Goal: Task Accomplishment & Management: Manage account settings

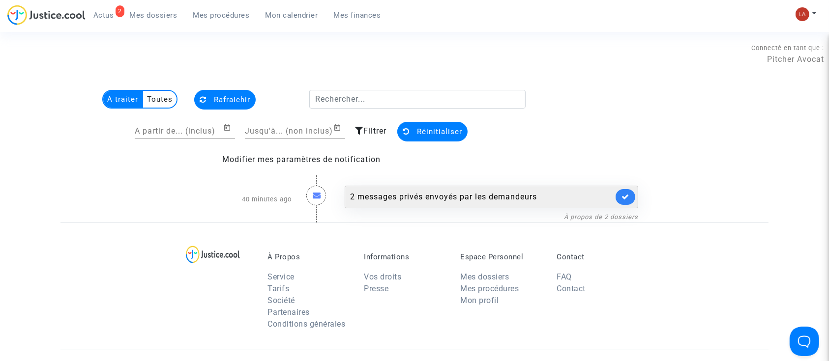
click at [417, 196] on div "2 messages privés envoyés par les demandeurs" at bounding box center [481, 197] width 263 height 12
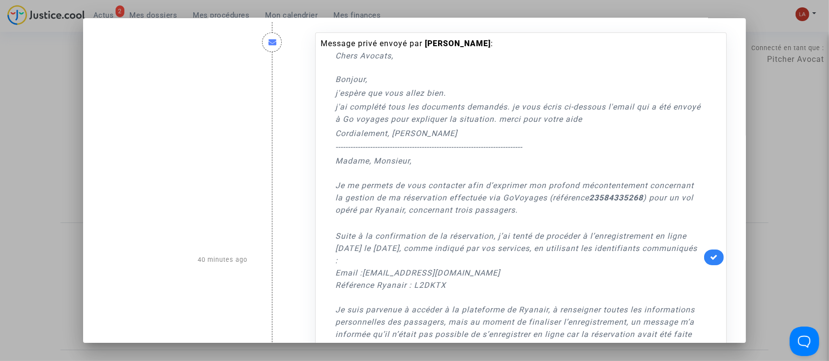
scroll to position [306, 0]
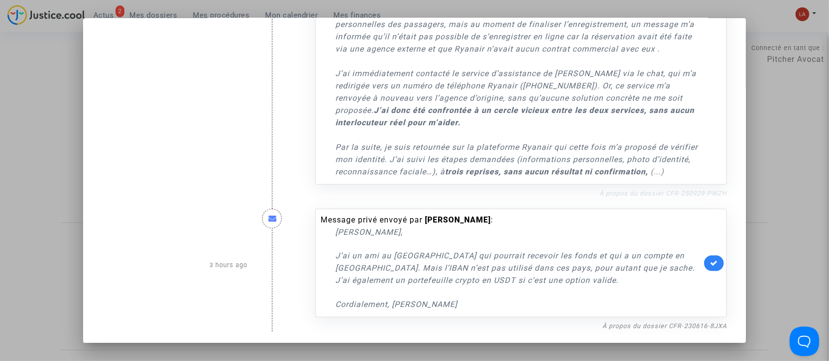
click at [686, 194] on link "À propos du dossier CFR-250929-PWZH" at bounding box center [662, 193] width 127 height 7
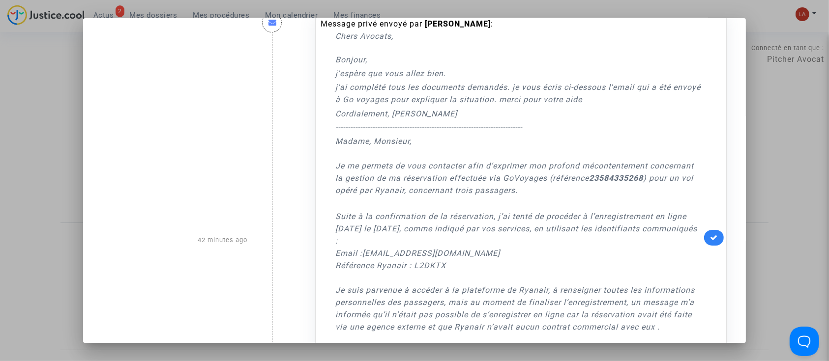
scroll to position [0, 0]
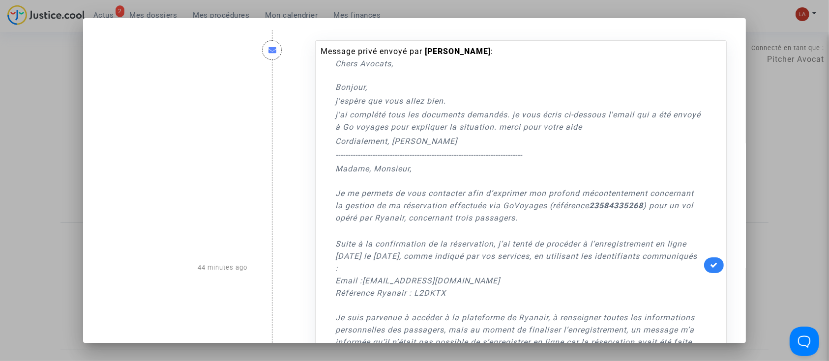
click at [52, 35] on div at bounding box center [414, 180] width 829 height 361
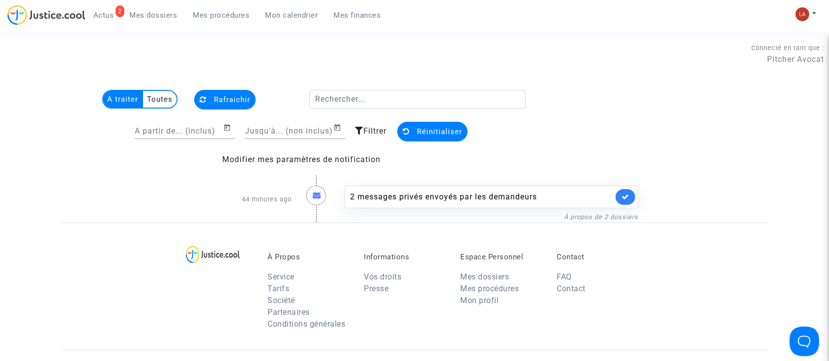
click at [149, 17] on span "Mes dossiers" at bounding box center [154, 15] width 48 height 9
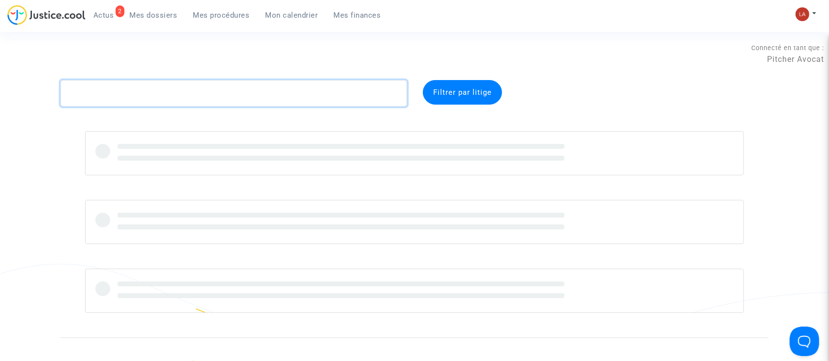
click at [171, 93] on textarea at bounding box center [233, 93] width 346 height 27
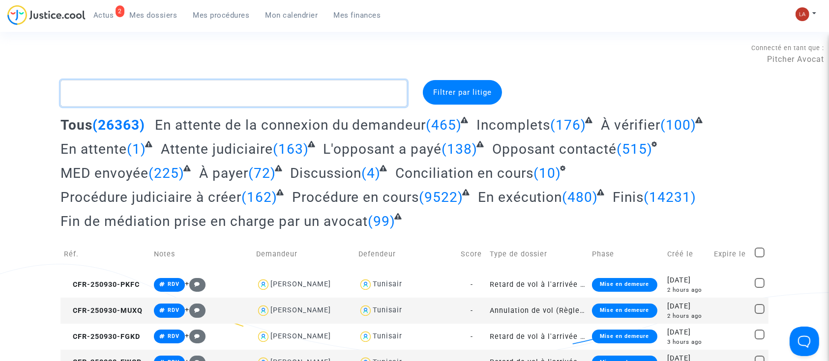
paste textarea "Caruyer"
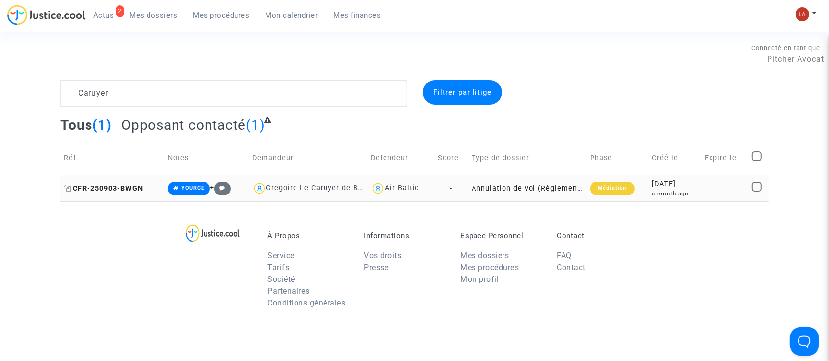
click at [134, 186] on span "CFR-250903-BWGN" at bounding box center [103, 188] width 79 height 8
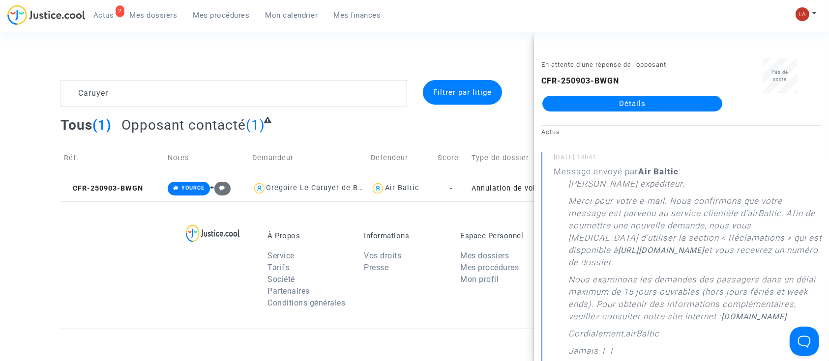
click at [102, 109] on complex-dispute-list "Caruyer Filtrer par litige Tous (1) Opposant contacté (1) Réf. Notes Demandeur …" at bounding box center [414, 140] width 708 height 121
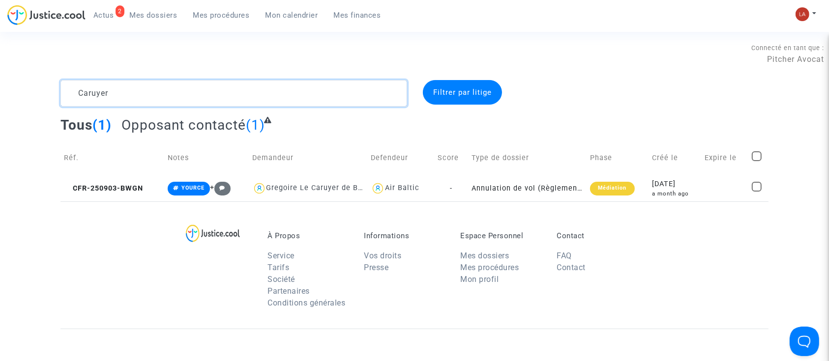
click at [94, 100] on textarea at bounding box center [233, 93] width 346 height 27
paste textarea "Andreone"
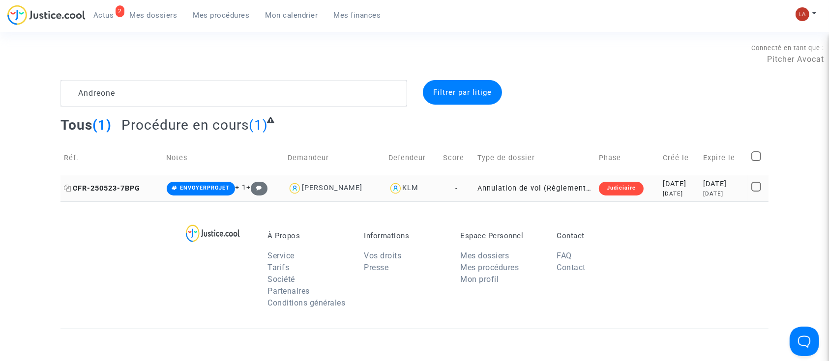
click at [116, 185] on span "CFR-250523-7BPG" at bounding box center [102, 188] width 76 height 8
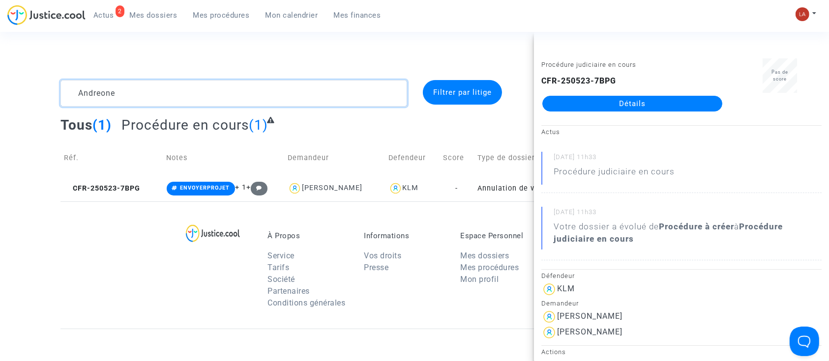
click at [130, 98] on textarea at bounding box center [233, 93] width 346 height 27
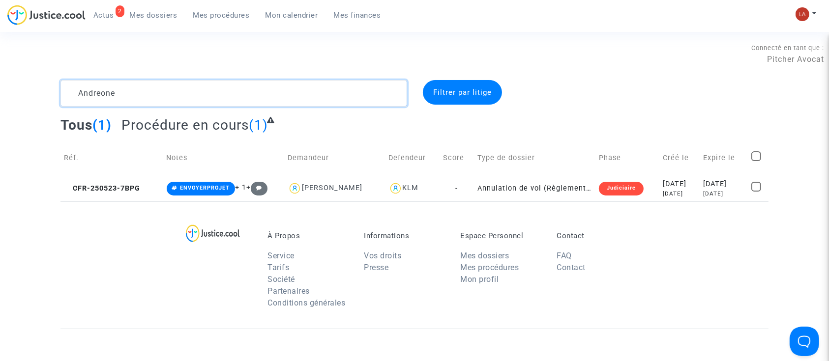
click at [130, 98] on textarea at bounding box center [233, 93] width 346 height 27
paste textarea "Bauduin"
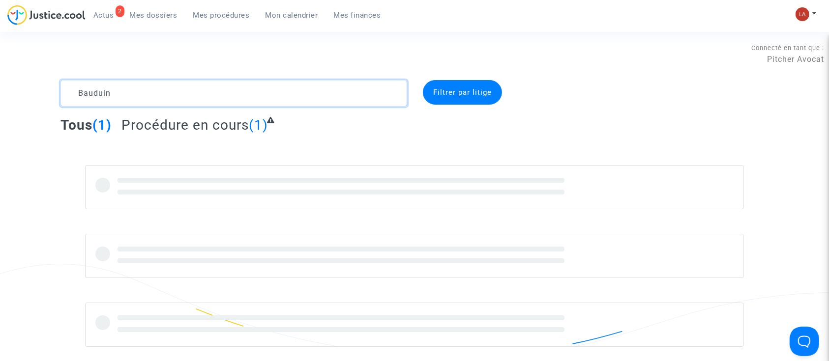
type textarea "Bauduin"
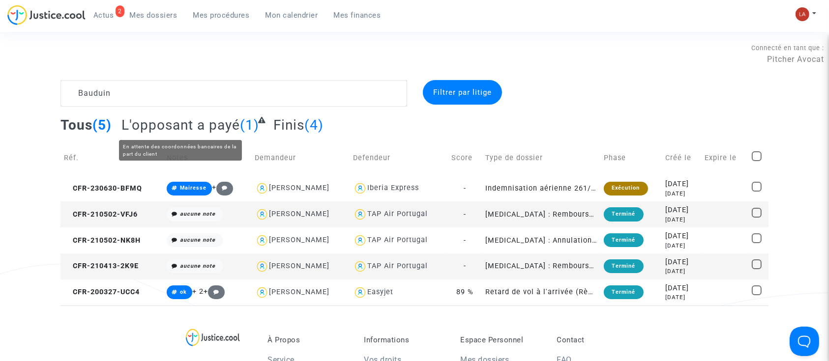
click at [210, 120] on span "L'opposant a payé" at bounding box center [180, 125] width 118 height 16
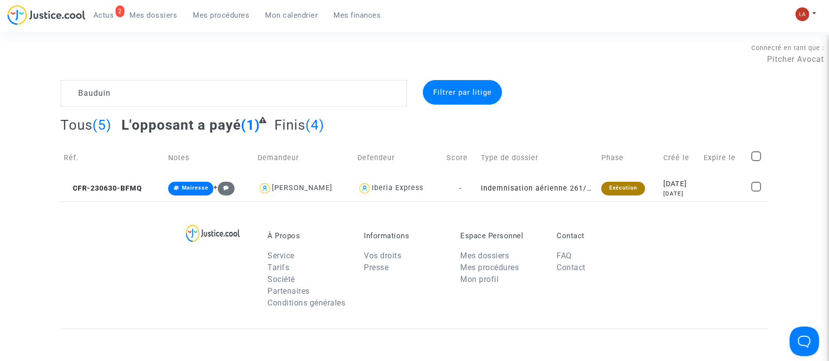
click at [165, 22] on link "Mes dossiers" at bounding box center [153, 15] width 63 height 15
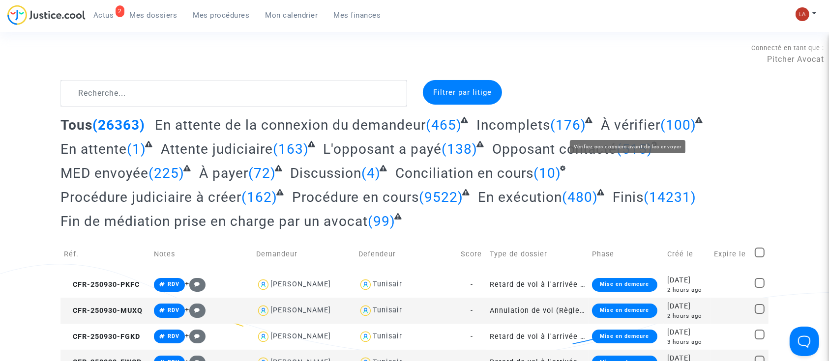
click at [637, 119] on span "À vérifier" at bounding box center [629, 125] width 59 height 16
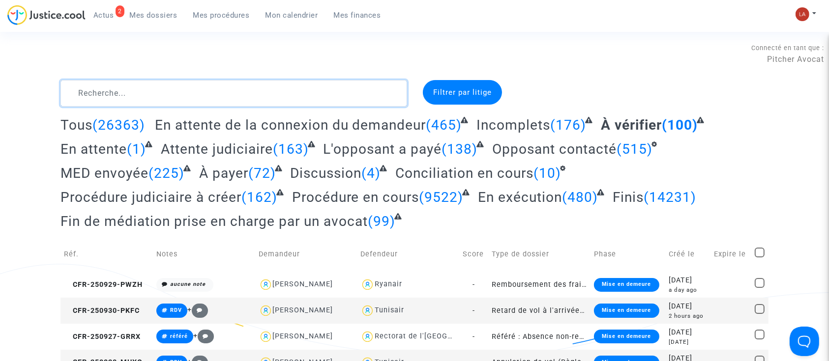
click at [172, 86] on textarea at bounding box center [233, 93] width 346 height 27
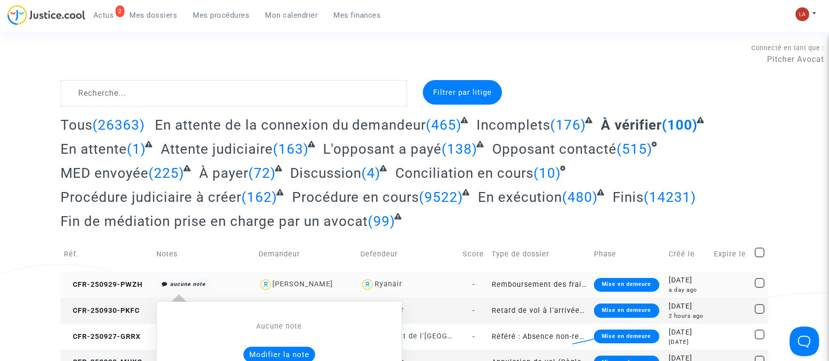
click at [246, 350] on button "Modifier la note" at bounding box center [279, 355] width 72 height 16
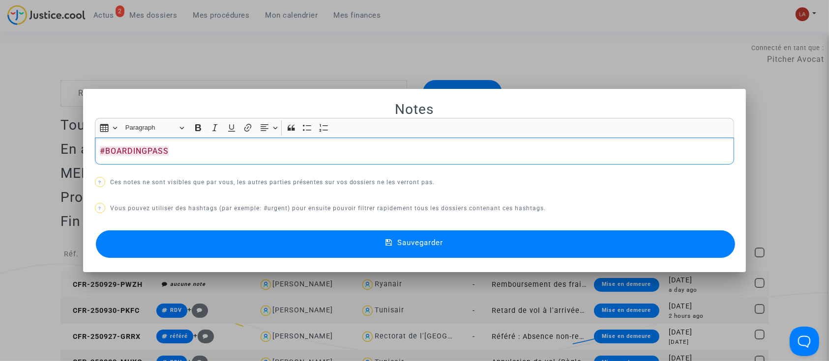
drag, startPoint x: 280, startPoint y: 235, endPoint x: 287, endPoint y: 237, distance: 7.5
click at [281, 235] on button "Sauvegarder" at bounding box center [415, 244] width 639 height 28
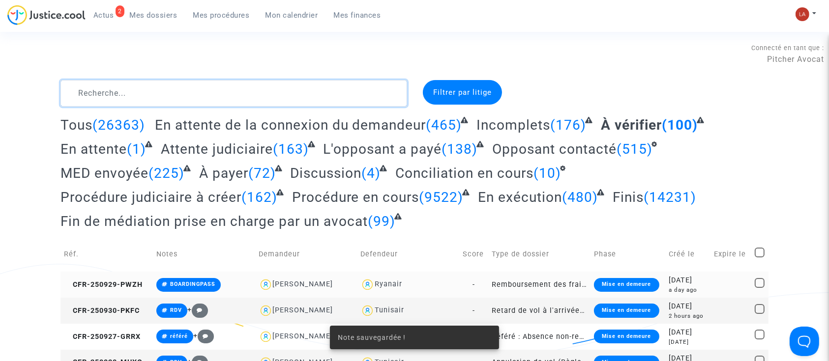
click at [220, 91] on textarea at bounding box center [233, 93] width 346 height 27
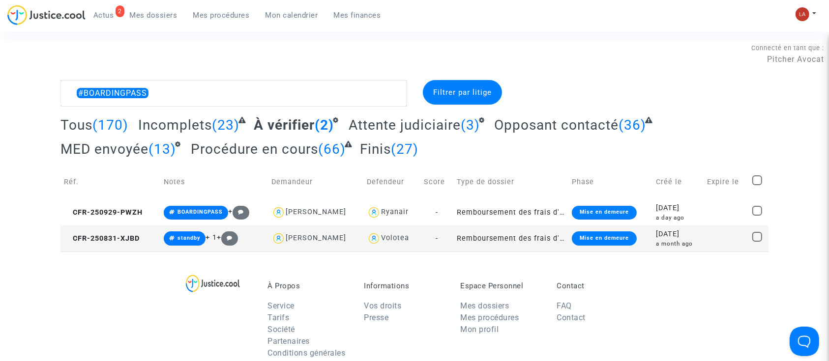
click at [414, 122] on span "Attente judiciaire" at bounding box center [404, 125] width 112 height 16
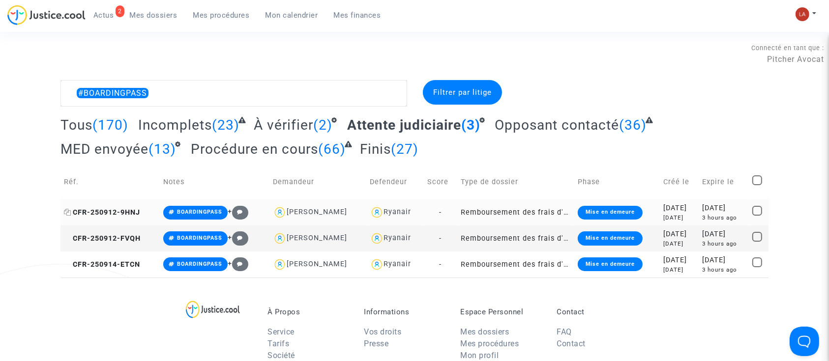
click at [122, 214] on span "CFR-250912-9HNJ" at bounding box center [102, 212] width 76 height 8
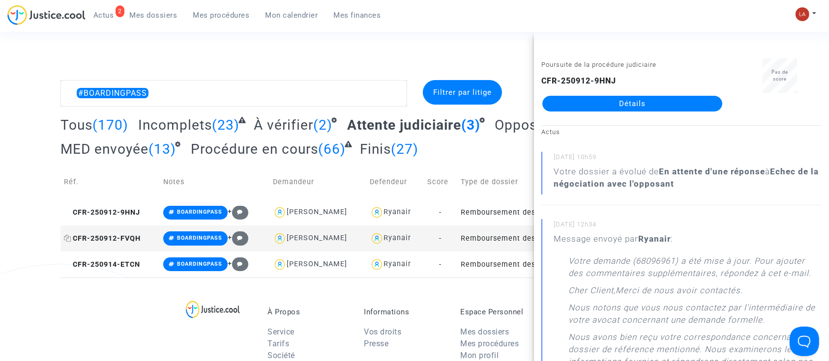
drag, startPoint x: 137, startPoint y: 242, endPoint x: 327, endPoint y: 200, distance: 194.8
click at [137, 242] on span "CFR-250912-FVQH" at bounding box center [102, 238] width 77 height 8
click at [110, 261] on span "CFR-250914-ETCN" at bounding box center [102, 264] width 76 height 8
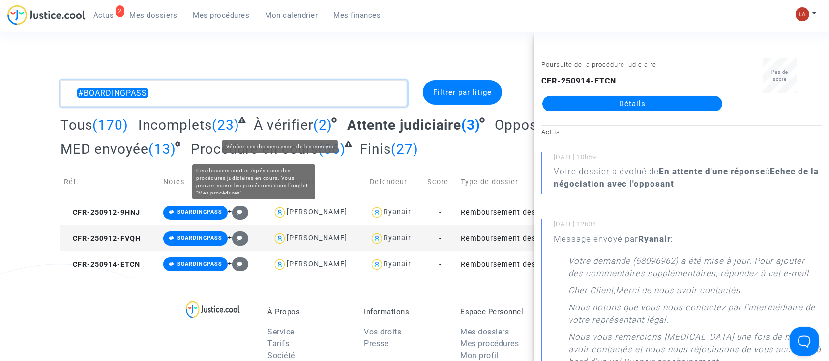
click at [291, 91] on textarea at bounding box center [233, 93] width 346 height 27
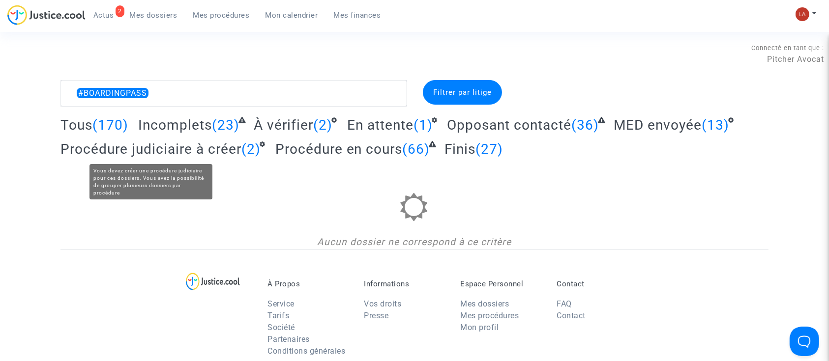
click at [169, 151] on span "Procédure judiciaire à créer" at bounding box center [150, 149] width 181 height 16
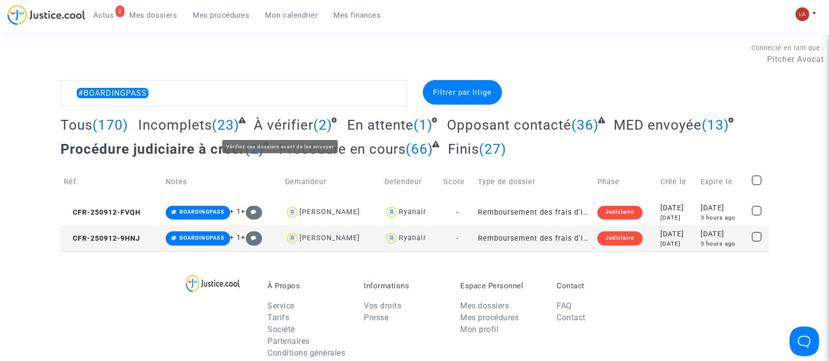
click at [301, 120] on span "À vérifier" at bounding box center [283, 125] width 59 height 16
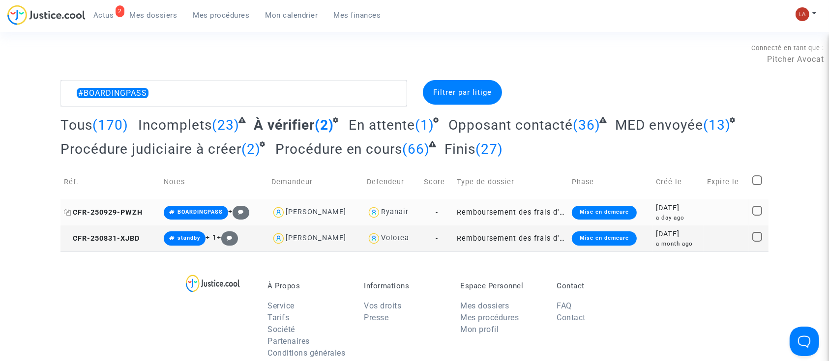
click at [133, 212] on span "CFR-250929-PWZH" at bounding box center [103, 212] width 79 height 8
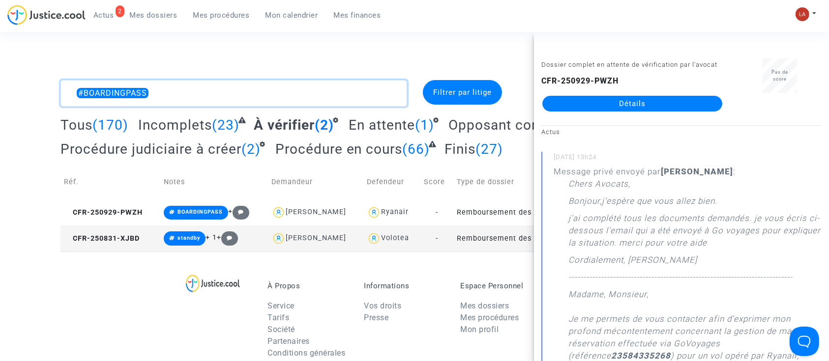
click at [326, 101] on textarea at bounding box center [233, 93] width 346 height 27
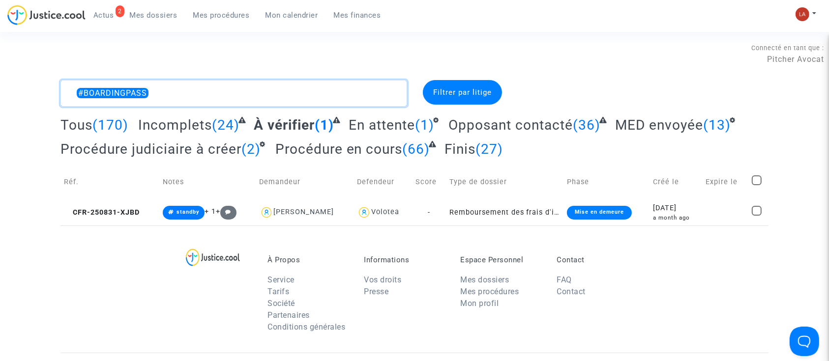
click at [218, 91] on textarea at bounding box center [233, 93] width 346 height 27
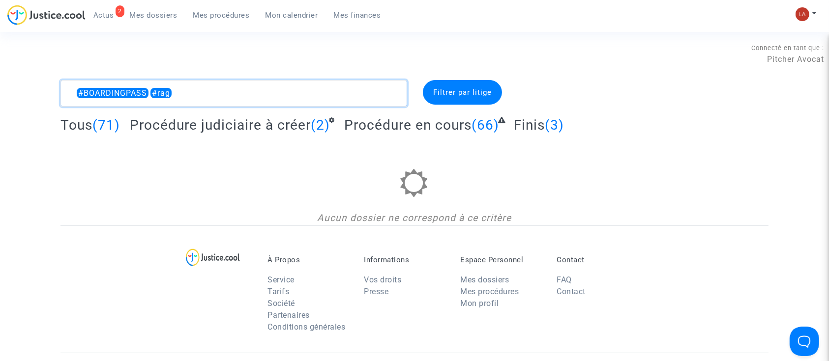
type textarea "#BOARDINGPASS #rag"
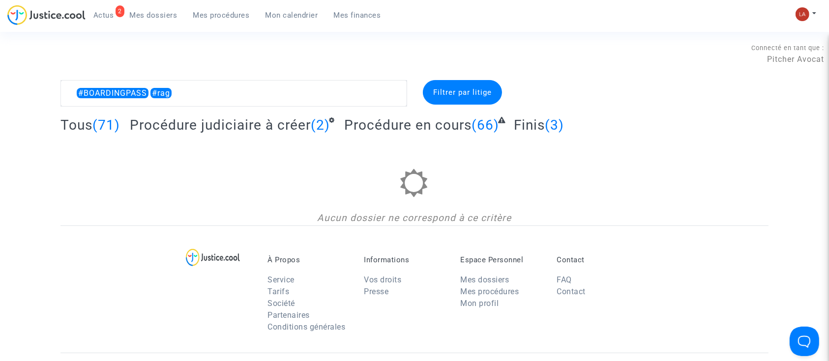
click at [182, 134] on div "Tous (71) Procédure judiciaire à créer (2) Procédure en cours (66) Finis (3)" at bounding box center [414, 128] width 708 height 24
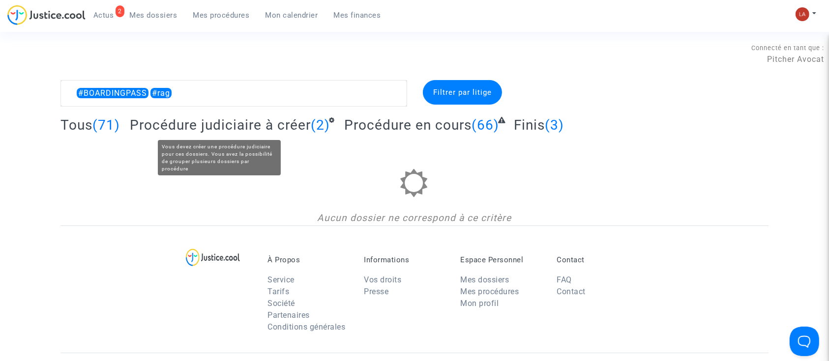
click at [191, 127] on span "Procédure judiciaire à créer" at bounding box center [220, 125] width 181 height 16
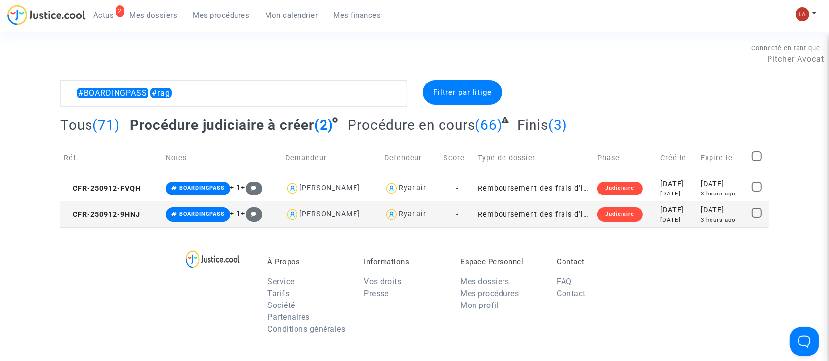
click at [759, 155] on span at bounding box center [756, 156] width 10 height 10
click at [756, 161] on input "checkbox" at bounding box center [756, 161] width 0 height 0
checkbox input "true"
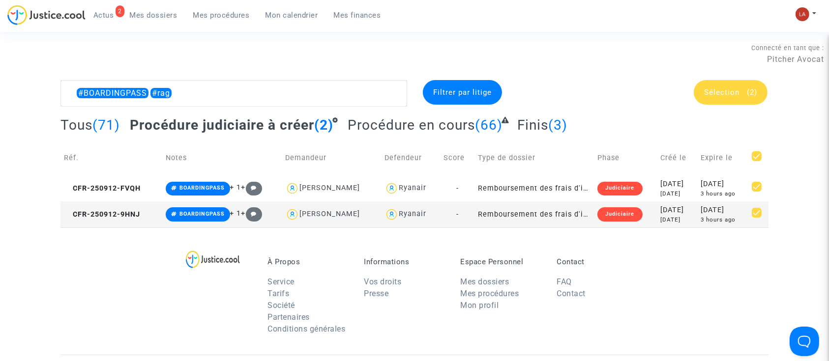
click at [746, 88] on span "(2)" at bounding box center [751, 92] width 10 height 9
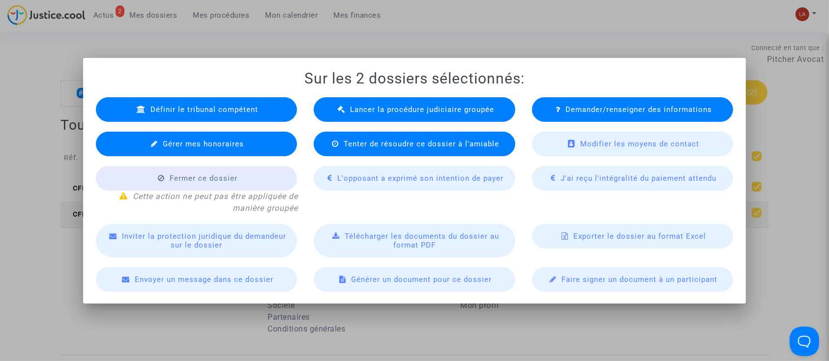
click at [455, 110] on span "Lancer la procédure judiciaire groupée" at bounding box center [422, 109] width 144 height 9
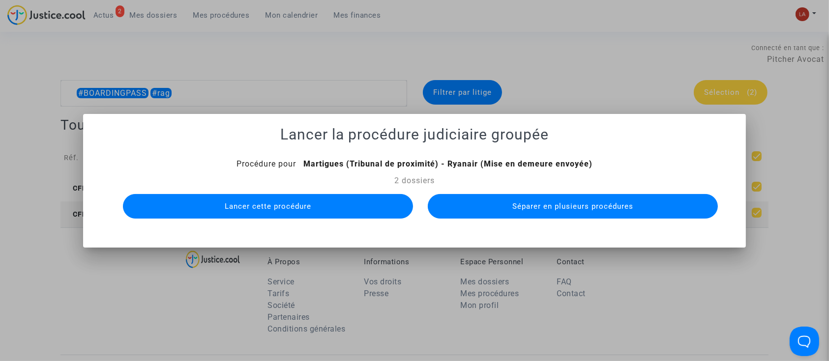
click at [603, 210] on button "Séparer en plusieurs procédures" at bounding box center [573, 206] width 290 height 25
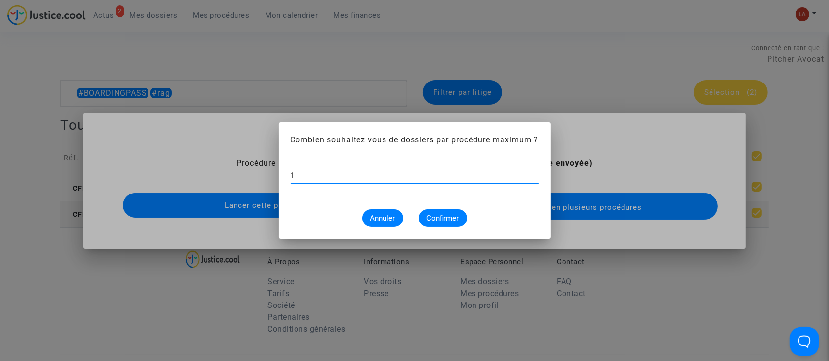
type input "1"
click at [434, 220] on span "Confirmer" at bounding box center [443, 218] width 32 height 9
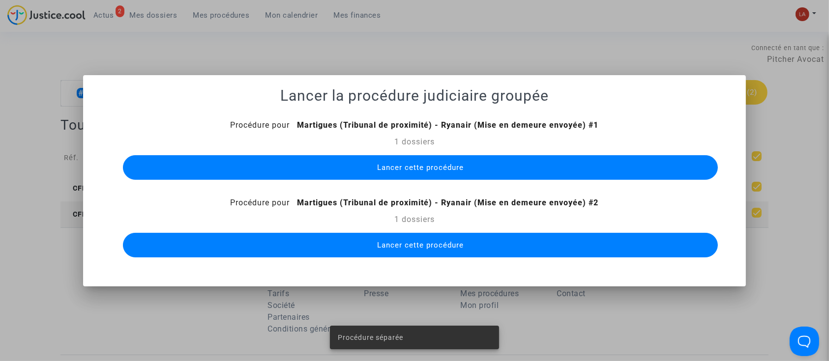
click at [425, 174] on button "Lancer cette procédure" at bounding box center [420, 167] width 595 height 25
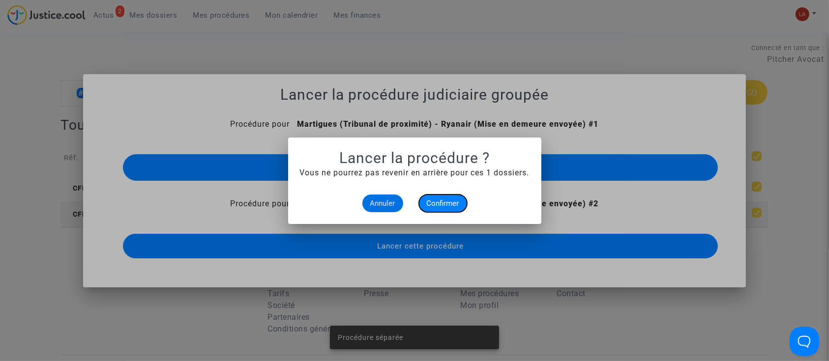
click at [436, 205] on span "Confirmer" at bounding box center [443, 203] width 32 height 9
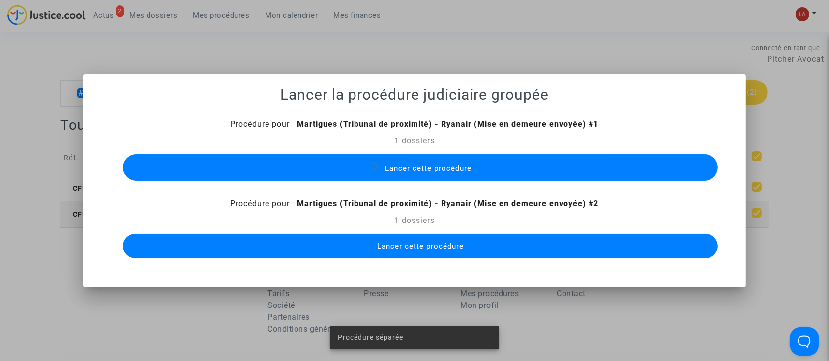
click at [432, 238] on button "Lancer cette procédure" at bounding box center [420, 246] width 595 height 25
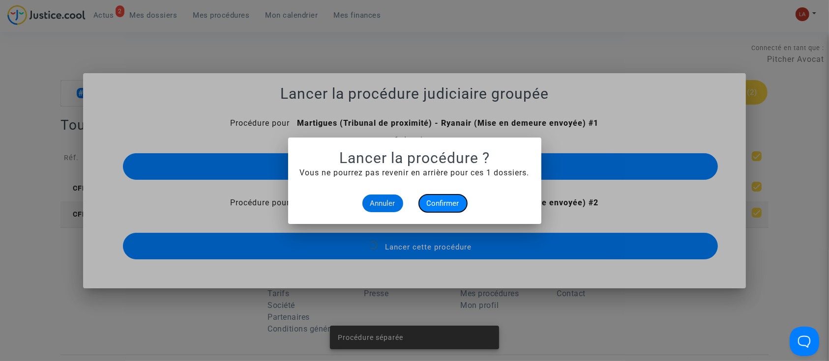
click at [450, 200] on span "Confirmer" at bounding box center [443, 203] width 32 height 9
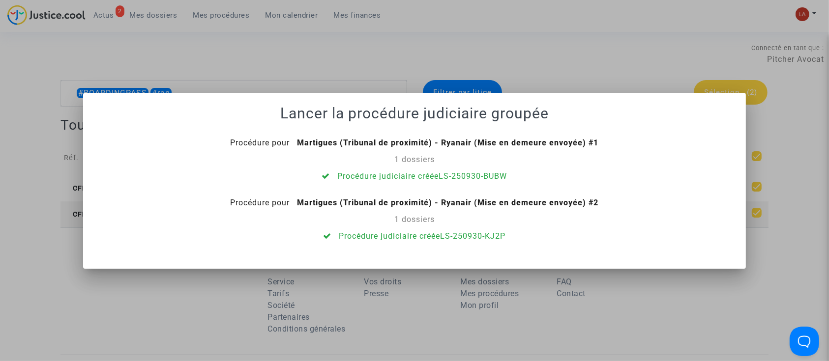
drag, startPoint x: 277, startPoint y: 75, endPoint x: 182, endPoint y: 87, distance: 95.1
click at [276, 75] on div at bounding box center [414, 180] width 829 height 361
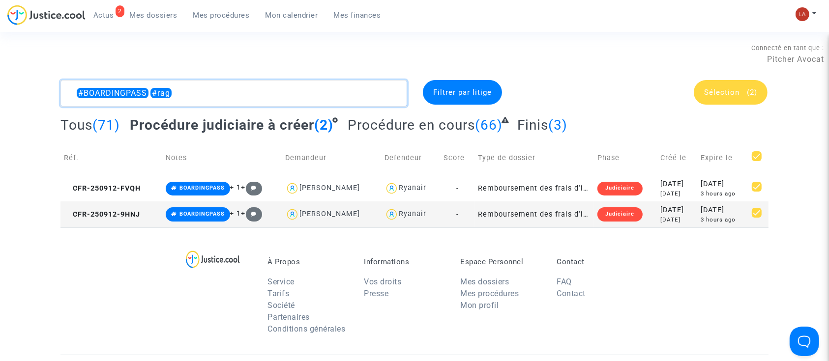
drag, startPoint x: 180, startPoint y: 91, endPoint x: -31, endPoint y: 89, distance: 211.3
click at [0, 89] on html "2 Actus Mes dossiers Mes procédures Mon calendrier Mes finances Mon profil Chan…" at bounding box center [414, 296] width 829 height 592
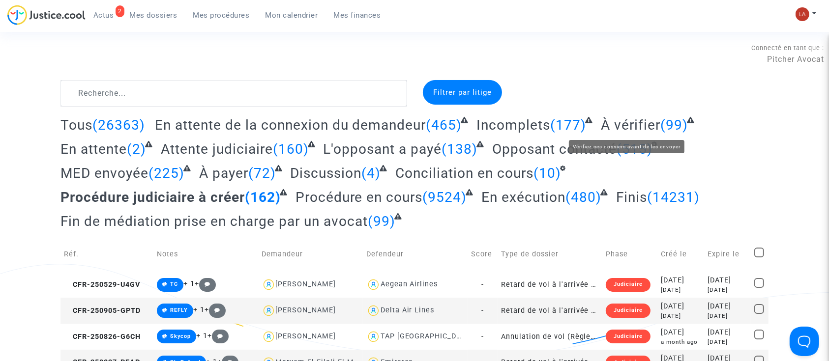
click at [625, 118] on span "À vérifier" at bounding box center [629, 125] width 59 height 16
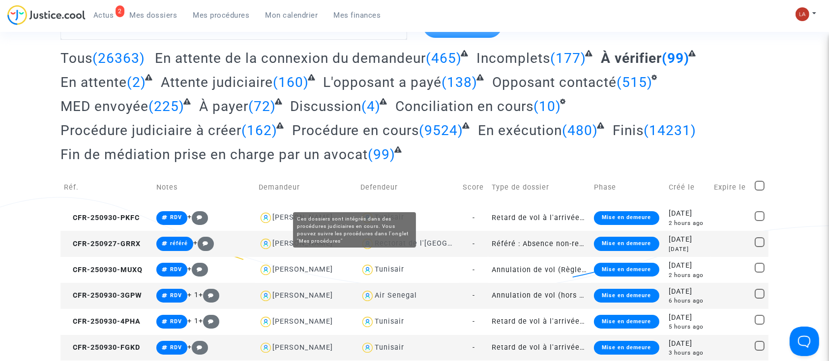
scroll to position [131, 0]
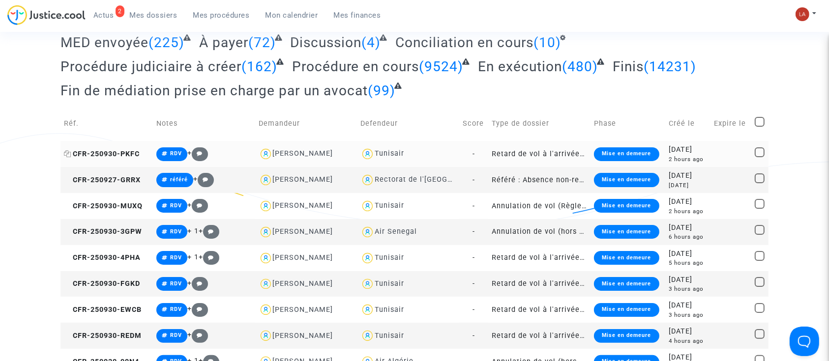
click at [123, 152] on span "CFR-250930-PKFC" at bounding box center [102, 154] width 76 height 8
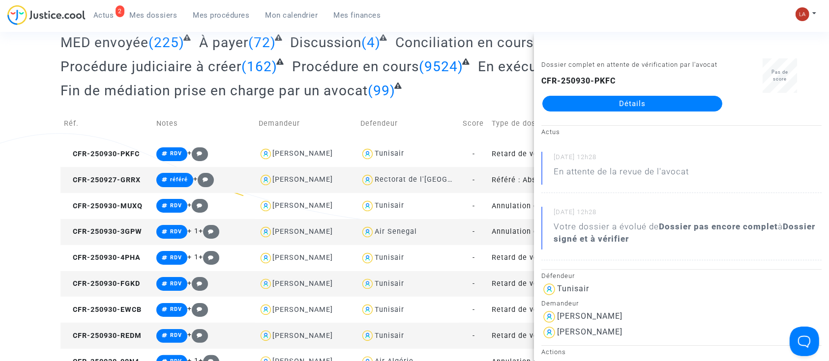
scroll to position [0, 0]
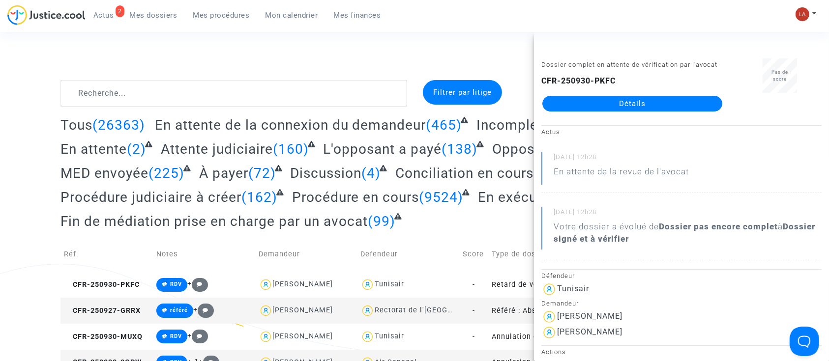
click at [110, 15] on span "Actus" at bounding box center [103, 15] width 21 height 9
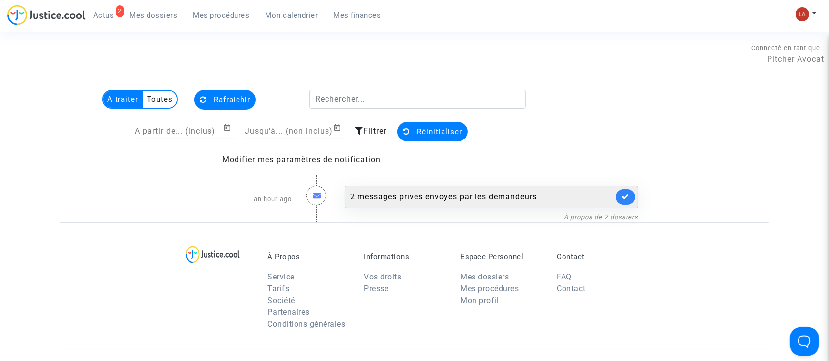
click at [590, 189] on div "2 messages privés envoyés par les demandeurs" at bounding box center [490, 197] width 293 height 23
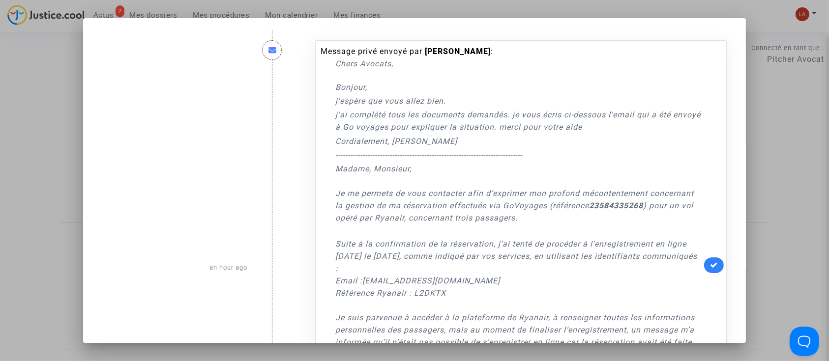
scroll to position [306, 0]
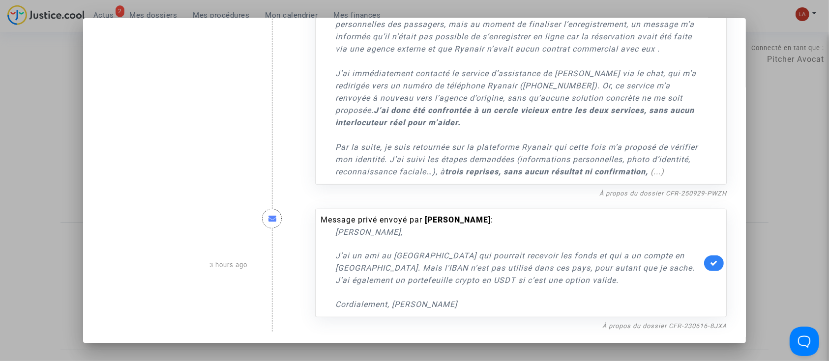
click at [660, 188] on nf-filterlink "À propos du dossier CFR-250929-PWZH" at bounding box center [662, 192] width 127 height 9
click at [649, 198] on div "À propos du dossier CFR-250929-PWZH" at bounding box center [520, 193] width 411 height 12
click at [653, 197] on link "À propos du dossier CFR-250929-PWZH" at bounding box center [662, 193] width 127 height 7
click at [794, 40] on div at bounding box center [414, 180] width 829 height 361
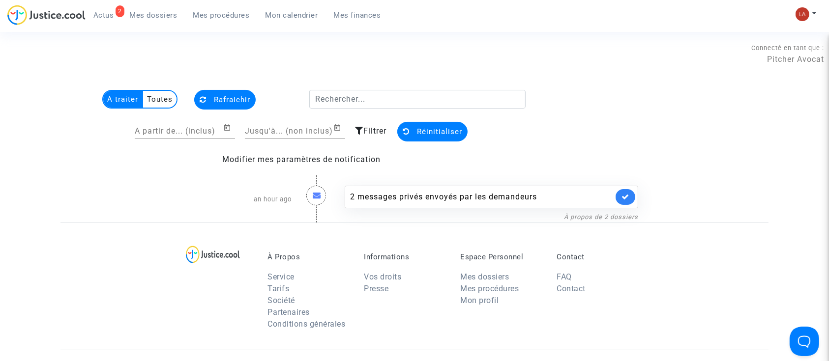
click at [145, 17] on span "Mes dossiers" at bounding box center [154, 15] width 48 height 9
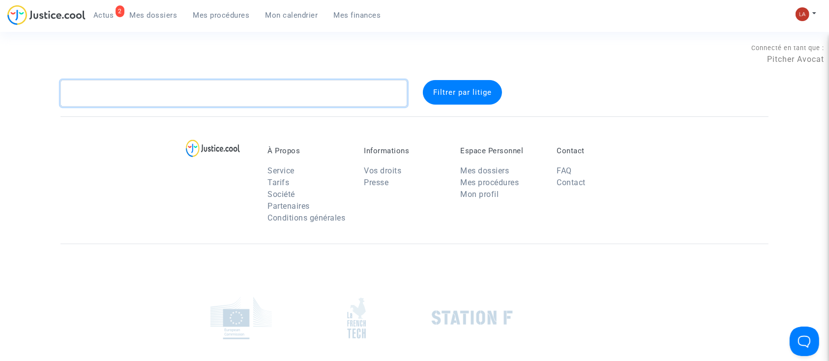
click at [149, 92] on textarea at bounding box center [233, 93] width 346 height 27
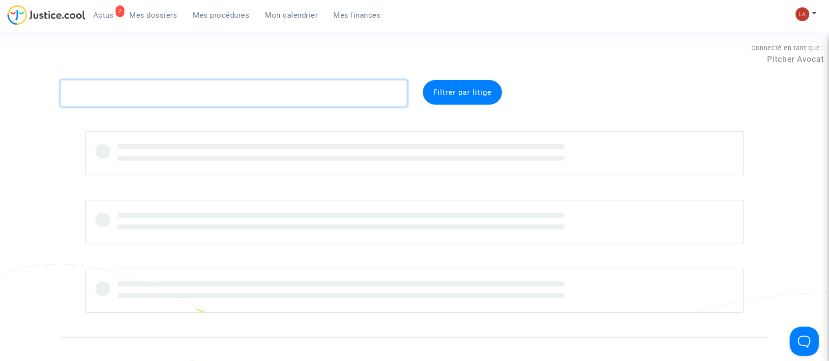
paste textarea "PALMA"
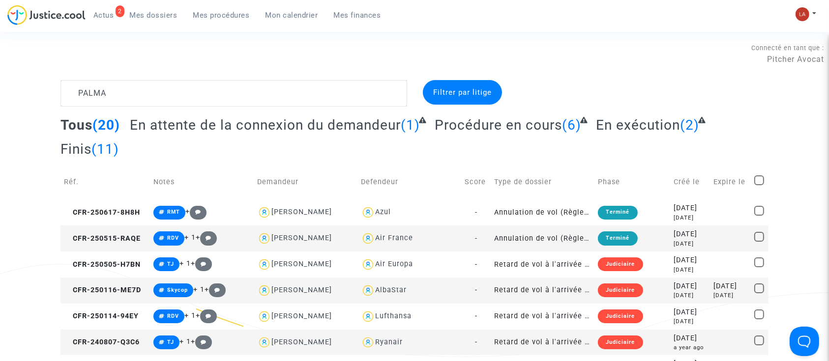
click at [291, 133] on h2 "En attente de la connexion du demandeur (1)" at bounding box center [277, 124] width 295 height 17
click at [279, 131] on span "En attente de la connexion du demandeur" at bounding box center [265, 125] width 271 height 16
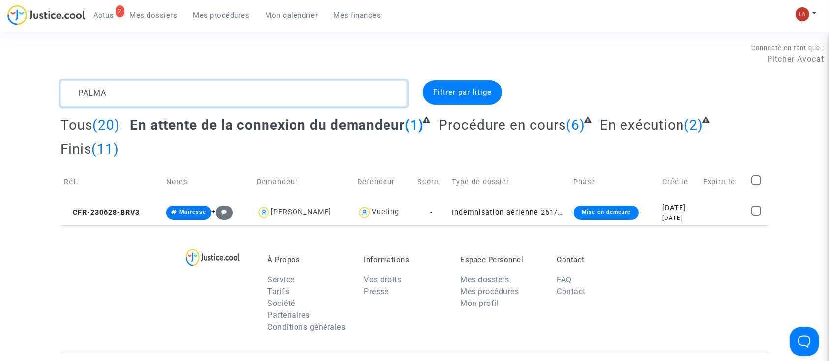
click at [79, 96] on textarea at bounding box center [233, 93] width 346 height 27
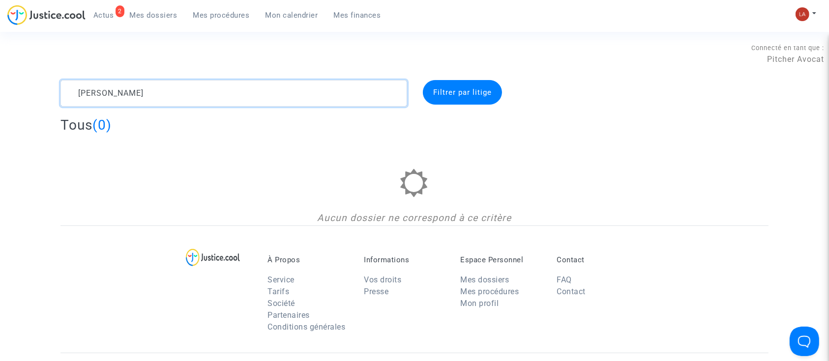
click at [79, 96] on textarea at bounding box center [233, 93] width 346 height 27
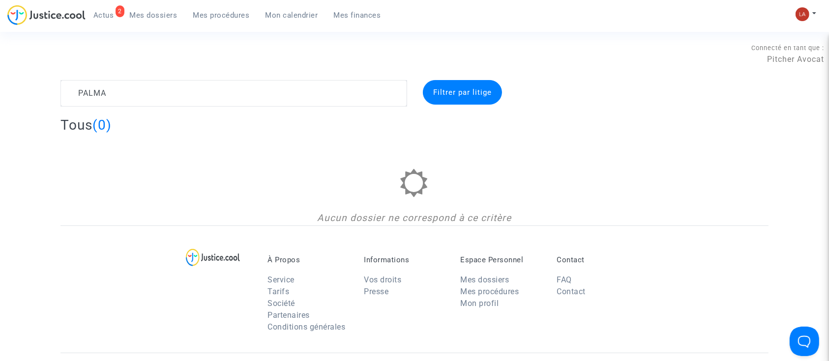
click at [158, 75] on div "Connecté en tant que : Pitcher Avocat" at bounding box center [412, 69] width 824 height 24
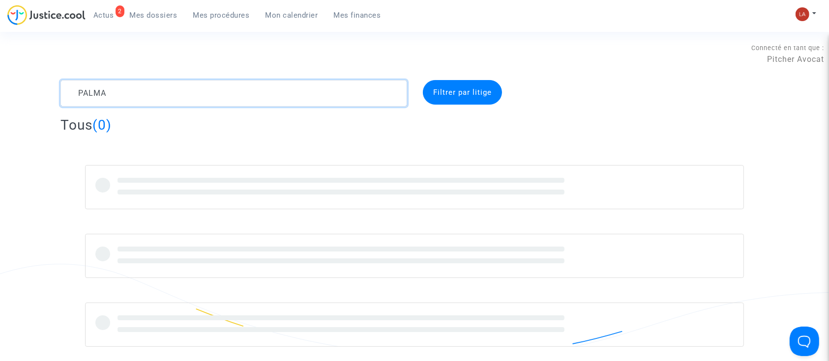
click at [145, 96] on textarea at bounding box center [233, 93] width 346 height 27
paste textarea "sabrina"
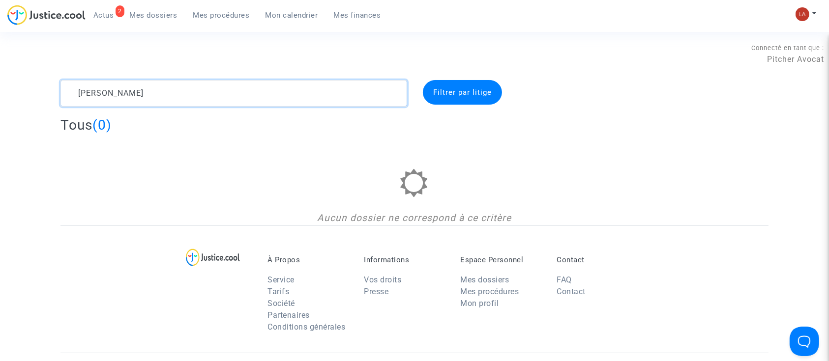
click at [129, 98] on textarea at bounding box center [233, 93] width 346 height 27
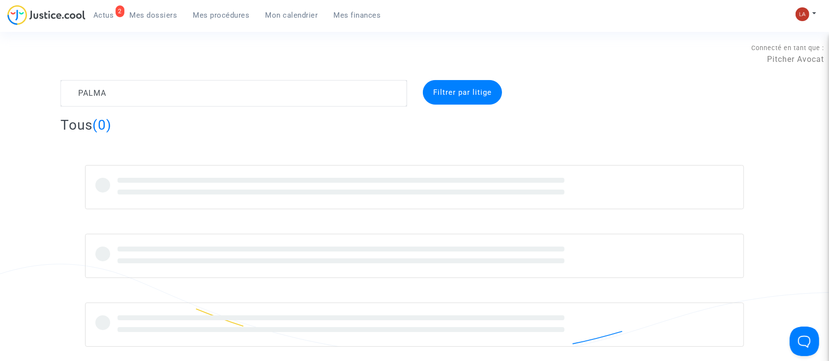
click at [586, 115] on complex-dispute-list "PALMA Filtrer par litige Tous (0)" at bounding box center [414, 213] width 708 height 267
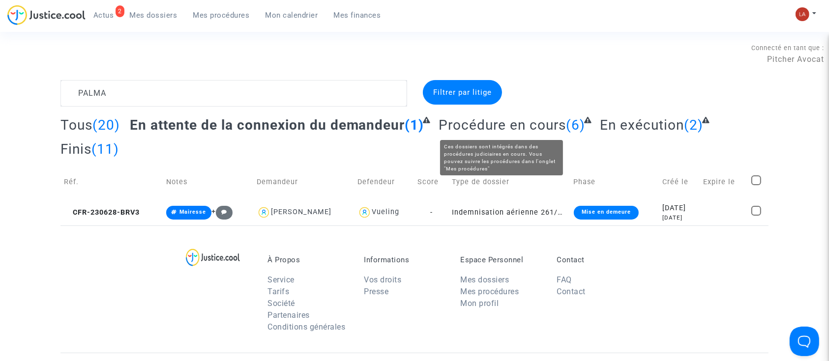
click at [511, 122] on span "Procédure en cours" at bounding box center [501, 125] width 127 height 16
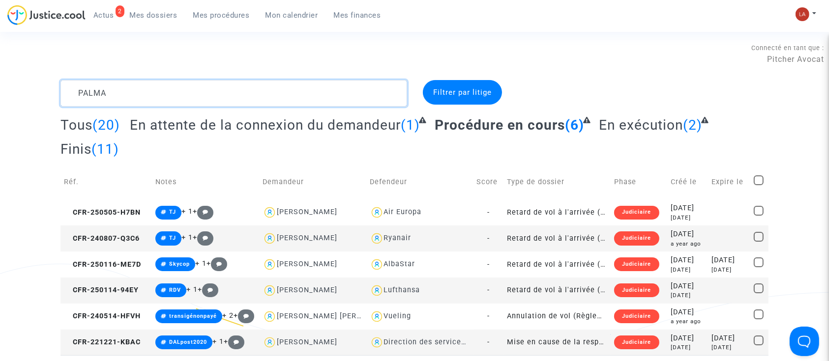
click at [93, 85] on textarea at bounding box center [233, 93] width 346 height 27
paste textarea "Caruyer"
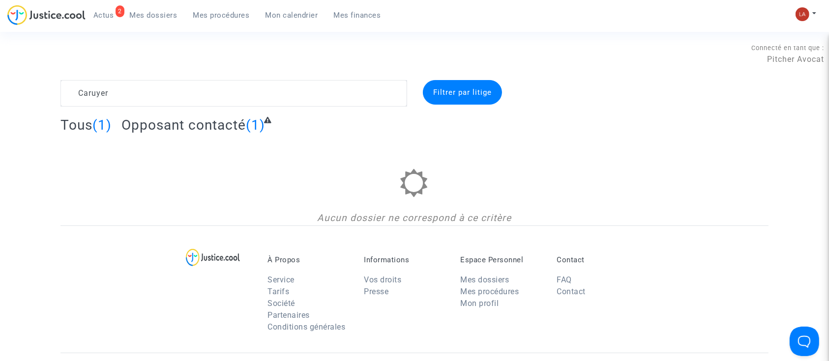
click at [201, 120] on span "Opposant contacté" at bounding box center [183, 125] width 124 height 16
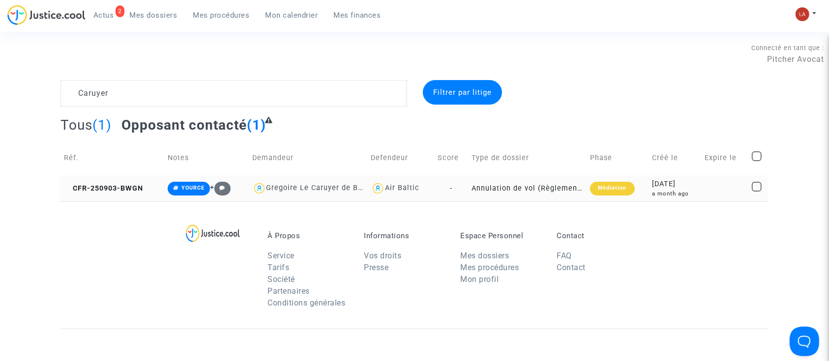
click at [114, 181] on td "CFR-250903-BWGN" at bounding box center [112, 188] width 104 height 26
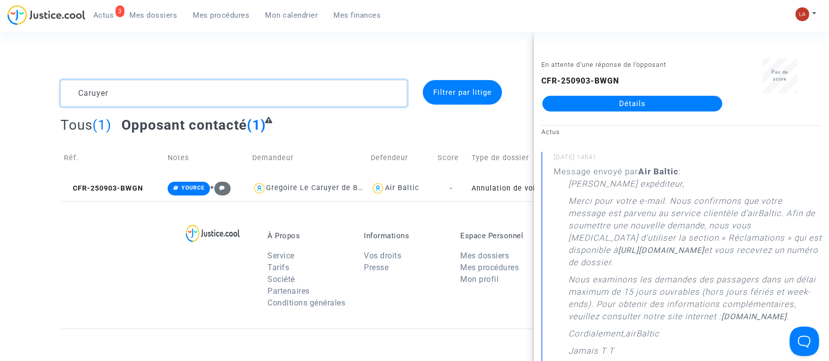
click at [98, 90] on textarea at bounding box center [233, 93] width 346 height 27
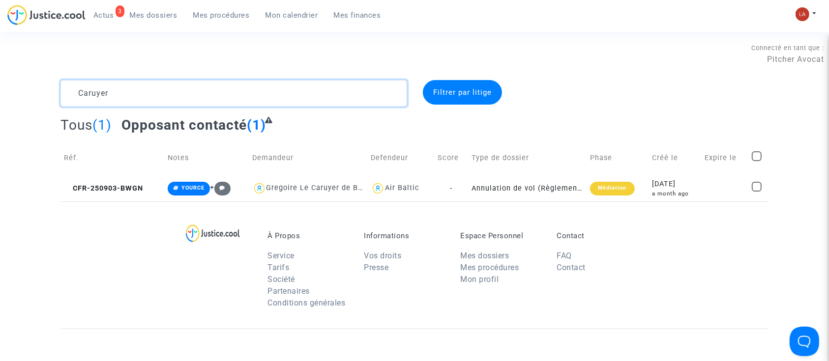
click at [98, 90] on textarea at bounding box center [233, 93] width 346 height 27
paste textarea "Erisen"
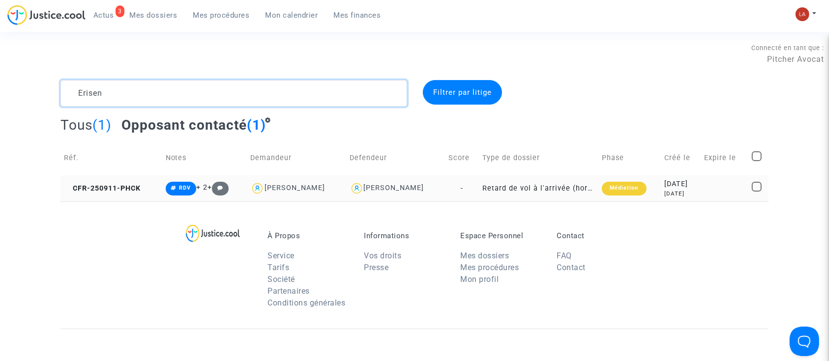
type textarea "Erisen"
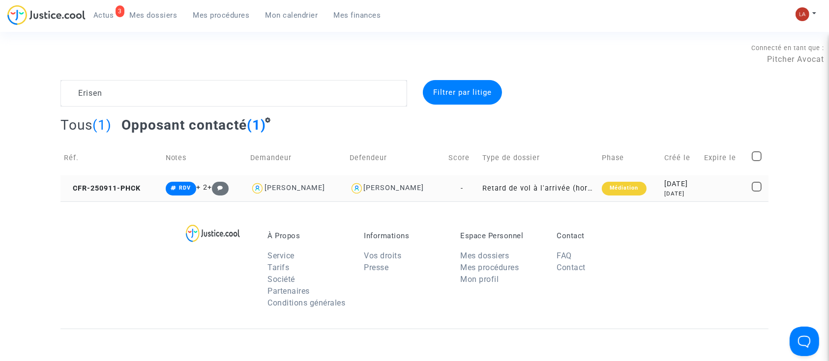
click at [128, 193] on td "CFR-250911-PHCK" at bounding box center [111, 188] width 102 height 26
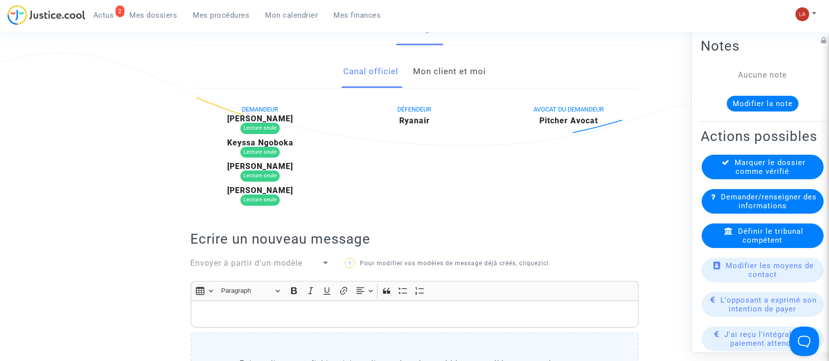
scroll to position [164, 0]
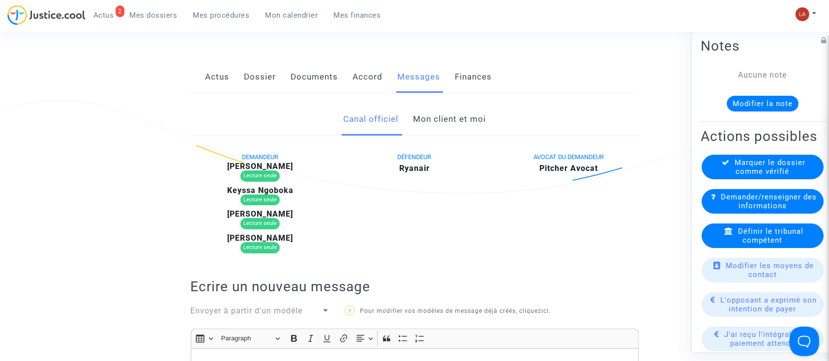
click at [451, 118] on link "Mon client et moi" at bounding box center [449, 119] width 73 height 32
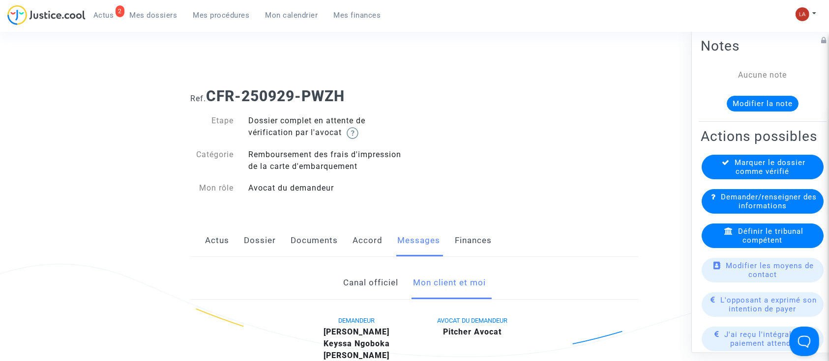
click at [273, 232] on link "Dossier" at bounding box center [260, 241] width 32 height 32
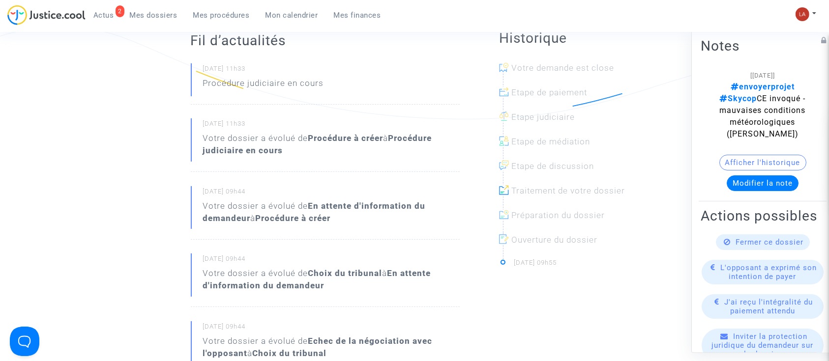
scroll to position [239, 0]
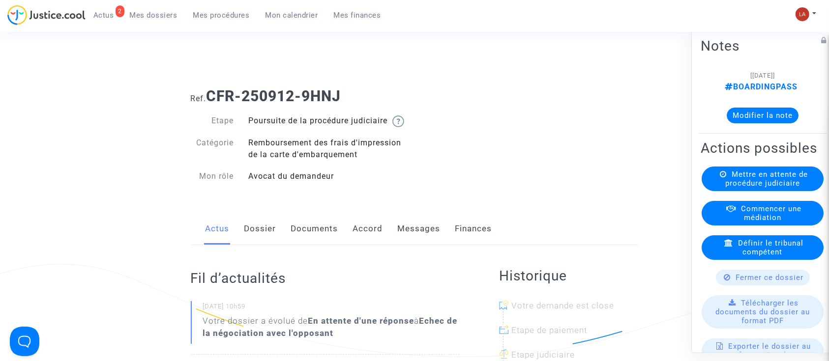
click at [266, 245] on link "Dossier" at bounding box center [260, 229] width 32 height 32
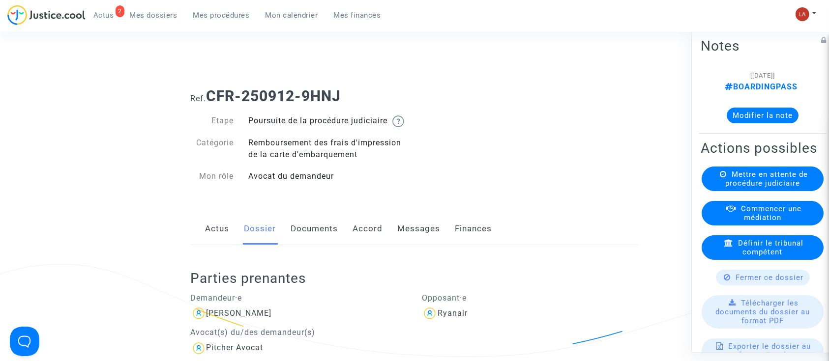
click at [411, 238] on link "Messages" at bounding box center [419, 229] width 43 height 32
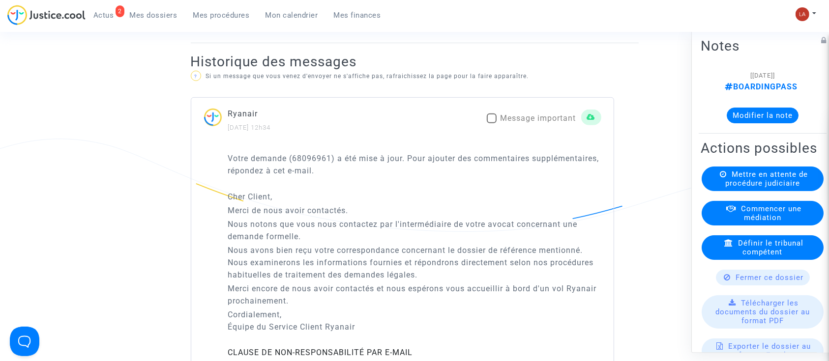
scroll to position [655, 0]
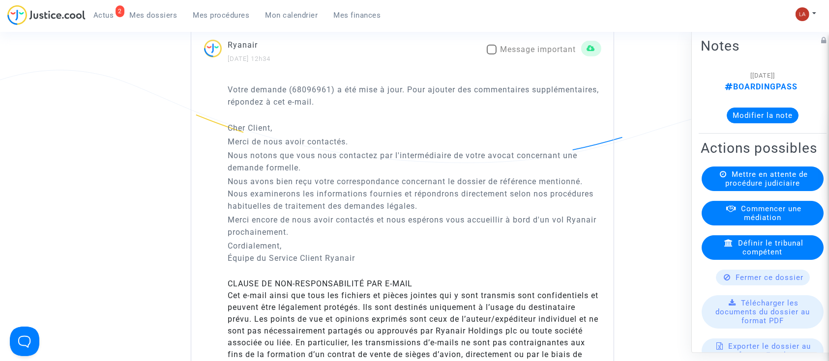
click at [506, 54] on span "Message important" at bounding box center [538, 49] width 76 height 9
click at [491, 55] on input "Message important" at bounding box center [491, 55] width 0 height 0
checkbox input "true"
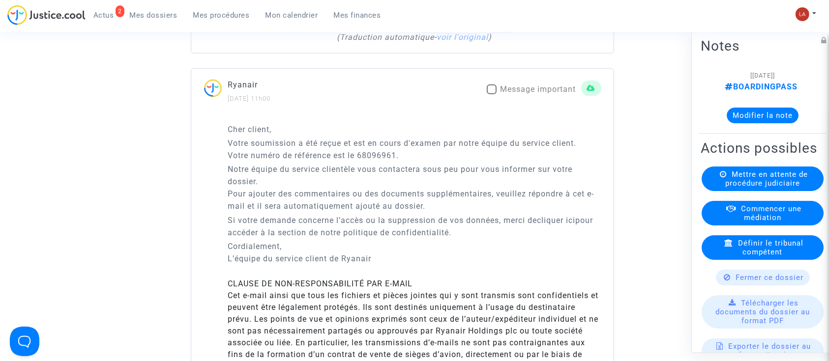
click at [524, 94] on span "Message important" at bounding box center [538, 89] width 76 height 9
click at [491, 95] on input "Message important" at bounding box center [491, 94] width 0 height 0
checkbox input "true"
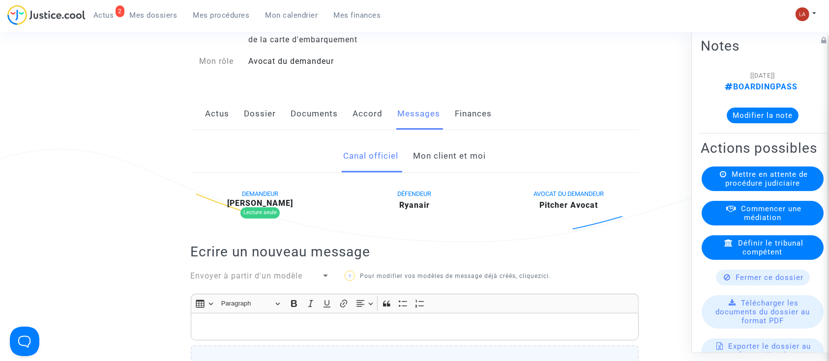
scroll to position [65, 0]
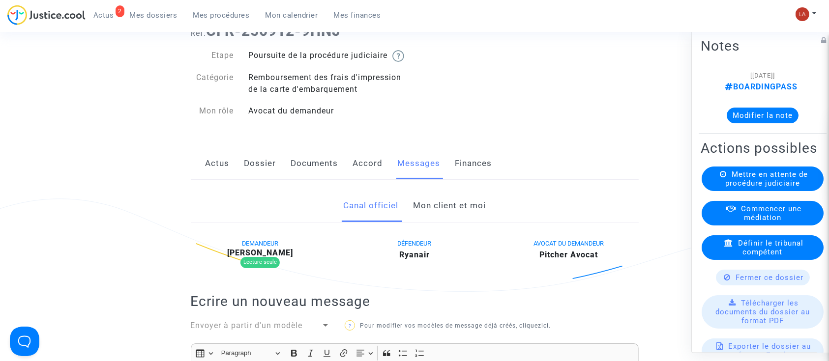
click at [738, 119] on button "Modifier la note" at bounding box center [762, 116] width 72 height 16
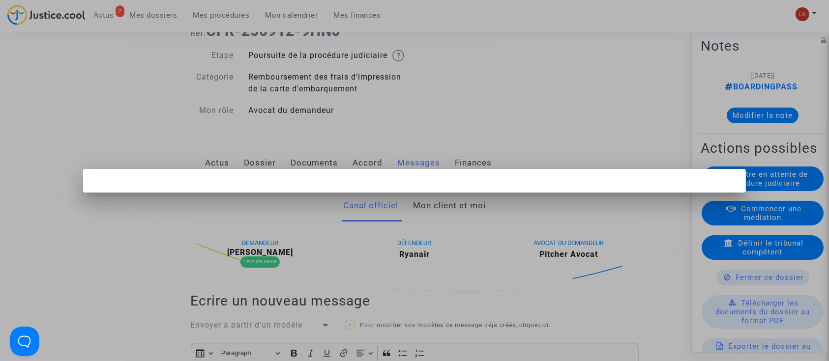
scroll to position [0, 0]
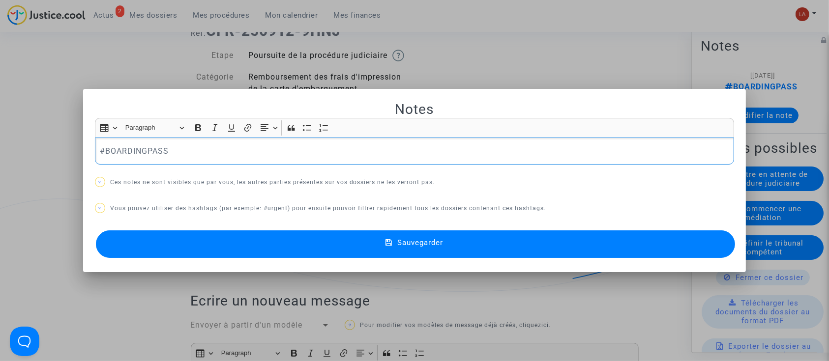
click at [193, 155] on p "#BOARDINGPASS" at bounding box center [414, 151] width 629 height 12
click at [259, 235] on button "Sauvegarder" at bounding box center [415, 244] width 639 height 28
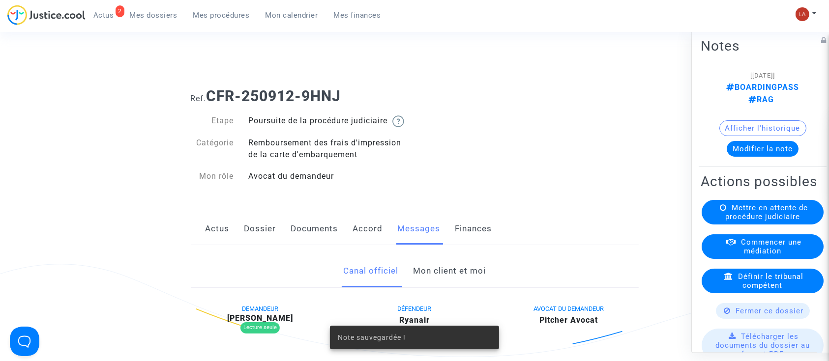
scroll to position [65, 0]
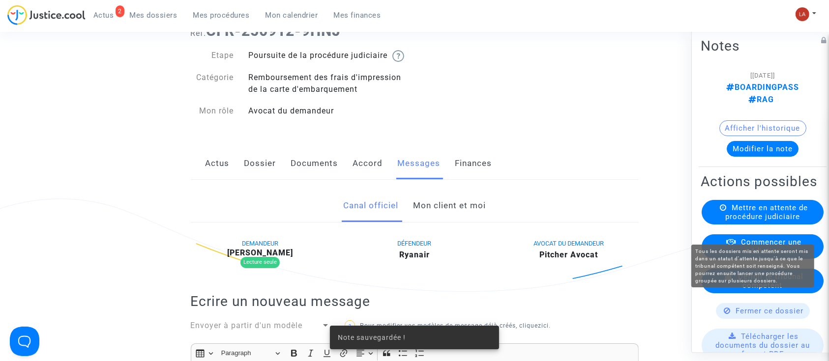
click at [754, 221] on span "Mettre en attente de procédure judiciaire" at bounding box center [766, 212] width 83 height 18
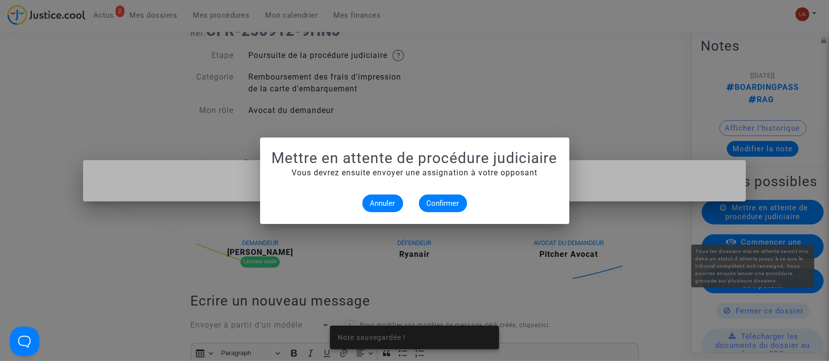
scroll to position [0, 0]
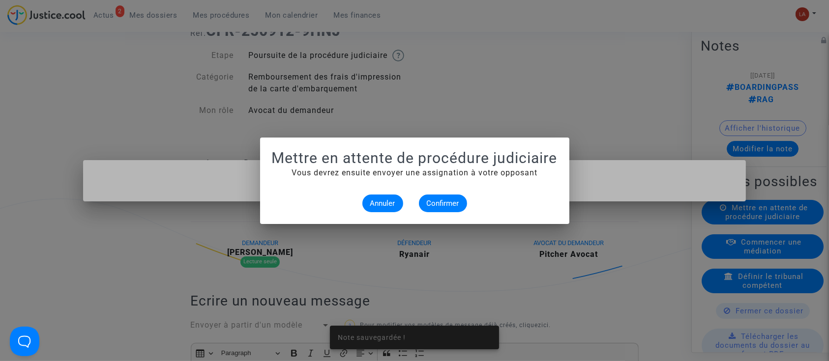
click at [435, 191] on alert-dialogs "Mettre en attente de procédure judiciaire Vous devrez ensuite envoyer une assig…" at bounding box center [415, 180] width 286 height 63
click at [437, 195] on button "Confirmer" at bounding box center [443, 204] width 48 height 18
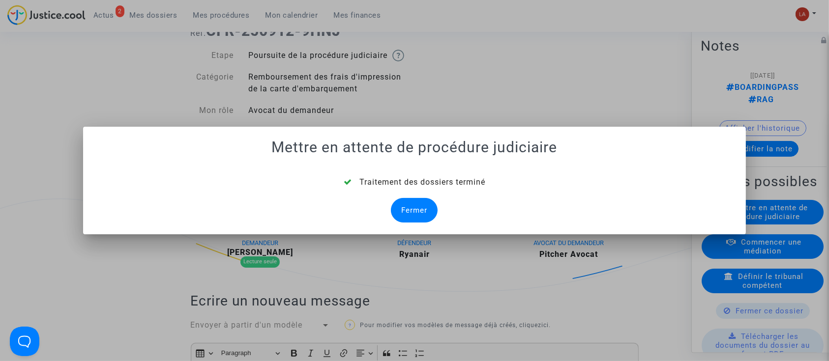
click at [412, 204] on div "Fermer" at bounding box center [414, 210] width 47 height 25
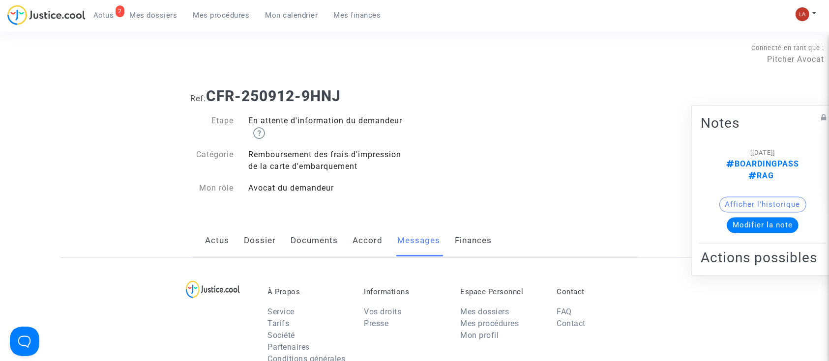
scroll to position [65, 0]
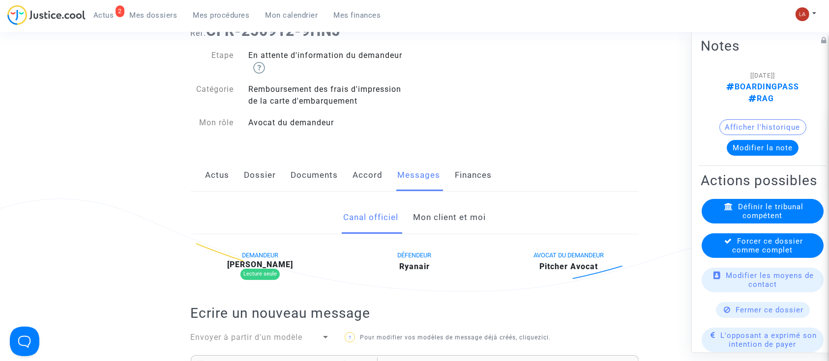
click at [735, 255] on span "Forcer ce dossier comme complet" at bounding box center [767, 246] width 71 height 18
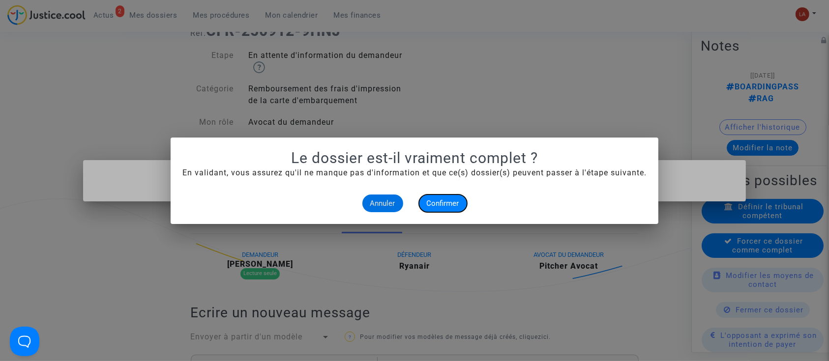
click at [440, 208] on button "Confirmer" at bounding box center [443, 204] width 48 height 18
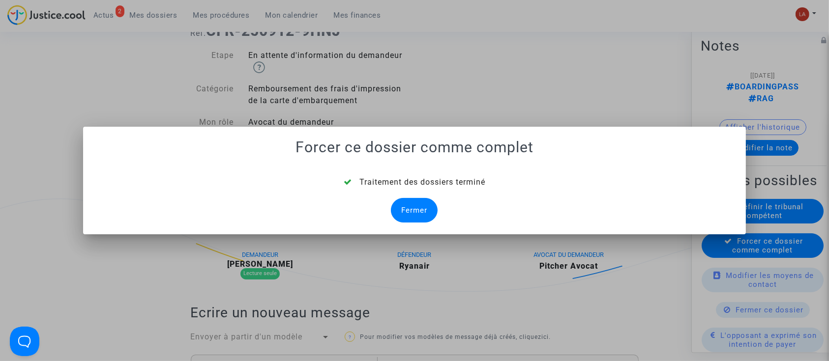
click at [399, 198] on div "Traitement des dossiers terminé Fermer" at bounding box center [414, 199] width 639 height 46
click at [401, 206] on div "Fermer" at bounding box center [414, 210] width 47 height 25
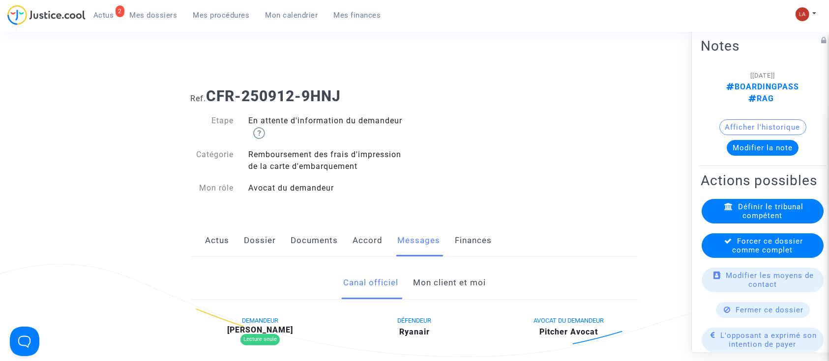
scroll to position [65, 0]
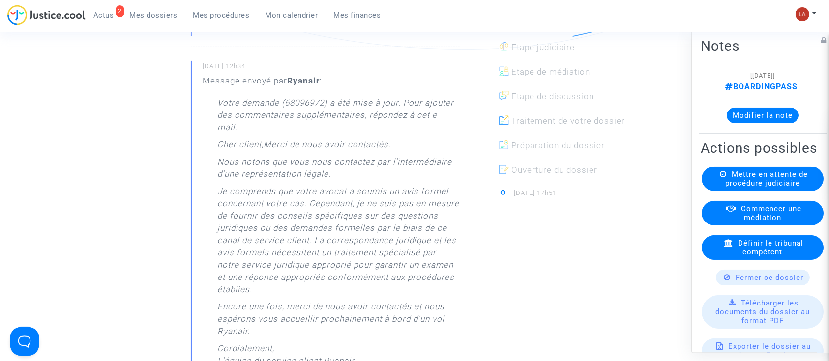
scroll to position [131, 0]
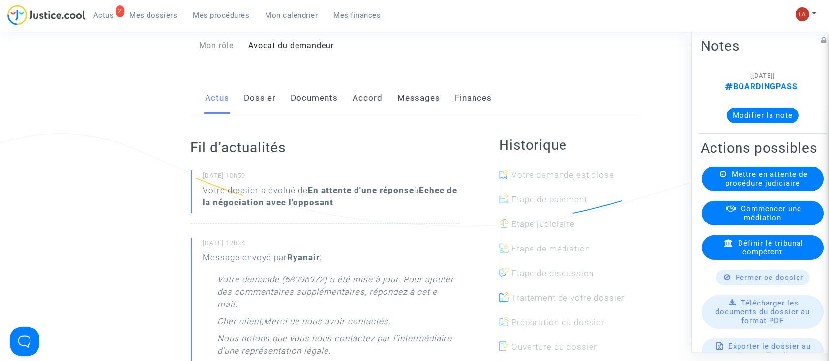
drag, startPoint x: 266, startPoint y: 111, endPoint x: 275, endPoint y: 119, distance: 12.5
click at [265, 111] on link "Dossier" at bounding box center [260, 98] width 32 height 32
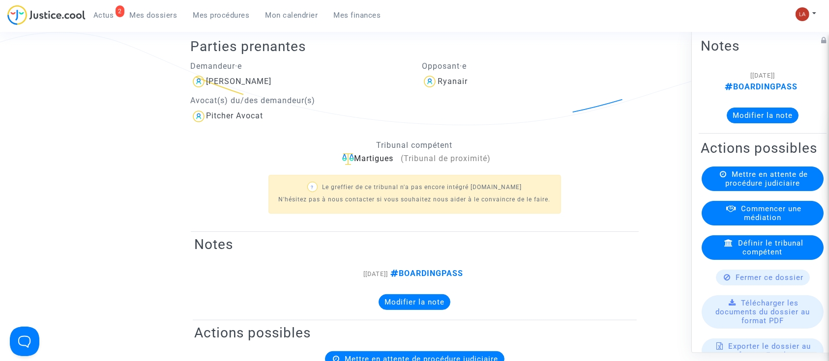
scroll to position [65, 0]
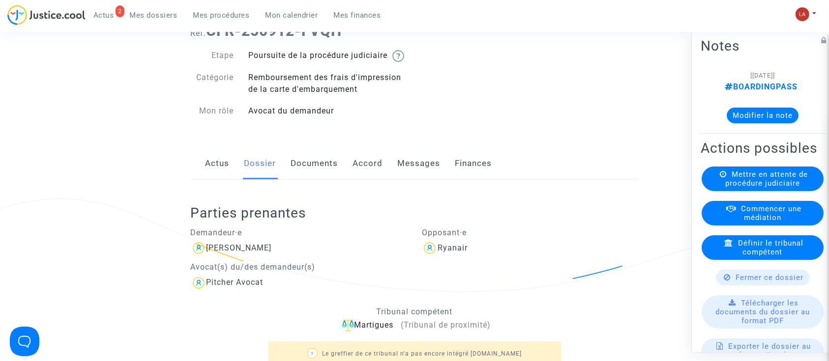
click at [405, 179] on link "Messages" at bounding box center [419, 163] width 43 height 32
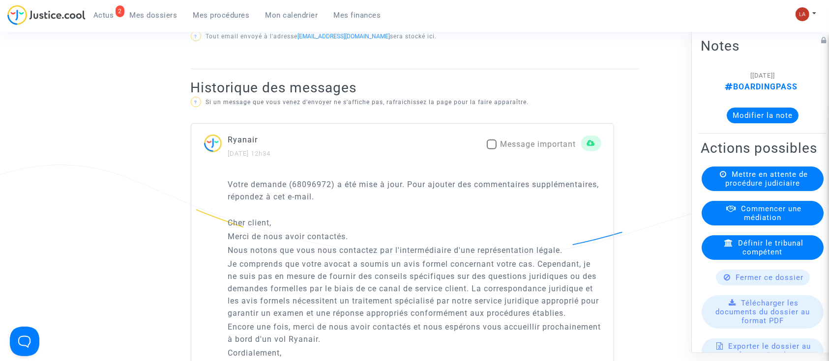
scroll to position [655, 0]
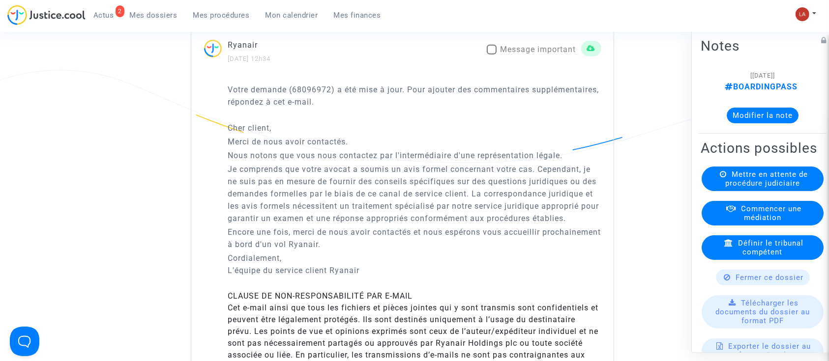
click at [519, 54] on span "Message important" at bounding box center [538, 49] width 76 height 9
click at [491, 55] on input "Message important" at bounding box center [491, 55] width 0 height 0
checkbox input "true"
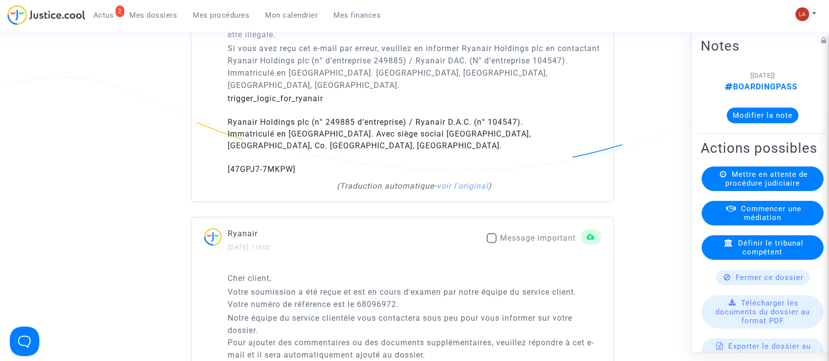
scroll to position [1179, 0]
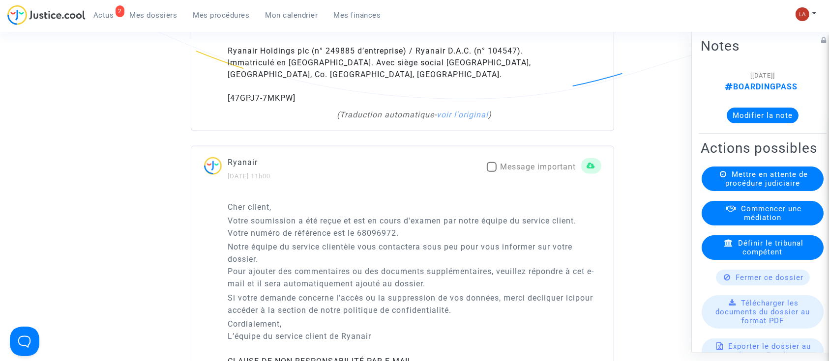
click at [542, 171] on span "Message important" at bounding box center [538, 166] width 76 height 9
click at [491, 172] on input "Message important" at bounding box center [491, 172] width 0 height 0
checkbox input "true"
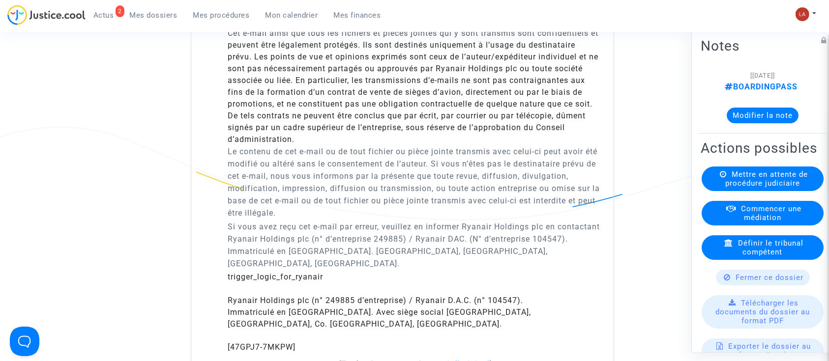
scroll to position [1703, 0]
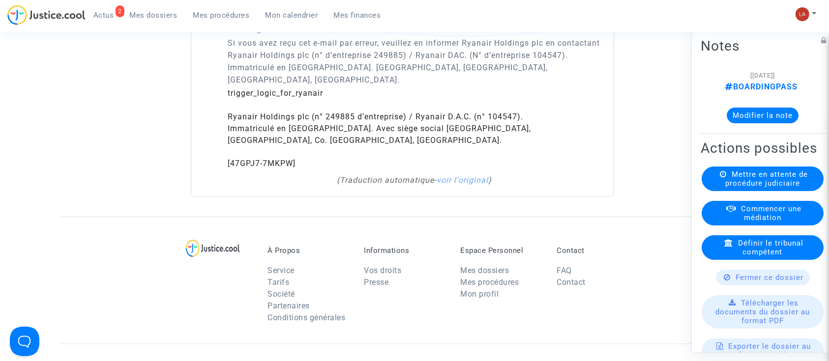
click at [750, 115] on button "Modifier la note" at bounding box center [762, 116] width 72 height 16
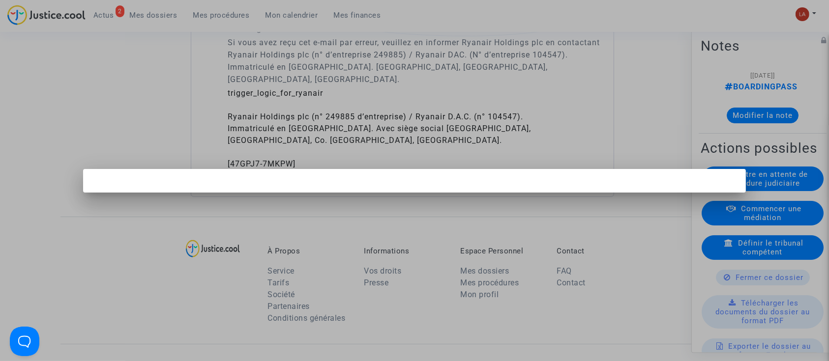
scroll to position [0, 0]
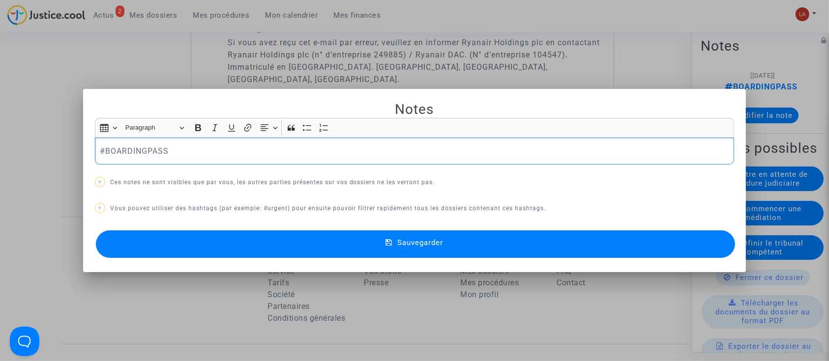
click at [333, 143] on div "#BOARDINGPASS" at bounding box center [414, 152] width 639 height 28
click at [381, 250] on button "Sauvegarder" at bounding box center [415, 244] width 639 height 28
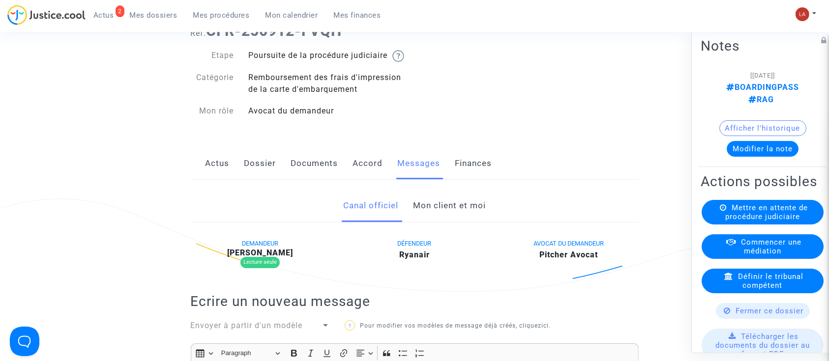
click at [259, 166] on link "Dossier" at bounding box center [260, 163] width 32 height 32
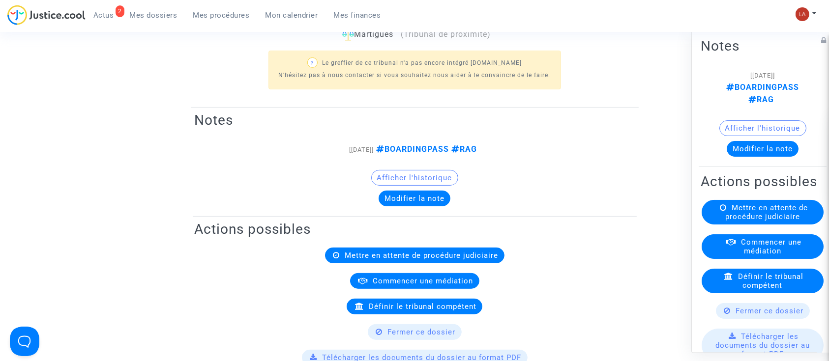
scroll to position [393, 0]
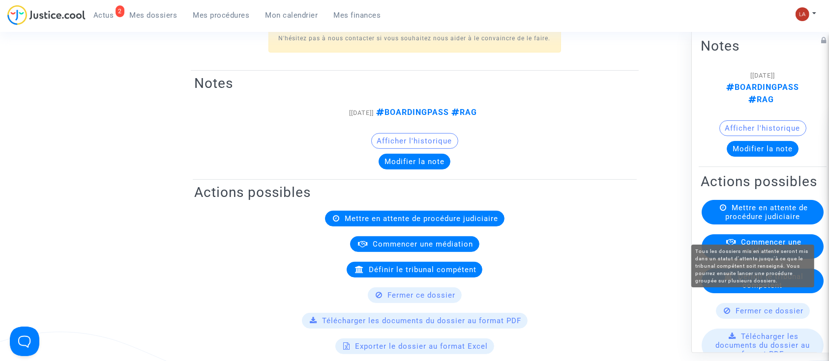
click at [759, 221] on span "Mettre en attente de procédure judiciaire" at bounding box center [766, 212] width 83 height 18
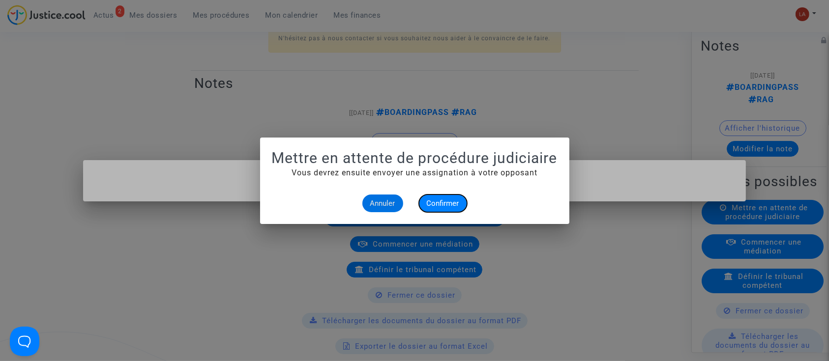
click at [432, 198] on button "Confirmer" at bounding box center [443, 204] width 48 height 18
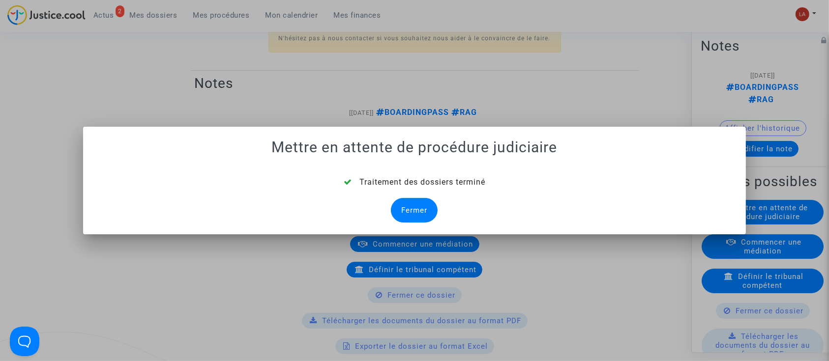
click at [419, 209] on div "Fermer" at bounding box center [414, 210] width 47 height 25
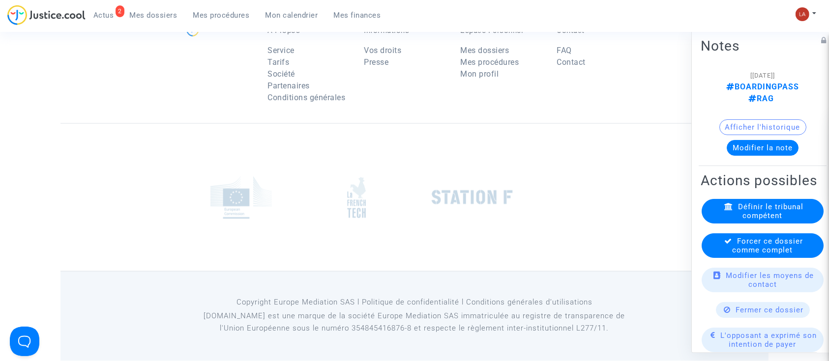
scroll to position [1727, 0]
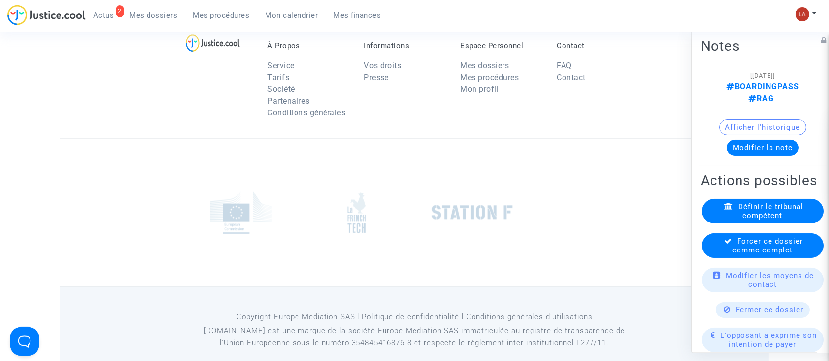
click at [737, 255] on span "Forcer ce dossier comme complet" at bounding box center [767, 246] width 71 height 18
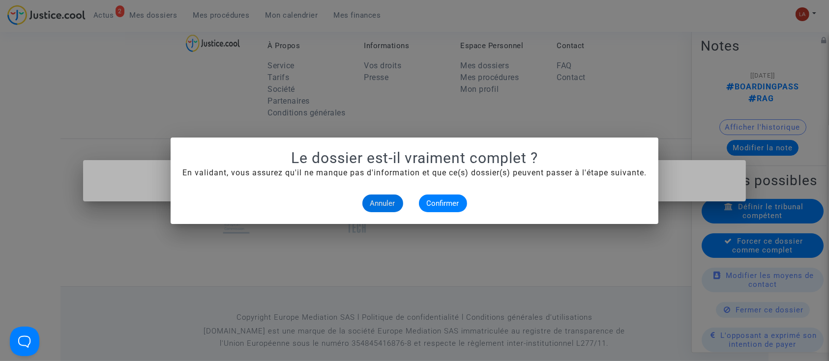
click at [438, 214] on mat-dialog-container "Le dossier est-il vraiment complet ? En validant, vous assurez qu'il ne manque …" at bounding box center [414, 181] width 487 height 86
click at [440, 204] on span "Confirmer" at bounding box center [443, 203] width 32 height 9
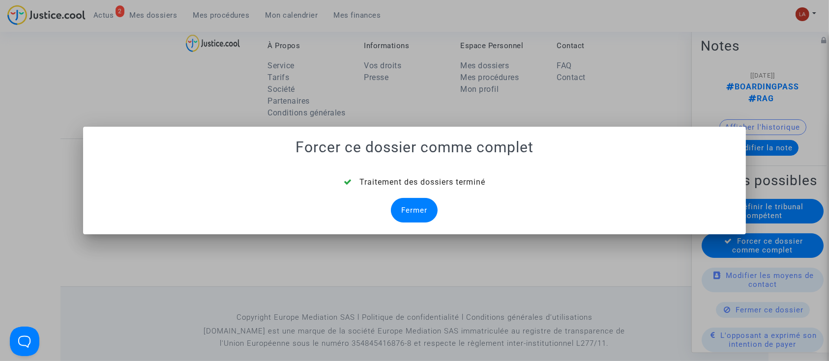
click at [418, 216] on div "Fermer" at bounding box center [414, 210] width 47 height 25
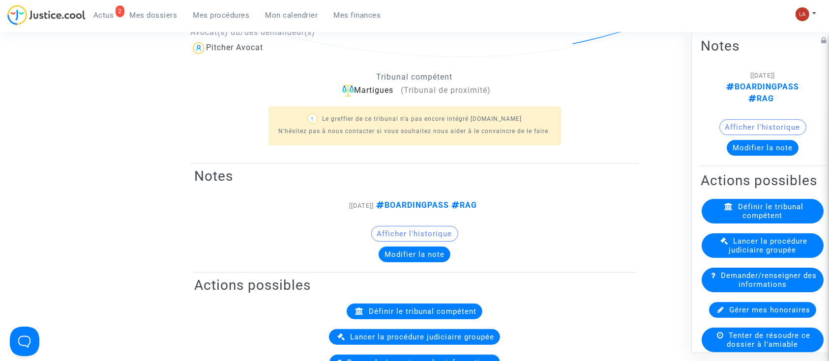
scroll to position [1791, 0]
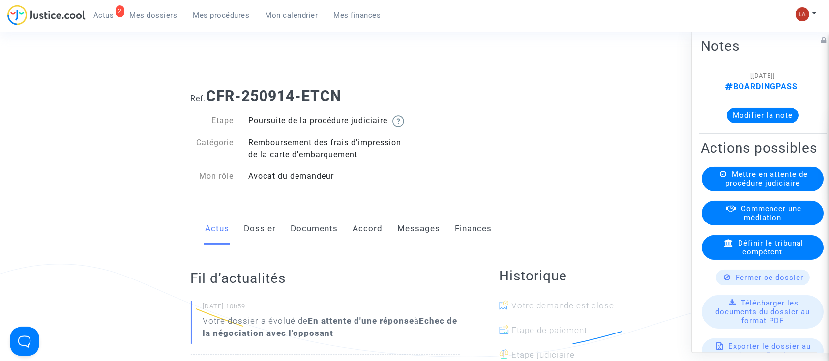
click at [415, 245] on link "Messages" at bounding box center [419, 229] width 43 height 32
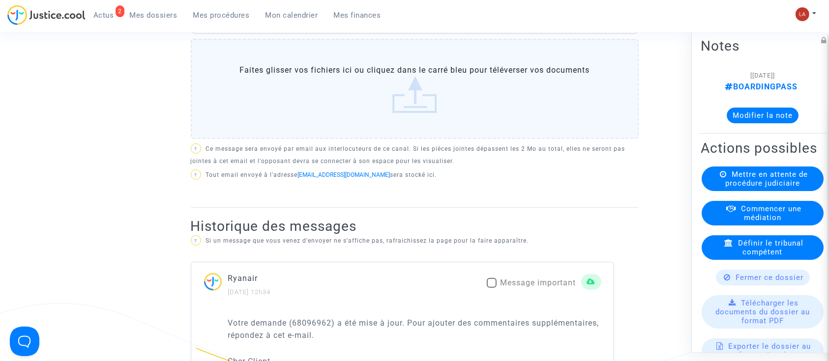
scroll to position [524, 0]
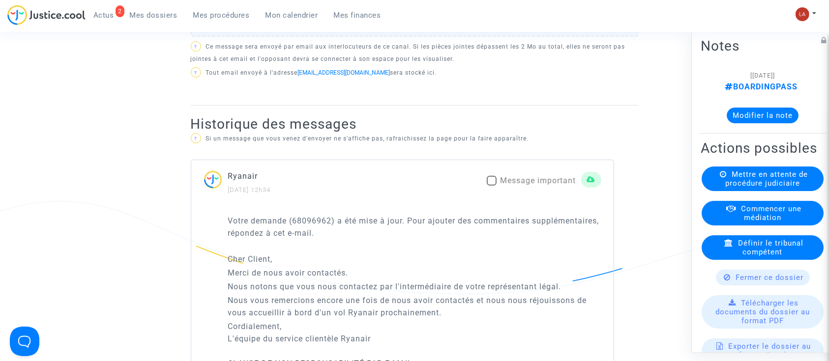
click at [544, 185] on span "Message important" at bounding box center [538, 180] width 76 height 9
click at [491, 186] on input "Message important" at bounding box center [491, 186] width 0 height 0
checkbox input "true"
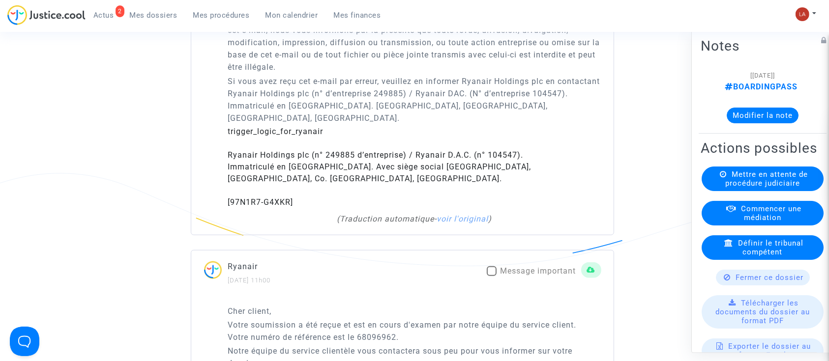
scroll to position [1048, 0]
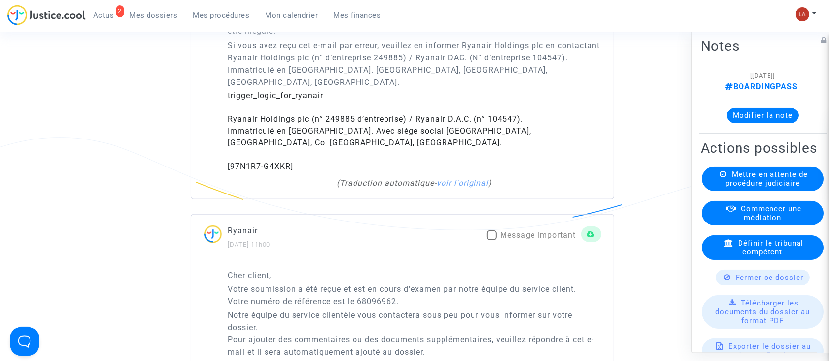
drag, startPoint x: 500, startPoint y: 248, endPoint x: 495, endPoint y: 252, distance: 6.0
click at [500, 240] on span "Message important" at bounding box center [538, 234] width 76 height 9
click at [491, 241] on input "Message important" at bounding box center [491, 240] width 0 height 0
checkbox input "true"
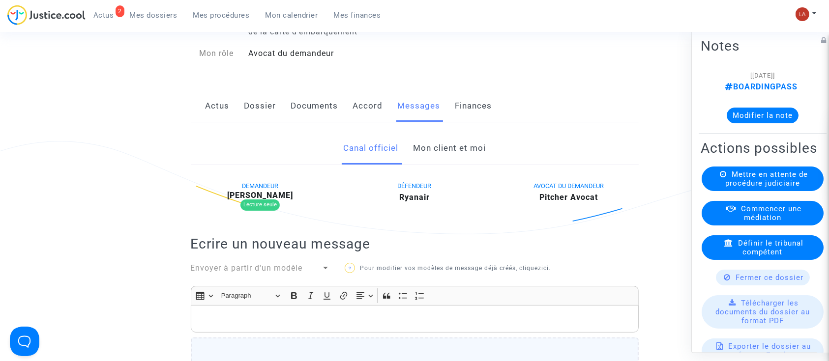
scroll to position [36, 0]
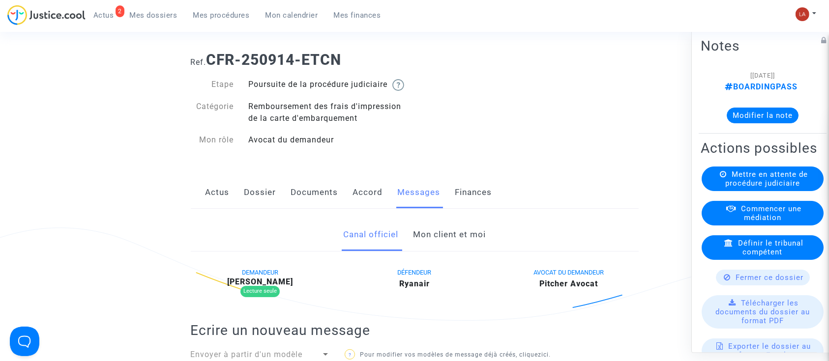
click at [257, 200] on link "Dossier" at bounding box center [260, 192] width 32 height 32
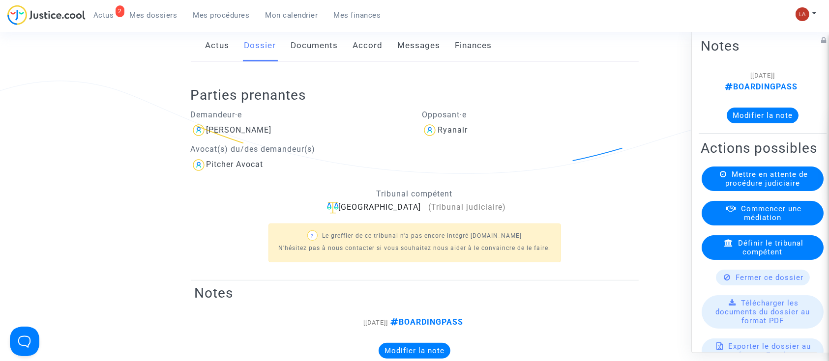
scroll to position [233, 0]
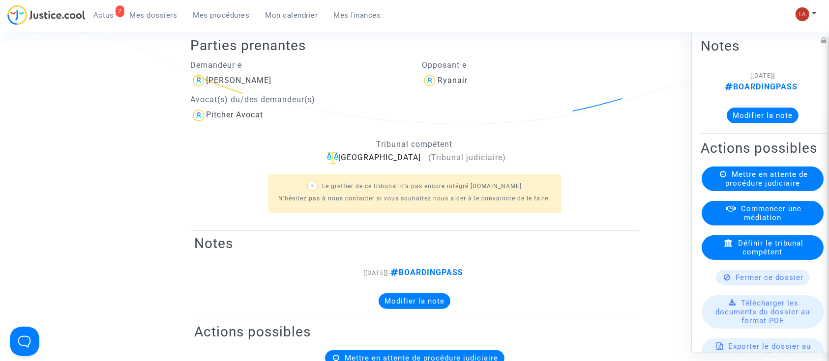
click at [775, 102] on note-viewer "[15/09/2025] BOARDINGPASS Modifier la note" at bounding box center [762, 96] width 124 height 54
click at [772, 113] on button "Modifier la note" at bounding box center [762, 116] width 72 height 16
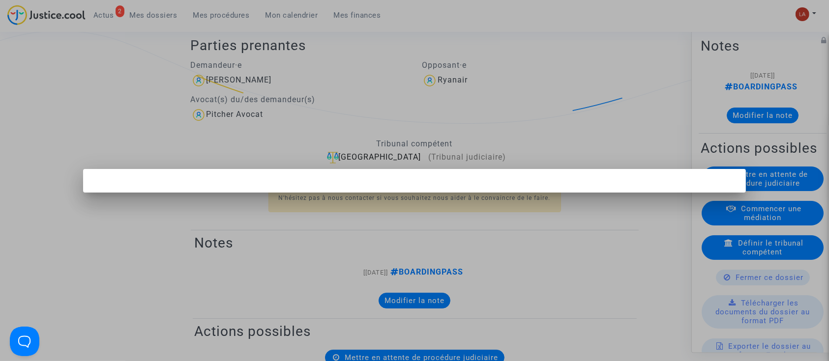
scroll to position [0, 0]
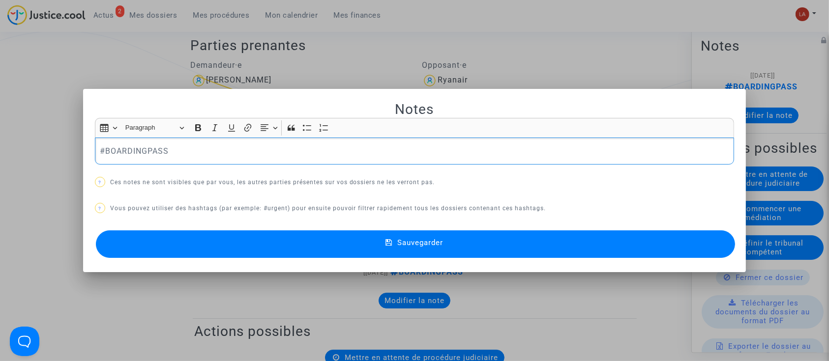
click at [318, 159] on div "#BOARDINGPASS" at bounding box center [414, 152] width 639 height 28
click at [322, 238] on button "Sauvegarder" at bounding box center [415, 244] width 639 height 28
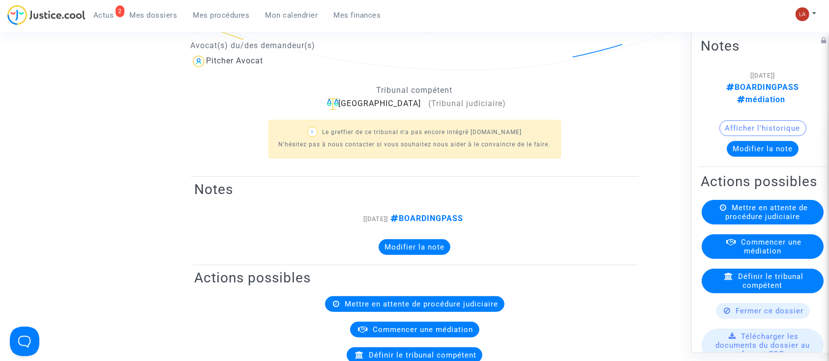
scroll to position [364, 0]
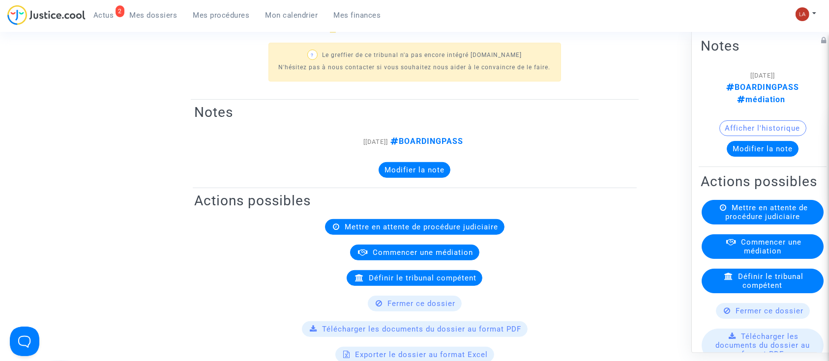
click at [802, 259] on div "Commencer une médiation" at bounding box center [762, 246] width 122 height 25
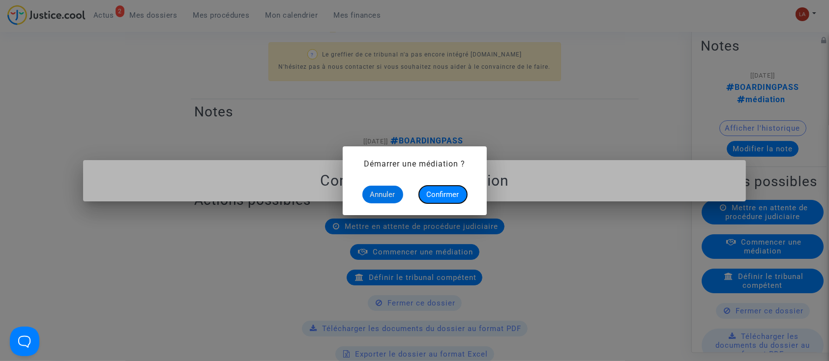
click at [459, 191] on button "Confirmer" at bounding box center [443, 195] width 48 height 18
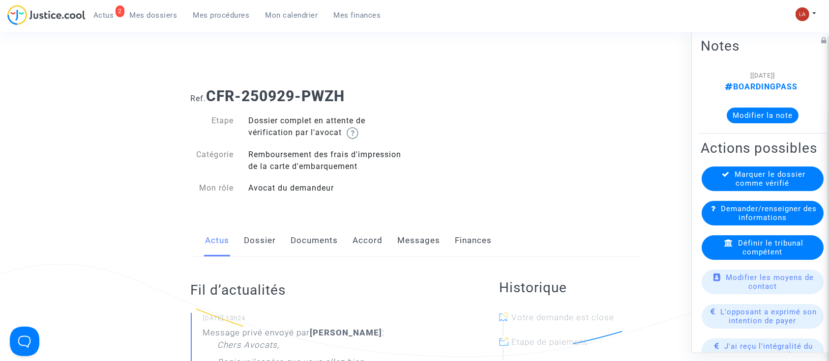
click at [245, 228] on link "Dossier" at bounding box center [260, 241] width 32 height 32
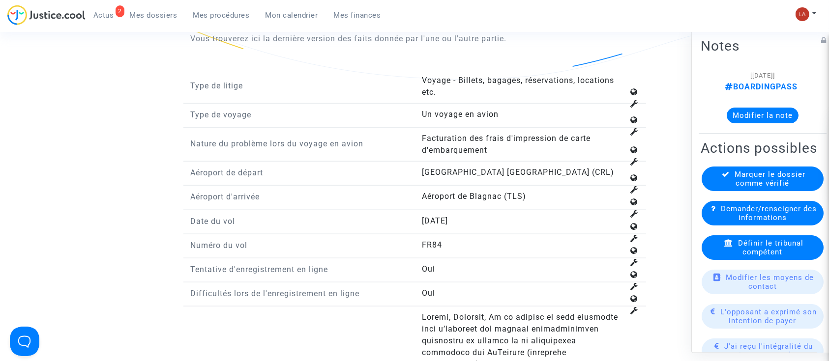
scroll to position [1179, 0]
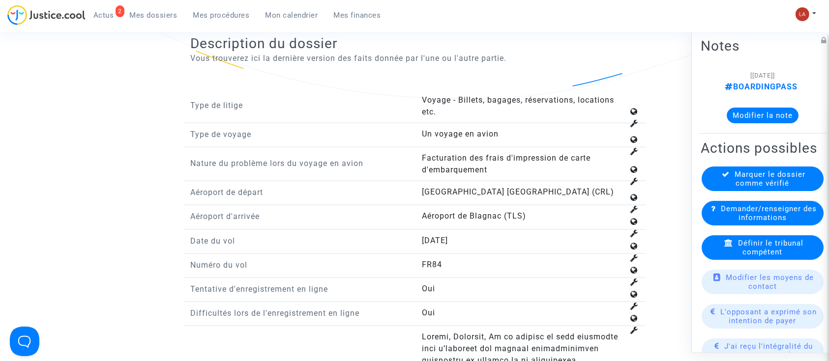
click at [716, 255] on div "Définir le tribunal compétent" at bounding box center [762, 247] width 122 height 25
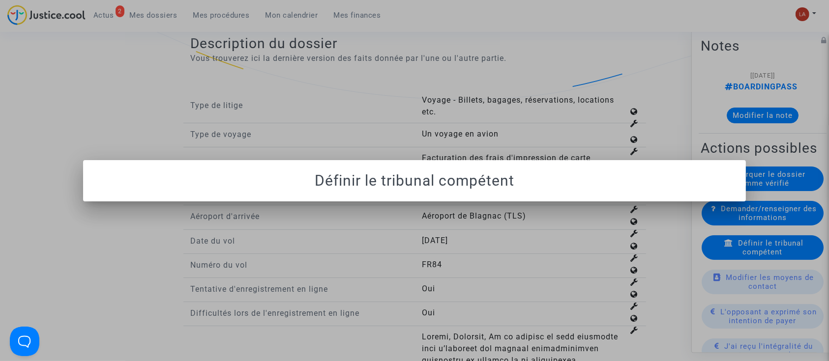
scroll to position [0, 0]
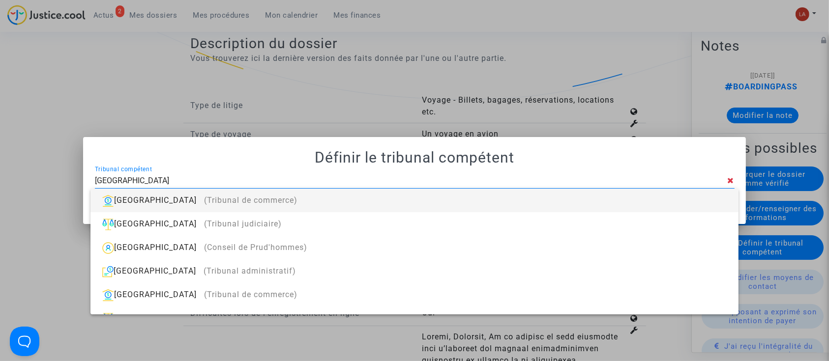
type input "[GEOGRAPHIC_DATA]"
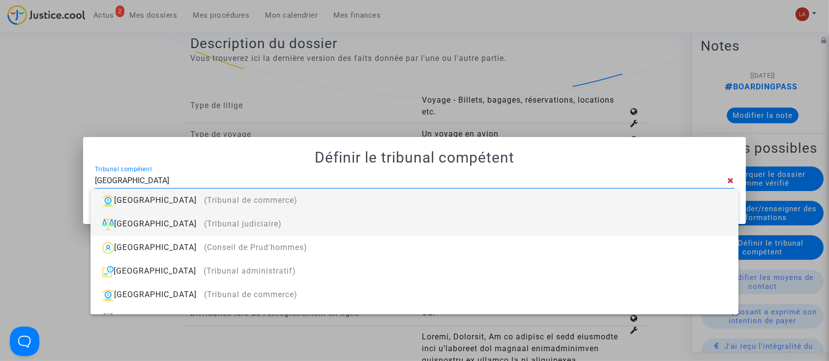
click at [696, 227] on div "Toulouse (Tribunal judiciaire)" at bounding box center [413, 224] width 631 height 24
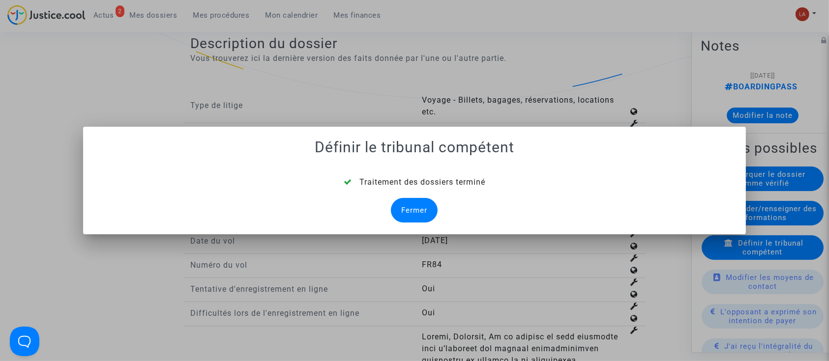
click at [436, 207] on div "Fermer" at bounding box center [414, 210] width 47 height 25
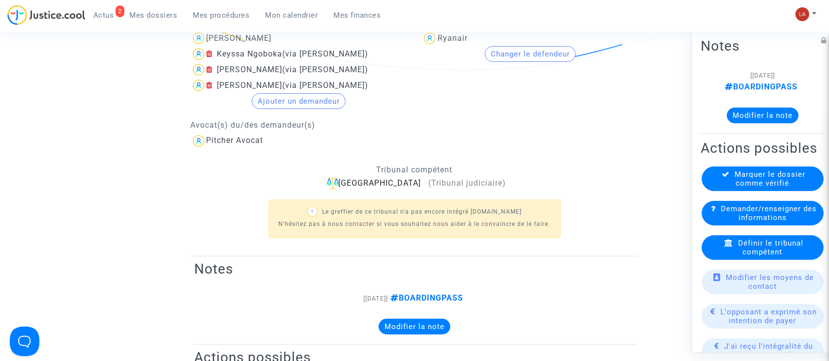
scroll to position [197, 0]
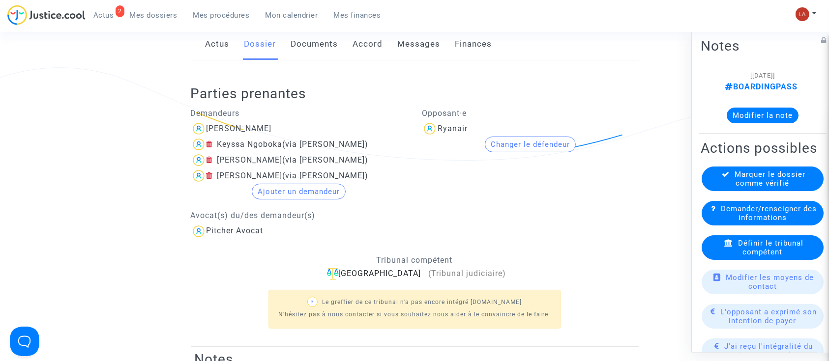
click at [325, 49] on link "Documents" at bounding box center [314, 44] width 47 height 32
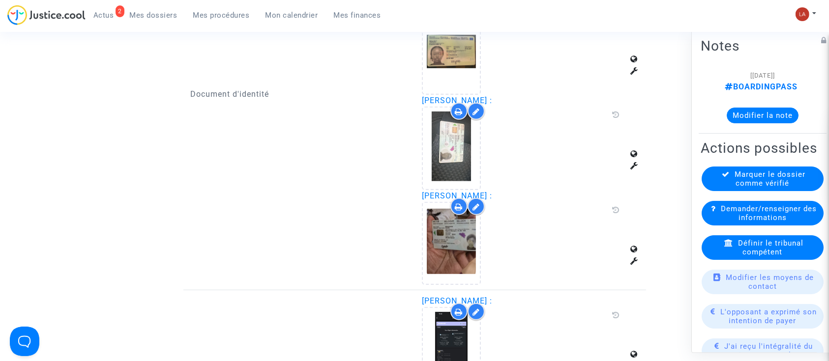
scroll to position [655, 0]
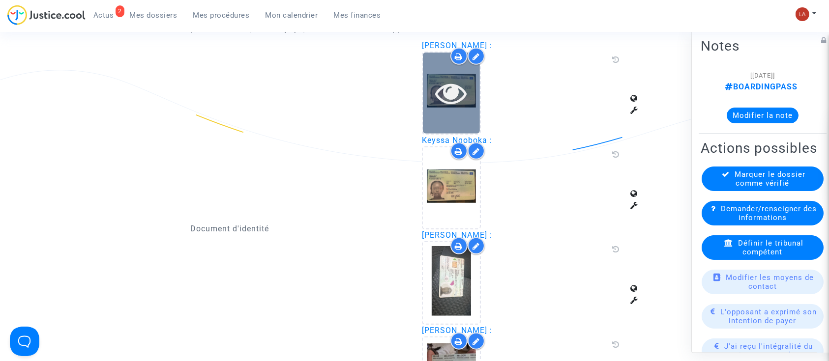
click at [442, 119] on div at bounding box center [451, 93] width 57 height 81
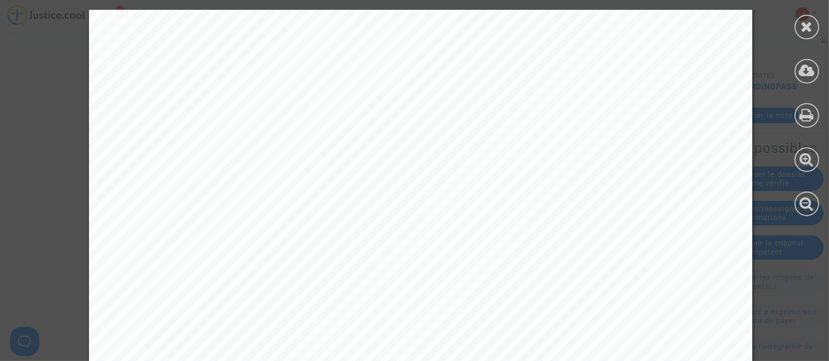
scroll to position [0, 0]
click at [812, 32] on icon at bounding box center [806, 26] width 12 height 15
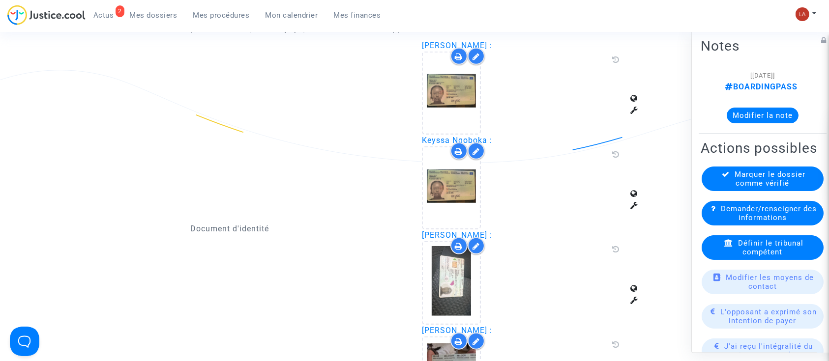
scroll to position [590, 0]
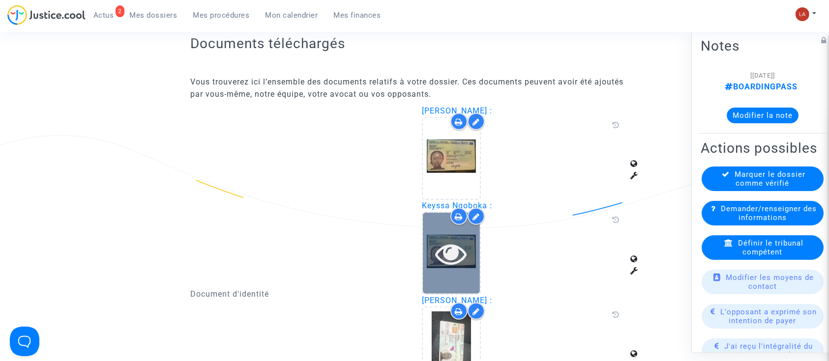
click at [439, 255] on icon at bounding box center [451, 253] width 32 height 31
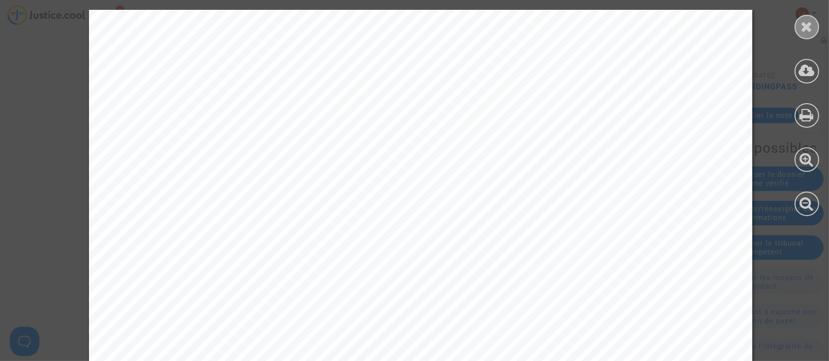
click at [806, 29] on icon at bounding box center [806, 26] width 12 height 15
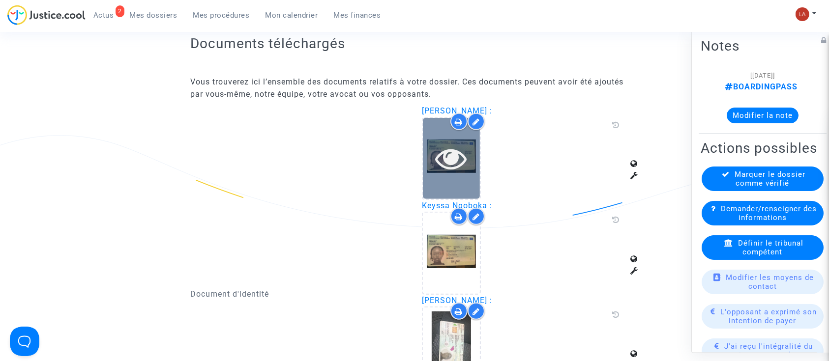
click at [462, 148] on icon at bounding box center [451, 158] width 32 height 31
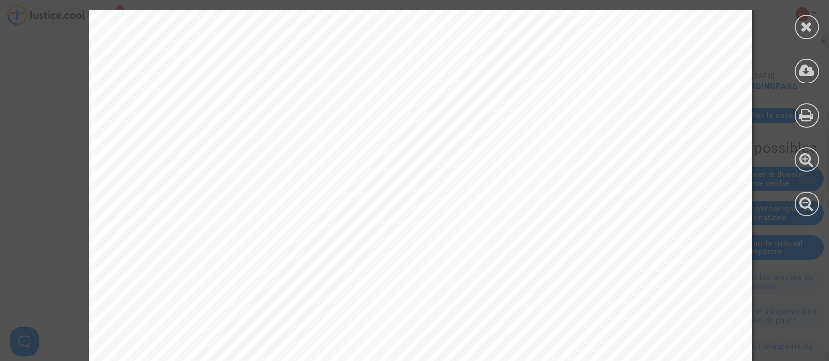
scroll to position [601, 0]
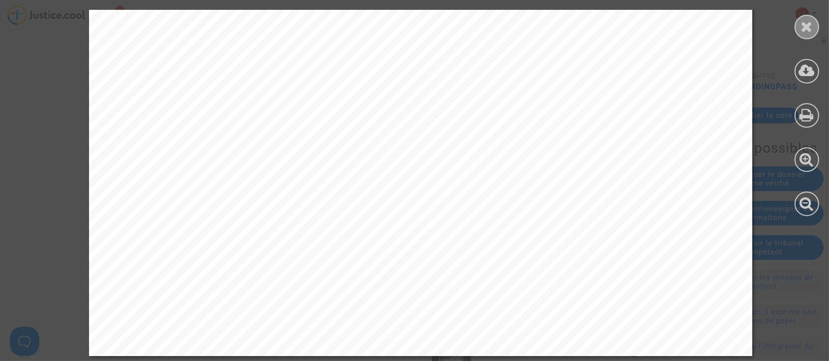
click at [808, 25] on icon at bounding box center [806, 26] width 12 height 15
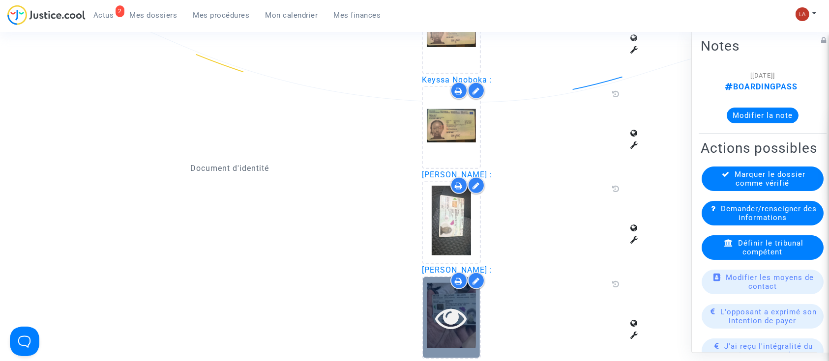
scroll to position [786, 0]
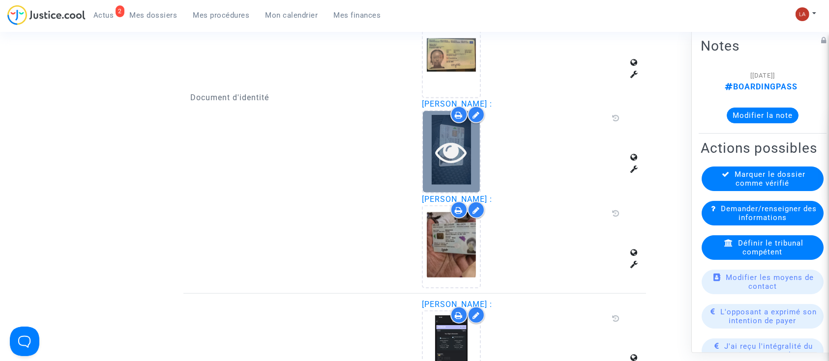
click at [446, 165] on icon at bounding box center [451, 151] width 32 height 31
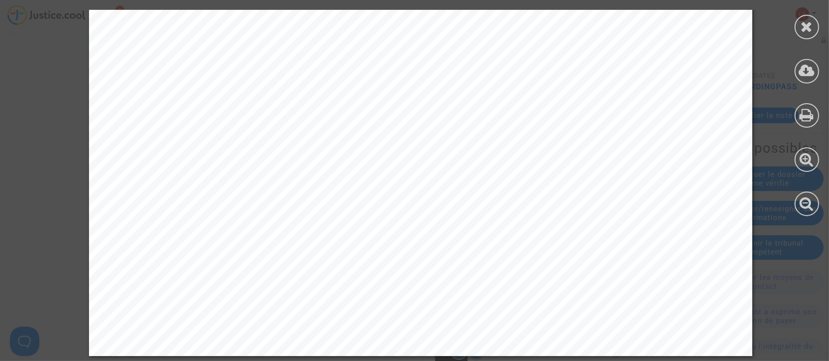
scroll to position [1114, 0]
click at [808, 26] on icon at bounding box center [806, 26] width 12 height 15
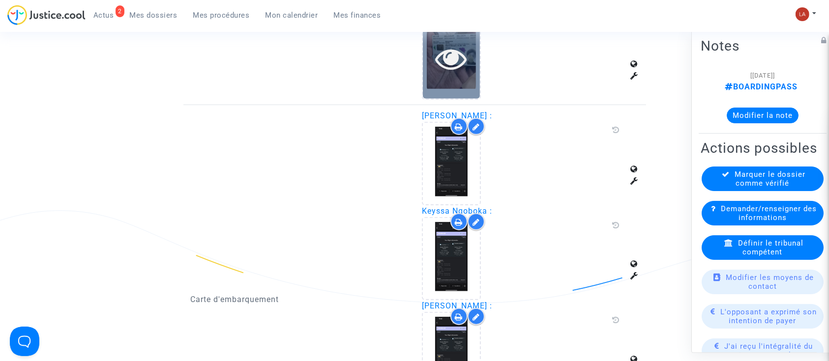
scroll to position [852, 0]
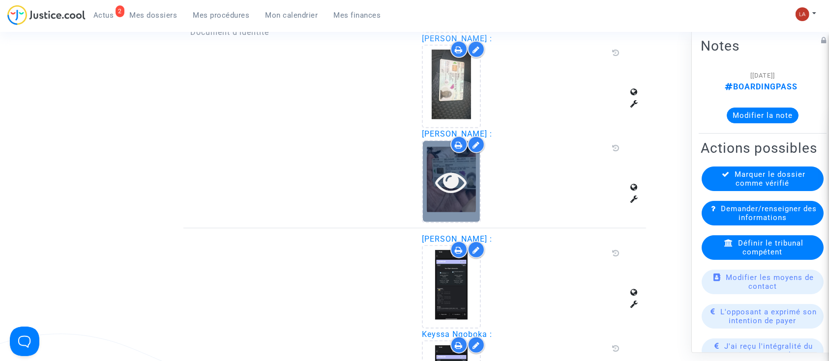
click at [456, 182] on icon at bounding box center [451, 181] width 32 height 31
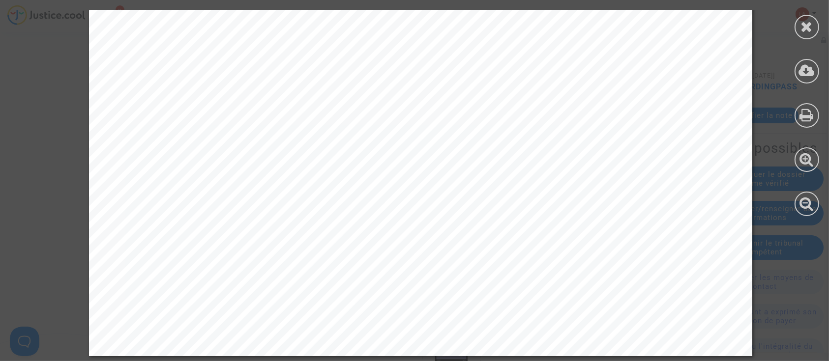
scroll to position [601, 0]
click at [788, 26] on div at bounding box center [806, 113] width 44 height 226
click at [805, 22] on icon at bounding box center [806, 26] width 12 height 15
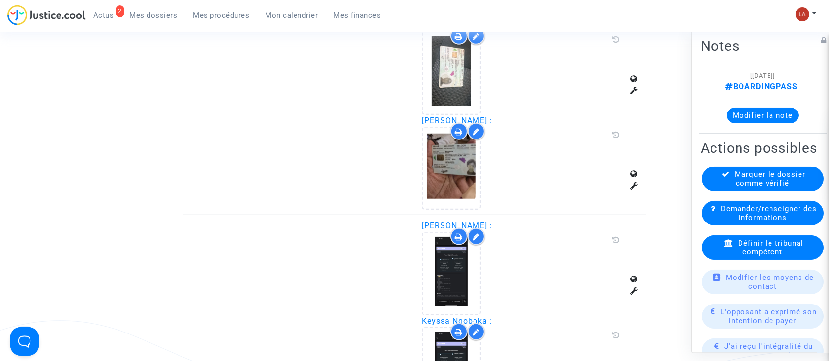
scroll to position [1048, 0]
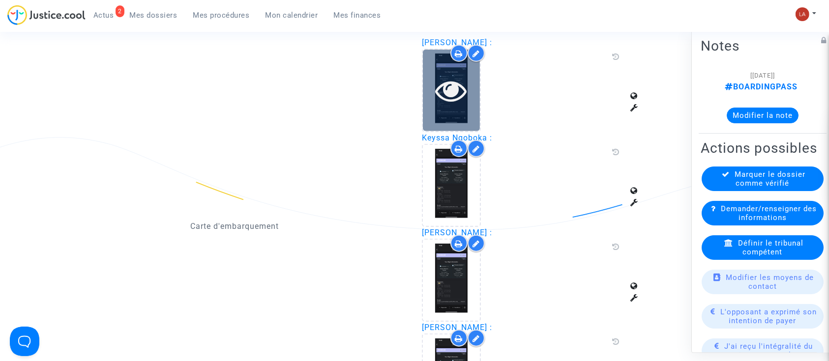
click at [445, 93] on icon at bounding box center [451, 90] width 32 height 31
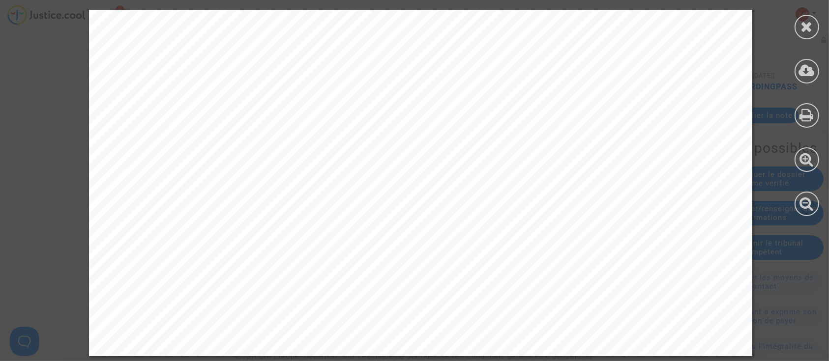
scroll to position [1637, 0]
click at [812, 26] on icon at bounding box center [806, 26] width 12 height 15
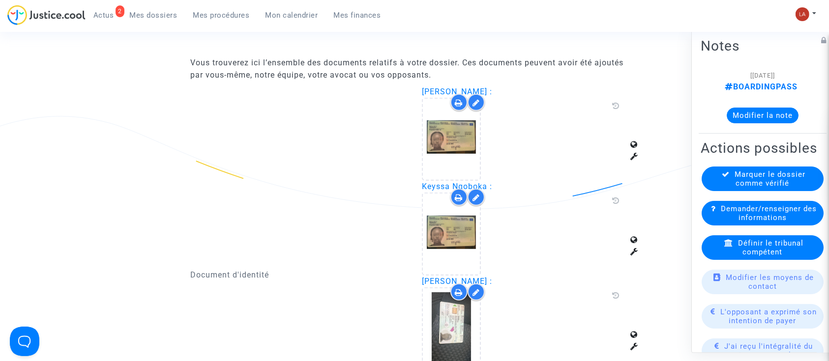
scroll to position [589, 0]
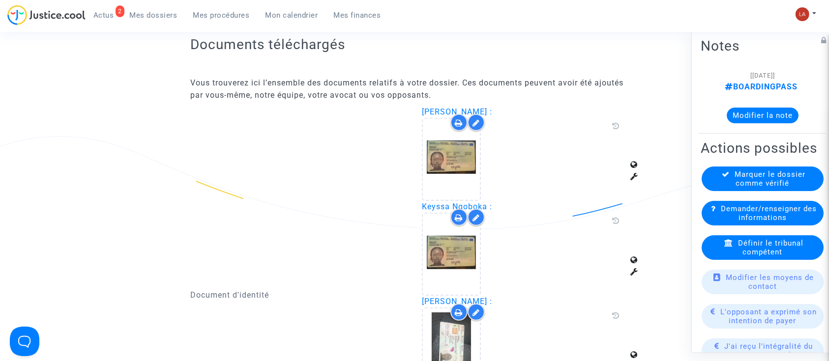
drag, startPoint x: 423, startPoint y: 112, endPoint x: 487, endPoint y: 112, distance: 64.4
click at [487, 112] on span "Larissa Ngoboka :" at bounding box center [457, 111] width 70 height 9
copy span "Larissa Ngoboka"
click at [714, 212] on icon at bounding box center [713, 208] width 5 height 7
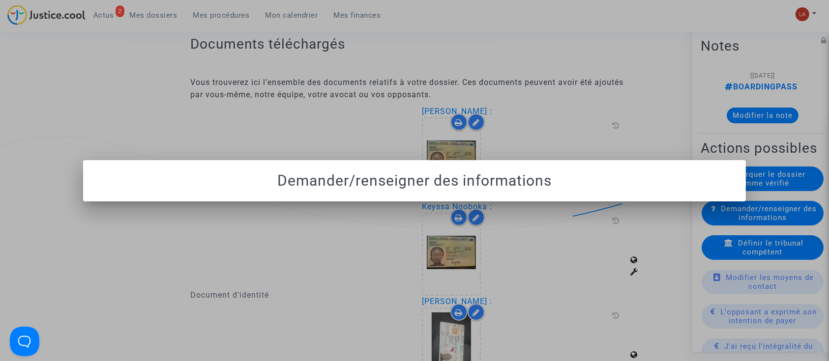
scroll to position [0, 0]
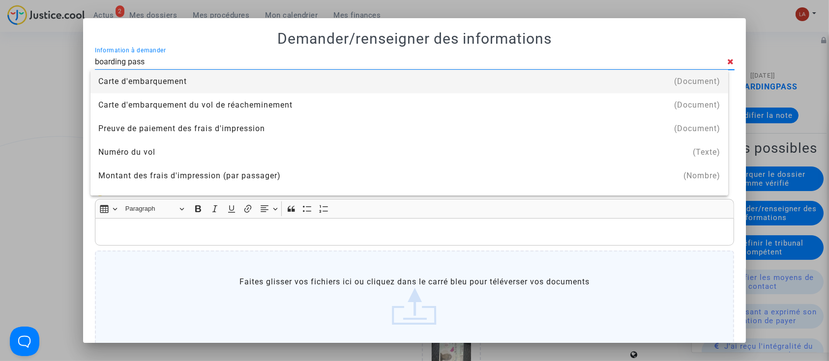
type input "boarding pass"
click at [545, 67] on div "boarding pass Information à demander" at bounding box center [411, 59] width 632 height 22
click at [558, 79] on div "Carte d'embarquement" at bounding box center [409, 82] width 622 height 24
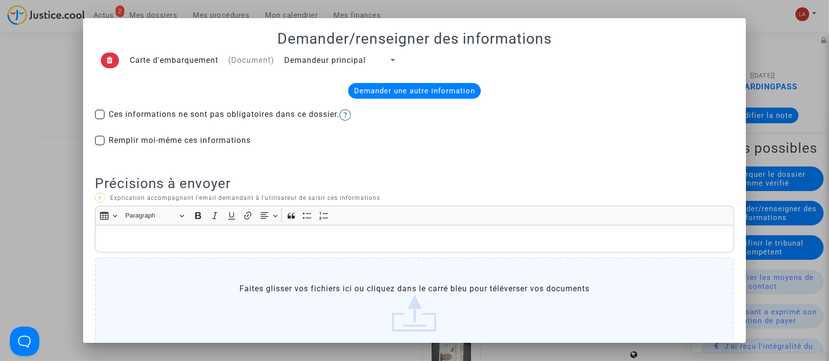
click at [357, 57] on span "Demandeur principal" at bounding box center [325, 60] width 82 height 9
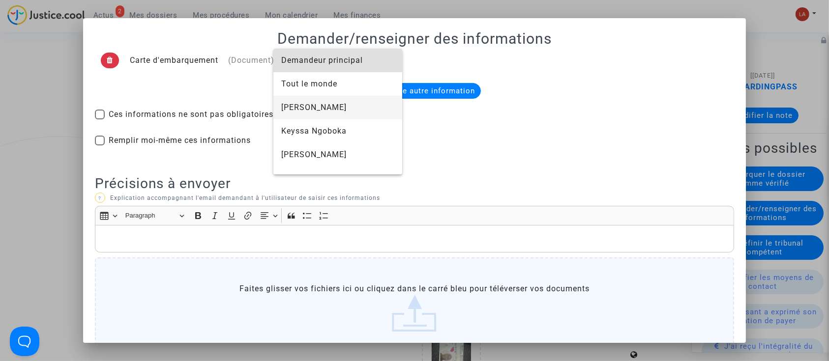
click at [370, 97] on span "Larissa Ngoboka" at bounding box center [337, 108] width 113 height 24
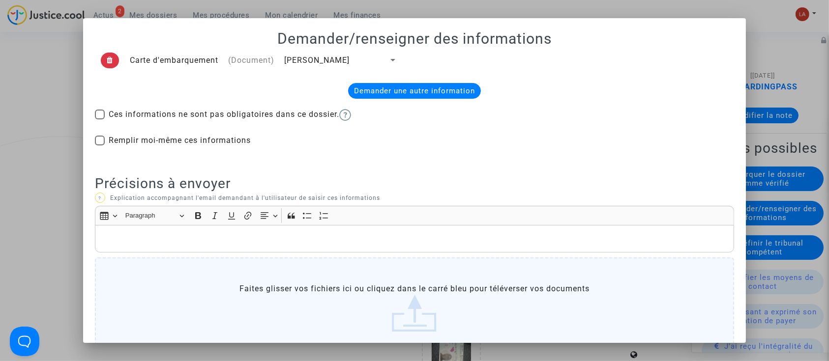
click at [435, 90] on div "Demander une autre information" at bounding box center [414, 91] width 133 height 16
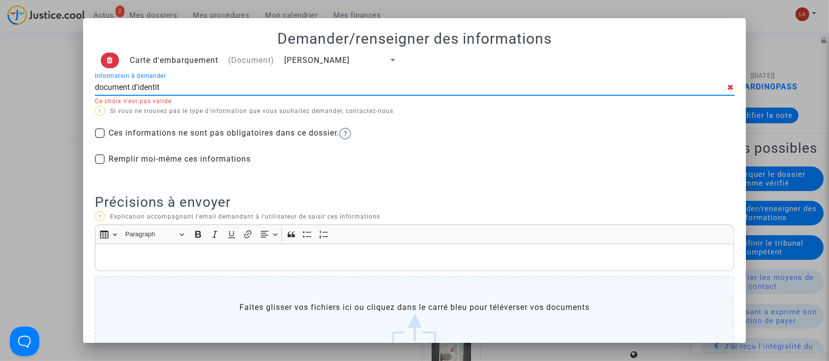
type input "document d'identité"
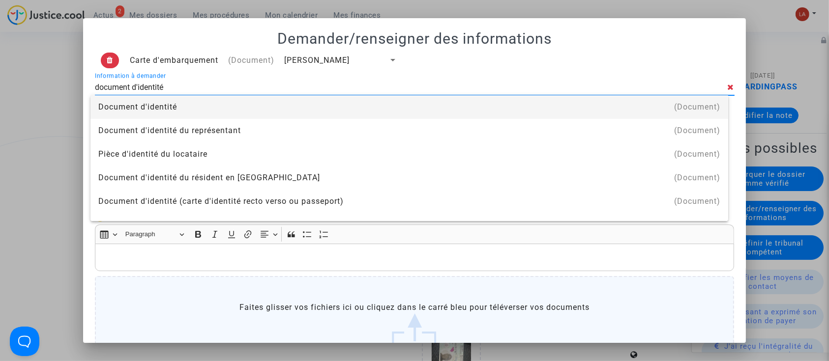
click at [432, 100] on div "Document d'identité" at bounding box center [409, 107] width 622 height 24
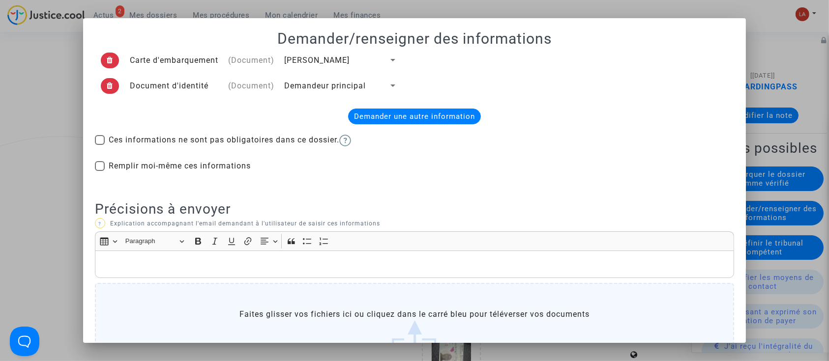
click at [314, 88] on span "Demandeur principal" at bounding box center [325, 85] width 82 height 9
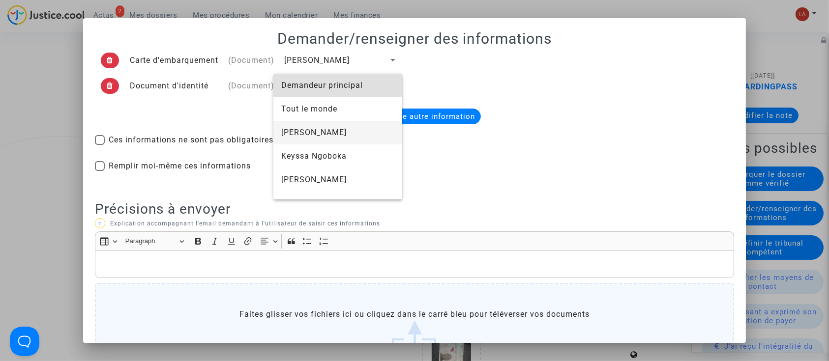
click at [312, 136] on span "Larissa Ngoboka" at bounding box center [337, 133] width 113 height 24
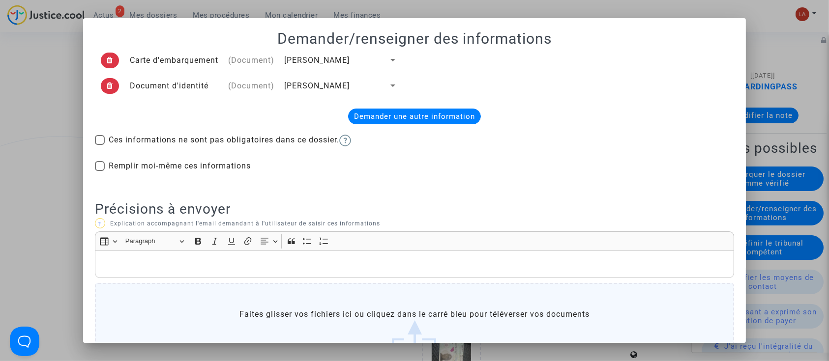
click at [440, 268] on p "Rich Text Editor, main" at bounding box center [414, 264] width 629 height 12
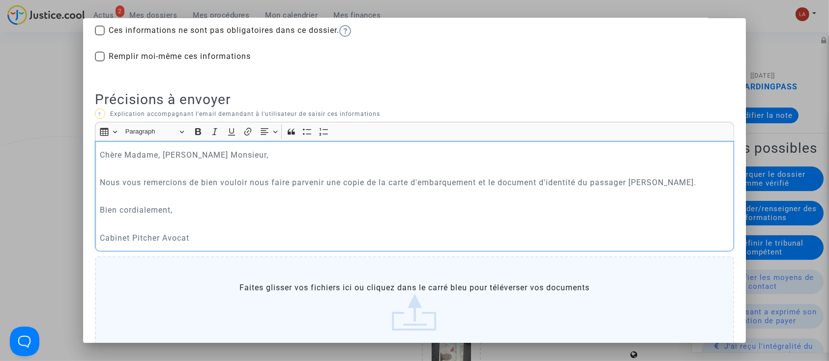
scroll to position [182, 0]
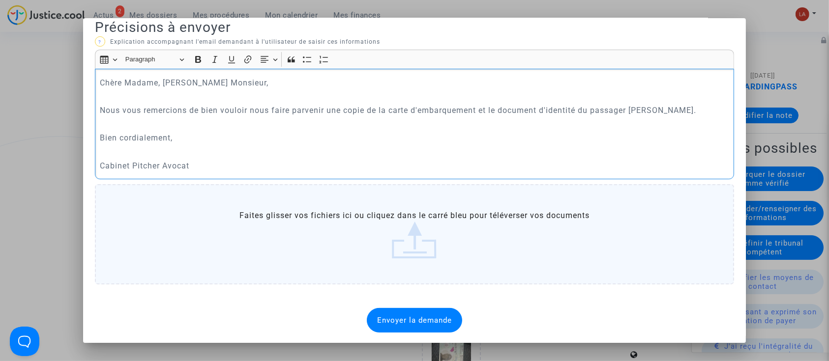
click at [394, 326] on div "Envoyer la demande" at bounding box center [414, 320] width 95 height 25
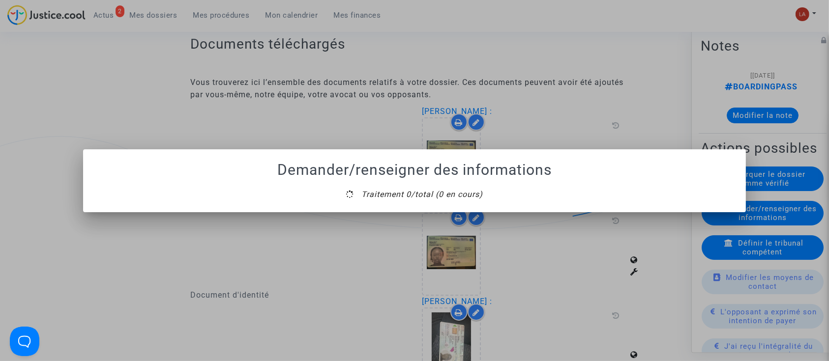
scroll to position [0, 0]
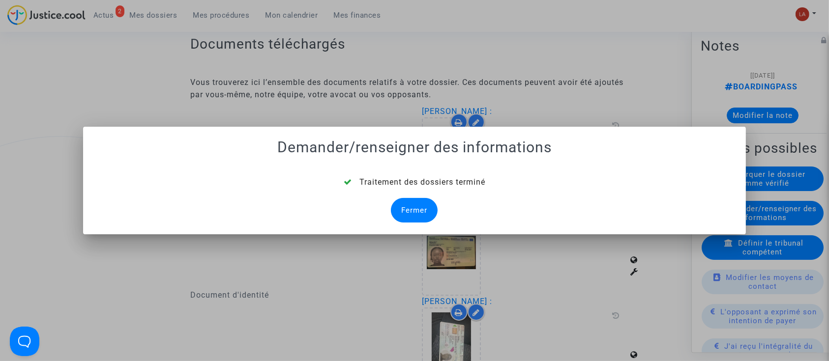
click at [400, 206] on div "Fermer" at bounding box center [414, 210] width 47 height 25
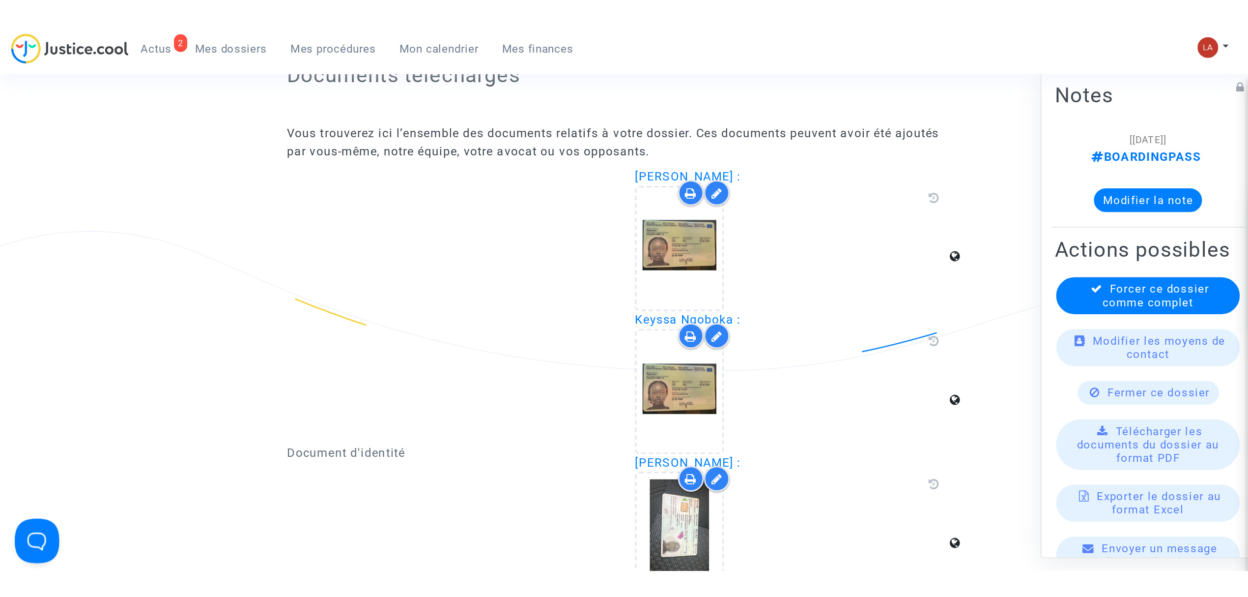
scroll to position [589, 0]
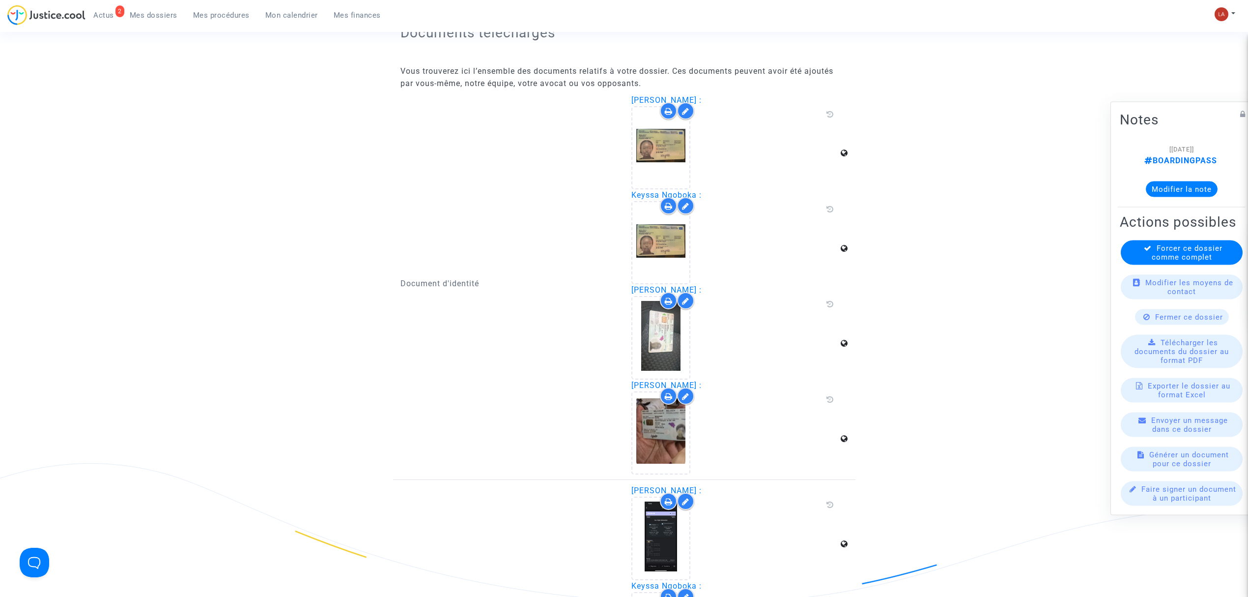
click at [240, 20] on link "Mes procédures" at bounding box center [221, 15] width 72 height 15
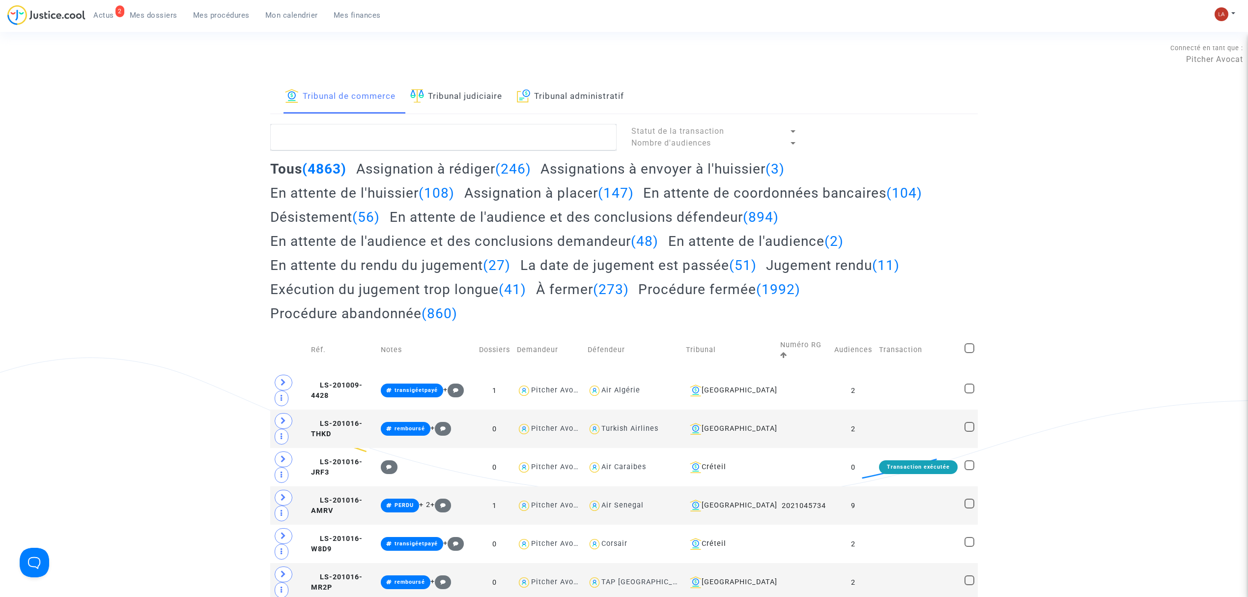
click at [599, 91] on link "Tribunal administratif" at bounding box center [570, 96] width 107 height 33
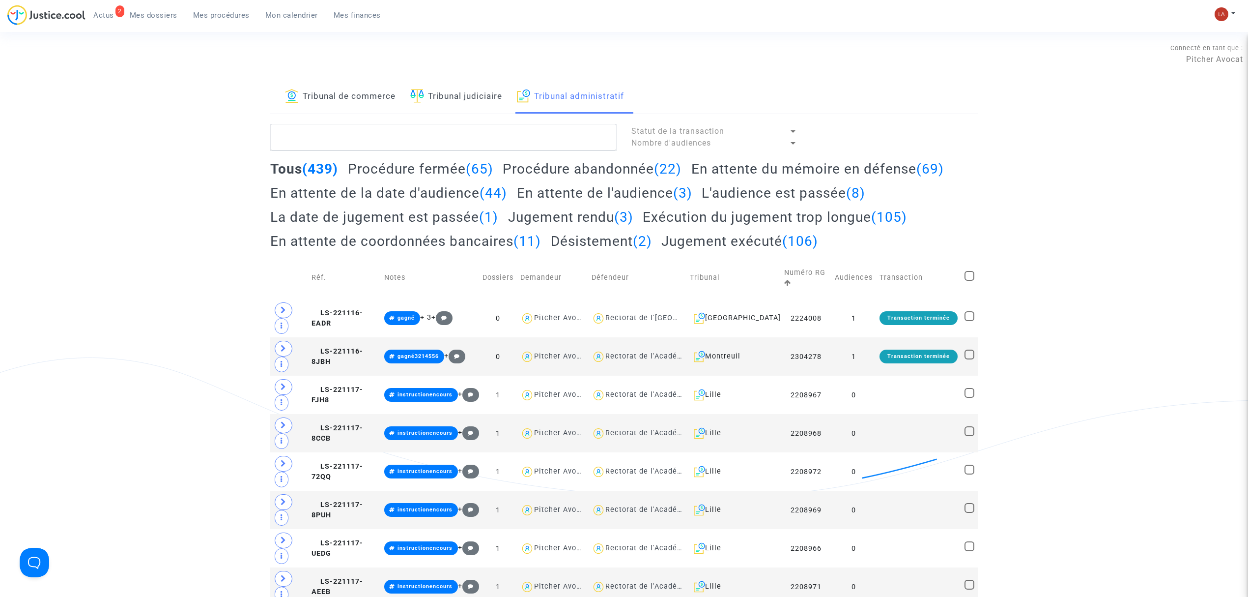
drag, startPoint x: 476, startPoint y: 91, endPoint x: 521, endPoint y: 111, distance: 49.1
click at [477, 91] on link "Tribunal judiciaire" at bounding box center [456, 96] width 92 height 33
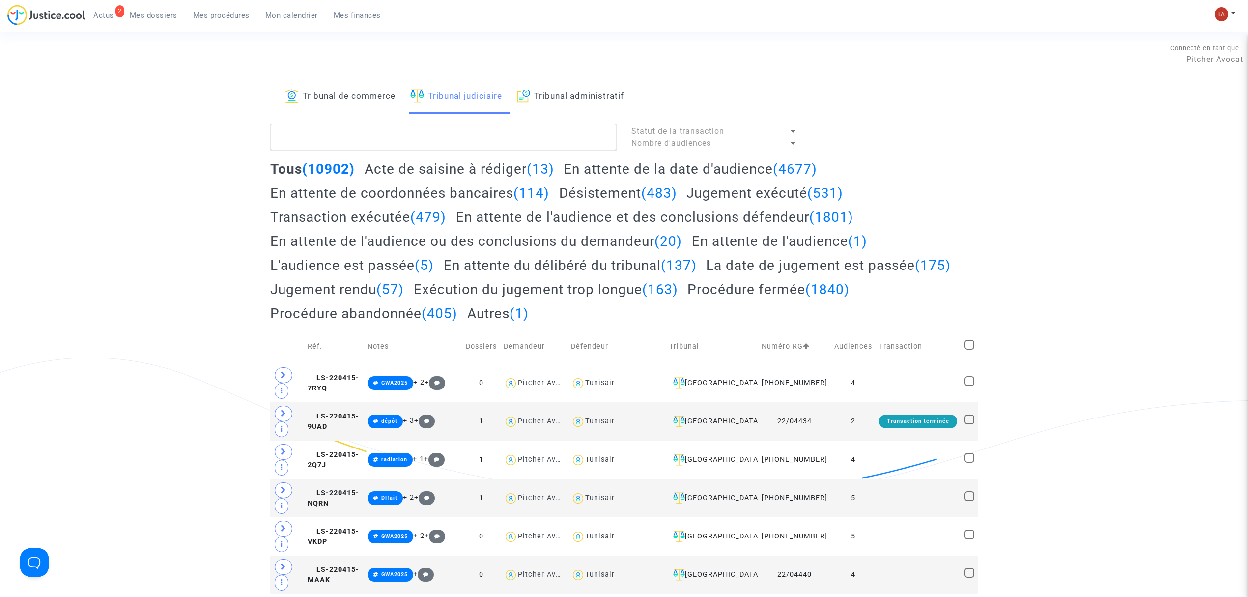
click at [510, 162] on h2 "Acte de saisine à rédiger (13)" at bounding box center [460, 168] width 190 height 17
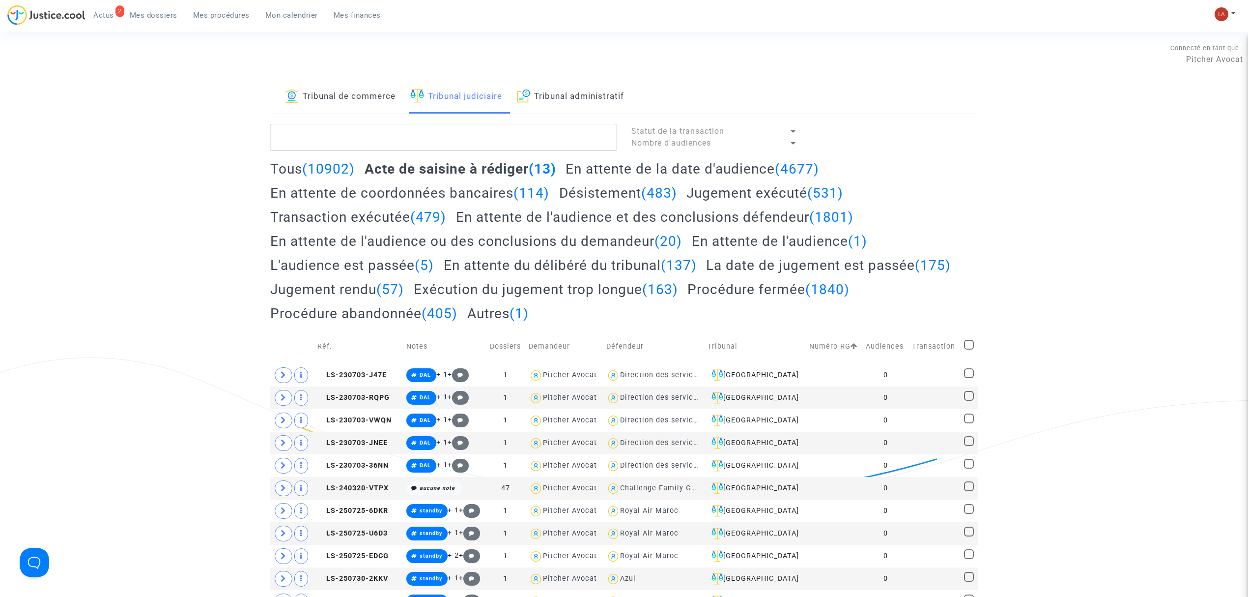
click at [487, 152] on lawsuits-list "Statut de la transaction Nombre d'audiences Tous (10902) Acte de saisine à rédi…" at bounding box center [624, 391] width 708 height 534
click at [504, 140] on textarea at bounding box center [443, 137] width 346 height 27
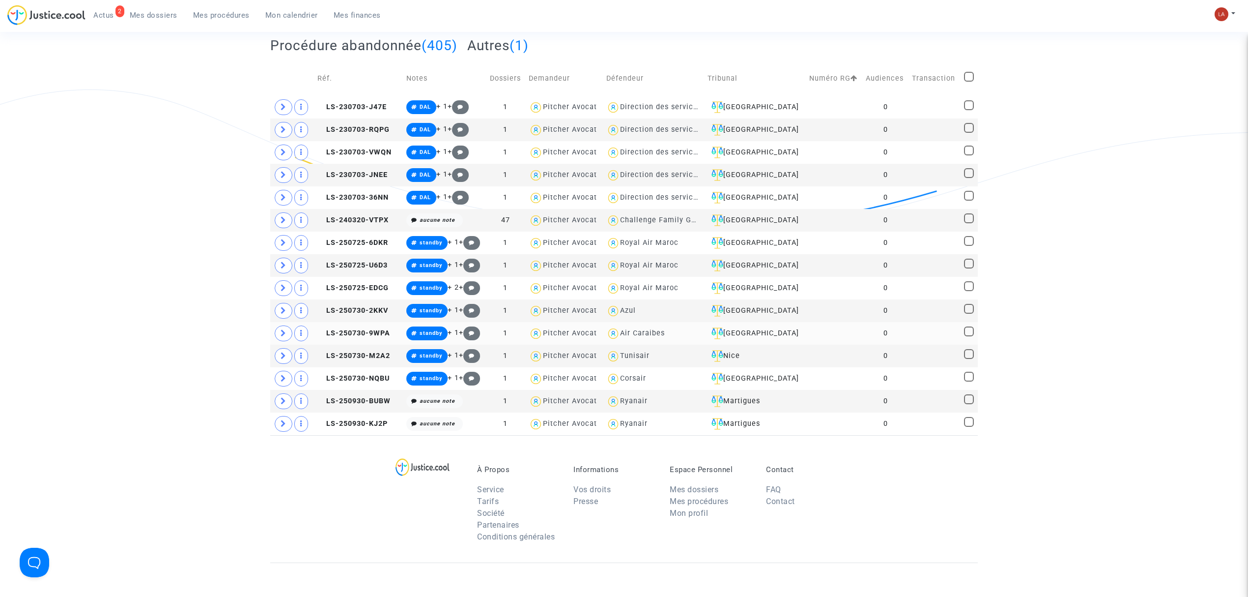
scroll to position [327, 0]
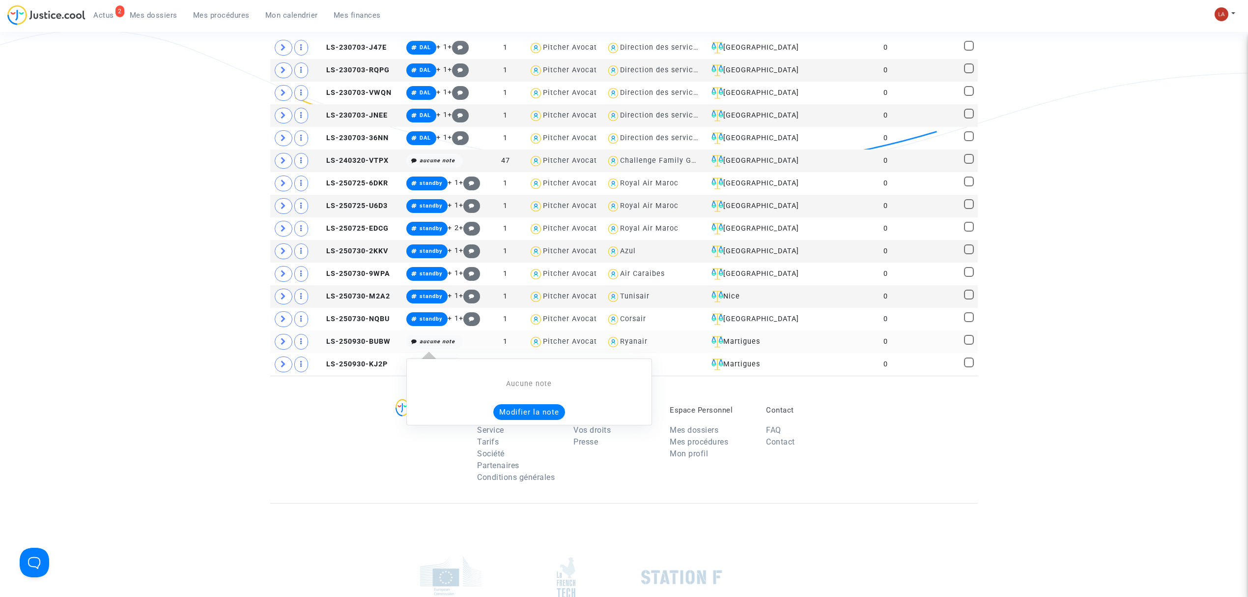
click at [506, 361] on button "Modifier la note" at bounding box center [529, 412] width 72 height 16
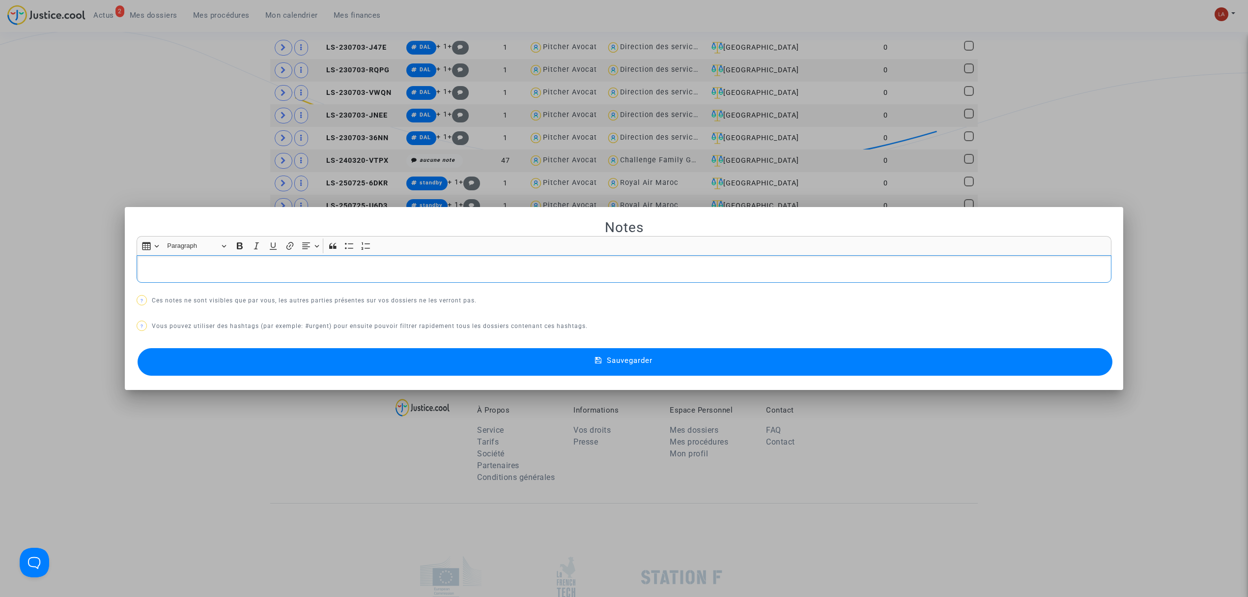
scroll to position [0, 0]
drag, startPoint x: 406, startPoint y: 373, endPoint x: 413, endPoint y: 372, distance: 7.2
click at [406, 361] on button "Sauvegarder" at bounding box center [625, 362] width 975 height 28
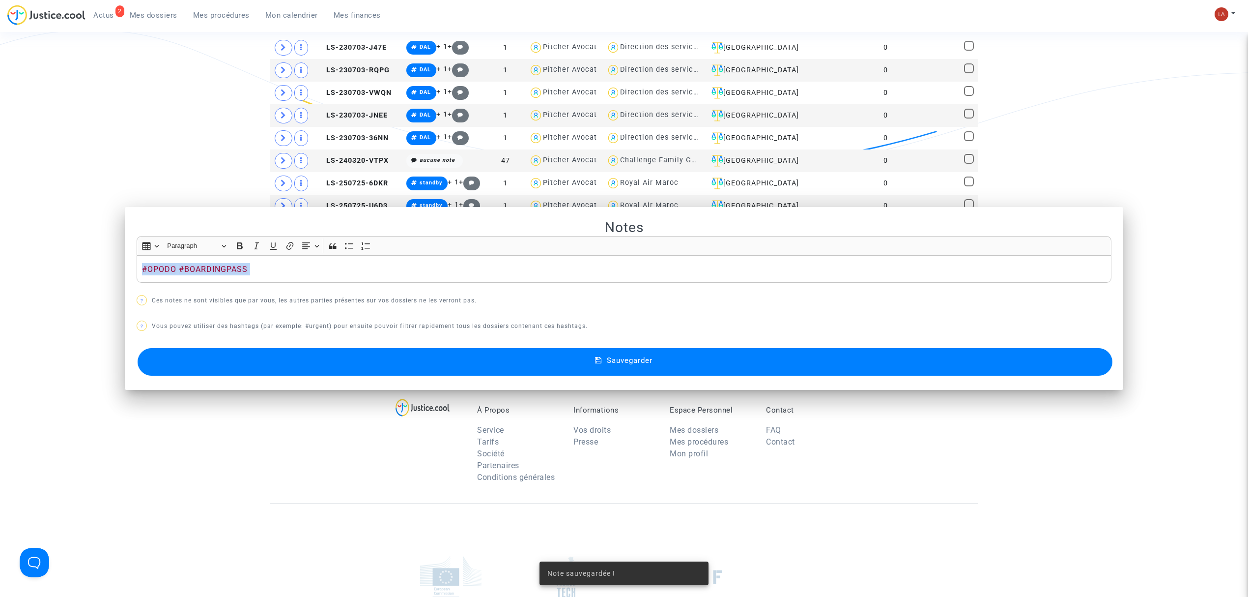
scroll to position [327, 0]
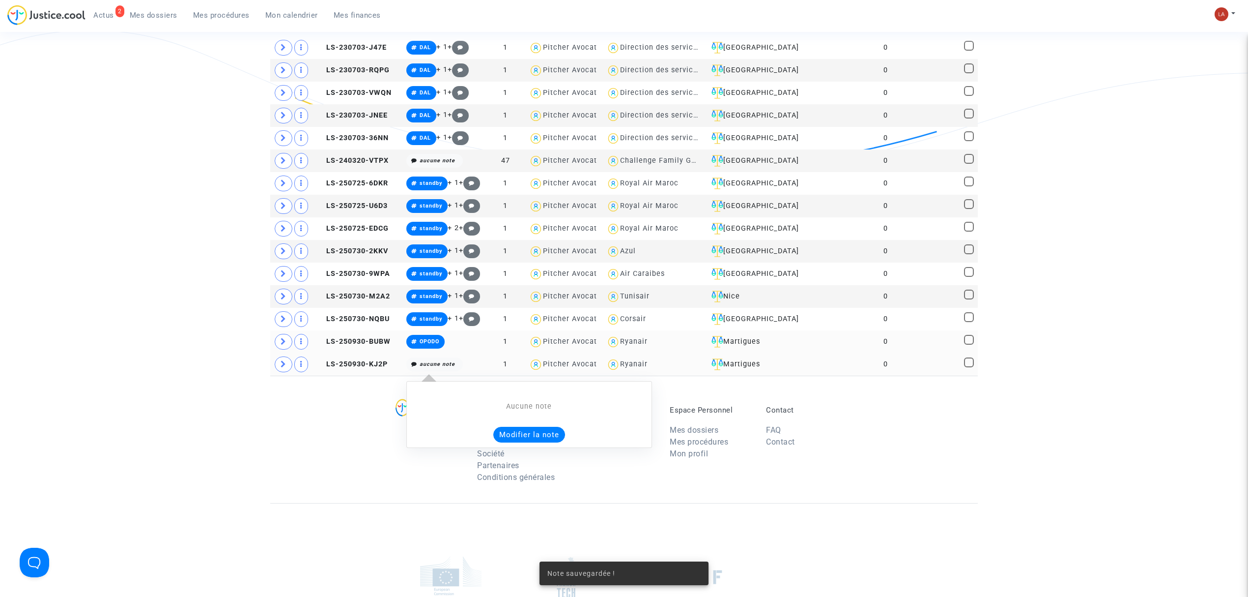
click at [553, 361] on button "Modifier la note" at bounding box center [529, 435] width 72 height 16
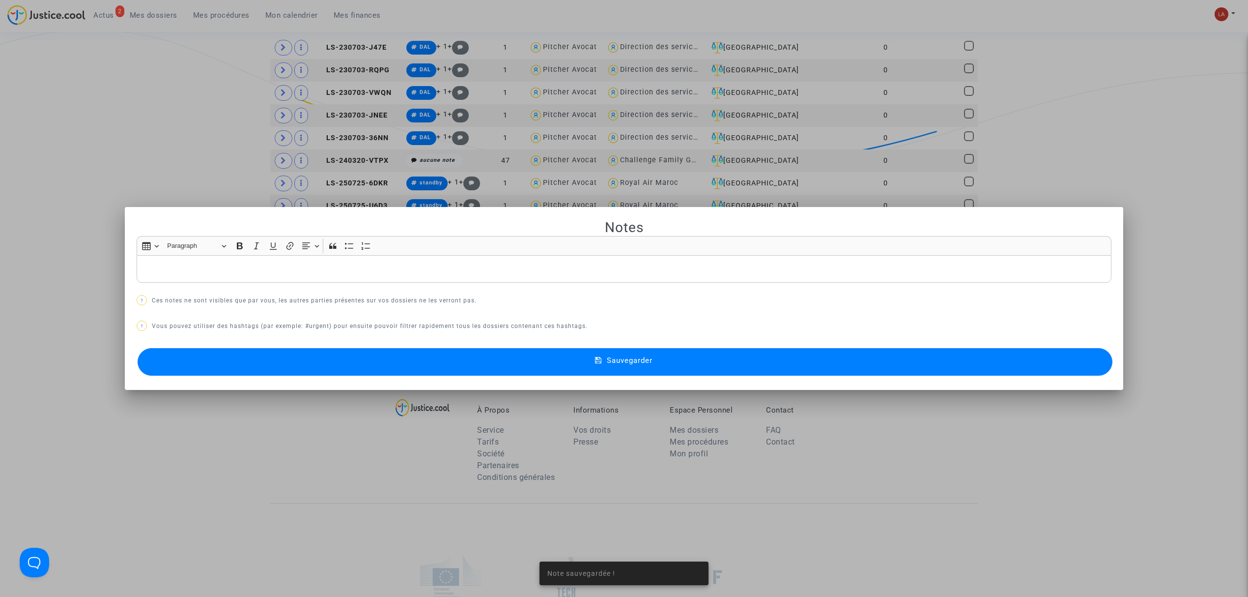
scroll to position [0, 0]
click at [493, 361] on button "Sauvegarder" at bounding box center [625, 362] width 975 height 28
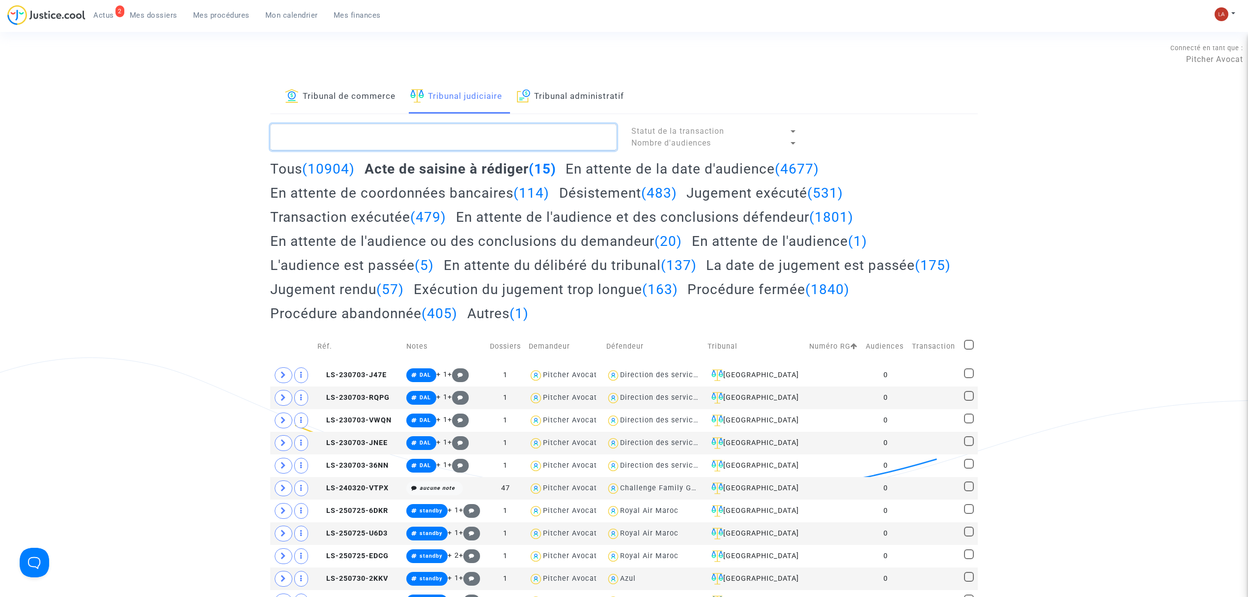
click at [441, 136] on textarea at bounding box center [443, 137] width 346 height 27
paste textarea "#OPODO #BOARDINGPASS"
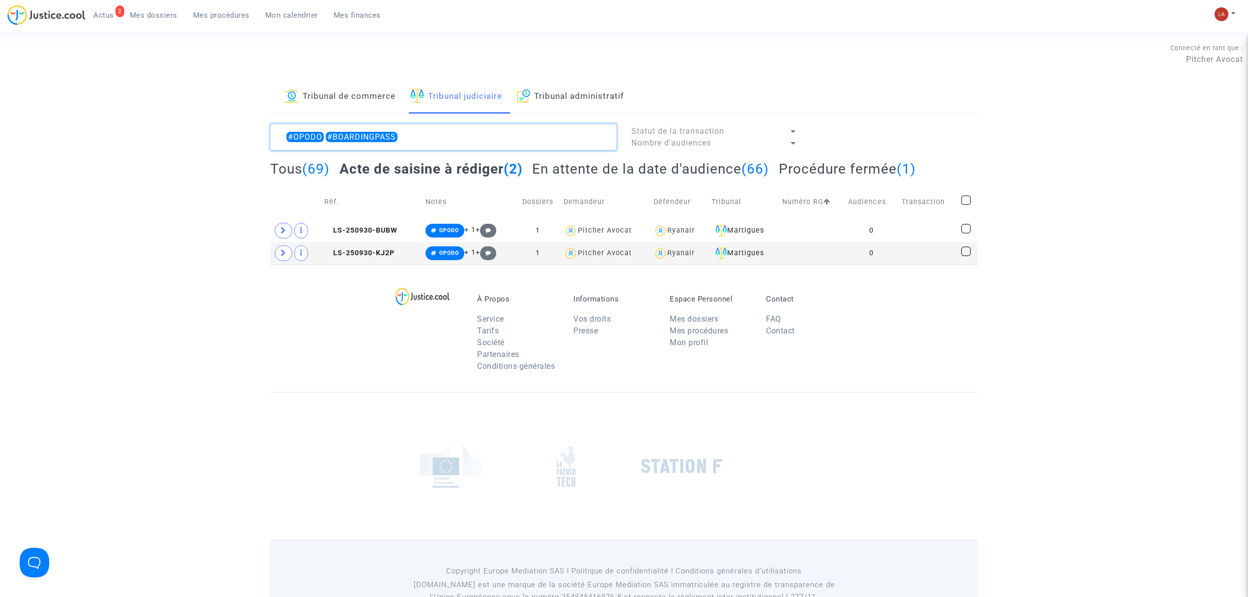
type textarea "#OPODO #BOARDINGPASS"
click at [828, 201] on span at bounding box center [966, 200] width 10 height 10
click at [828, 205] on input "checkbox" at bounding box center [966, 205] width 0 height 0
checkbox input "true"
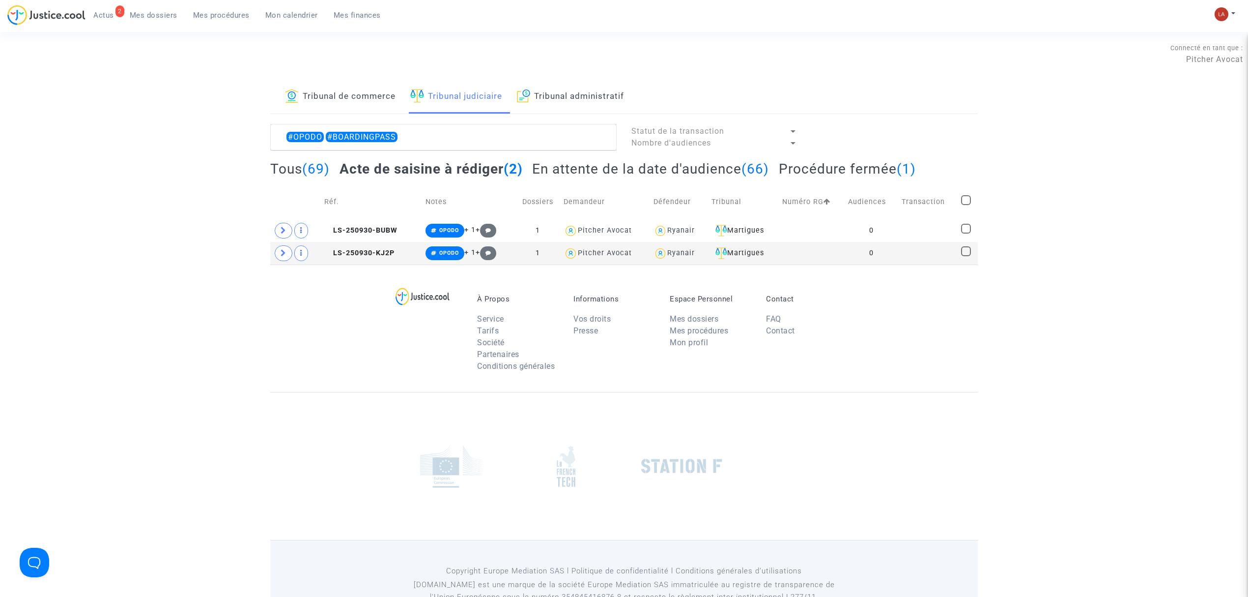
checkbox input "true"
click at [828, 125] on div "Sélection (2)" at bounding box center [940, 136] width 74 height 25
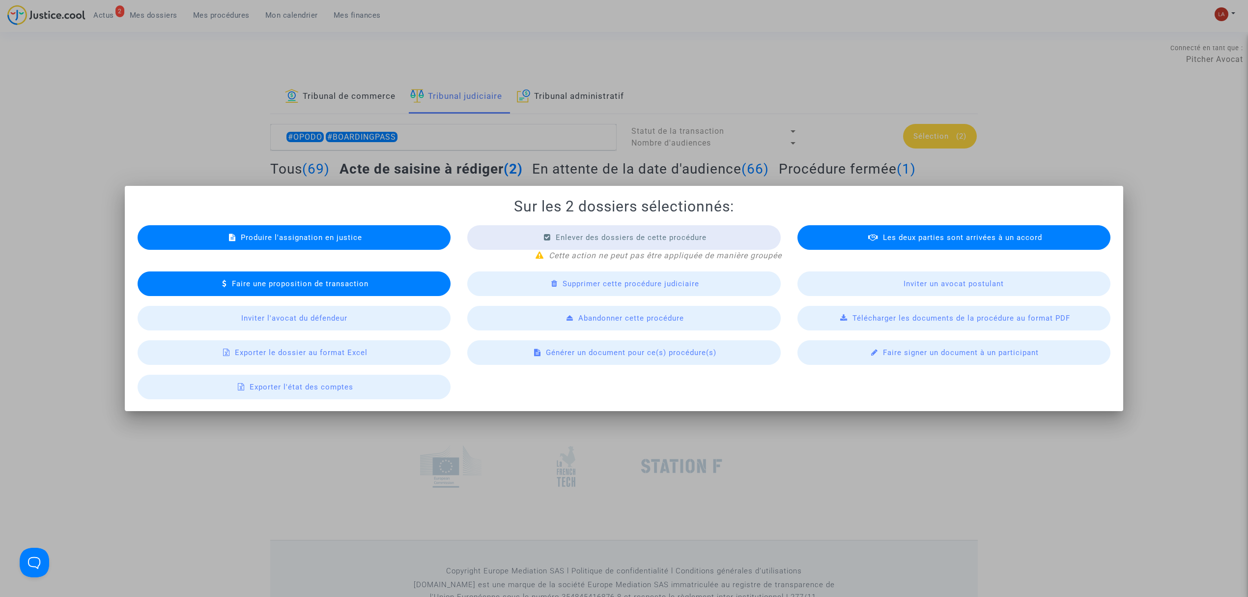
click at [321, 229] on div "Produire l'assignation en justice" at bounding box center [294, 237] width 313 height 25
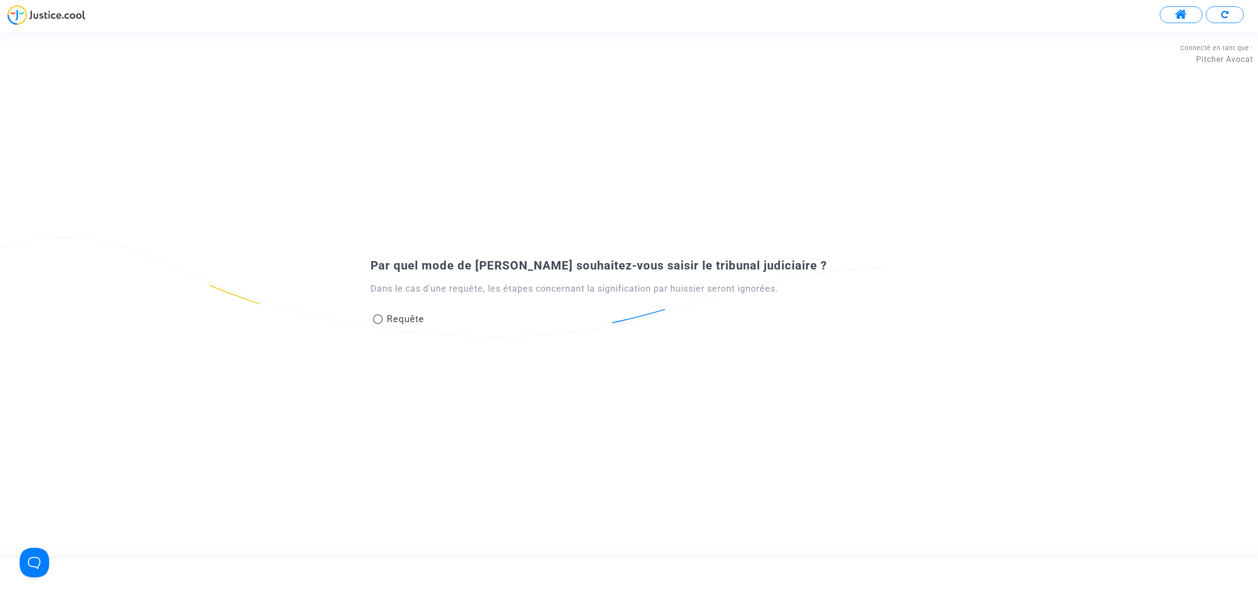
click at [422, 319] on span "Requête" at bounding box center [405, 318] width 37 height 11
click at [378, 324] on input "Requête" at bounding box center [377, 324] width 0 height 0
radio input "true"
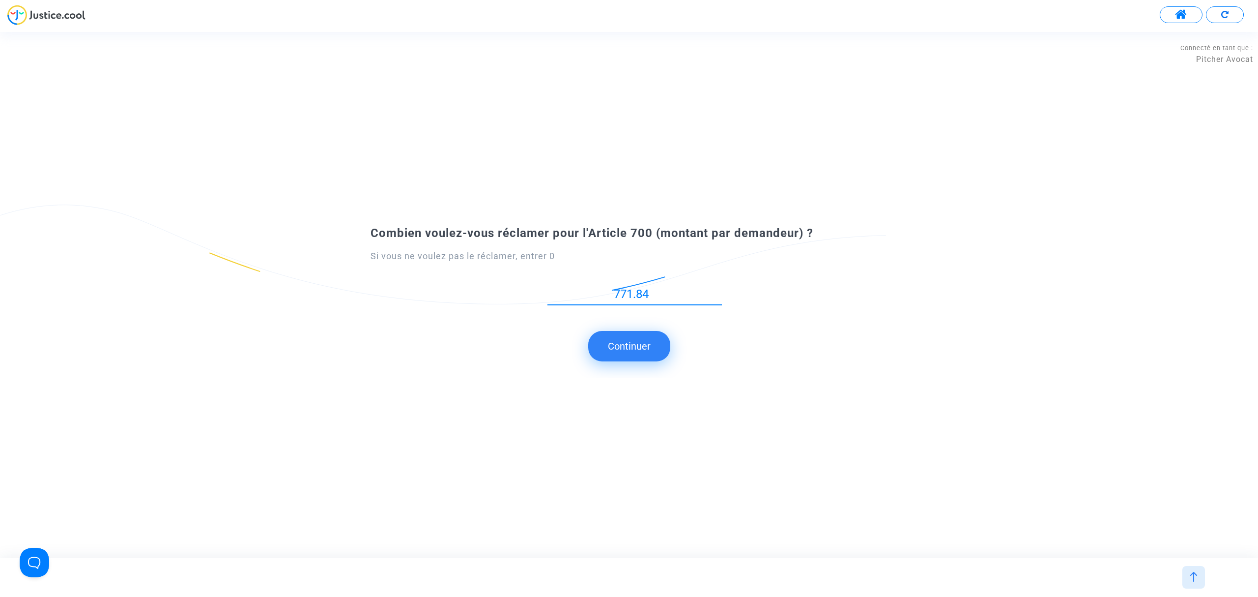
type input "771.84"
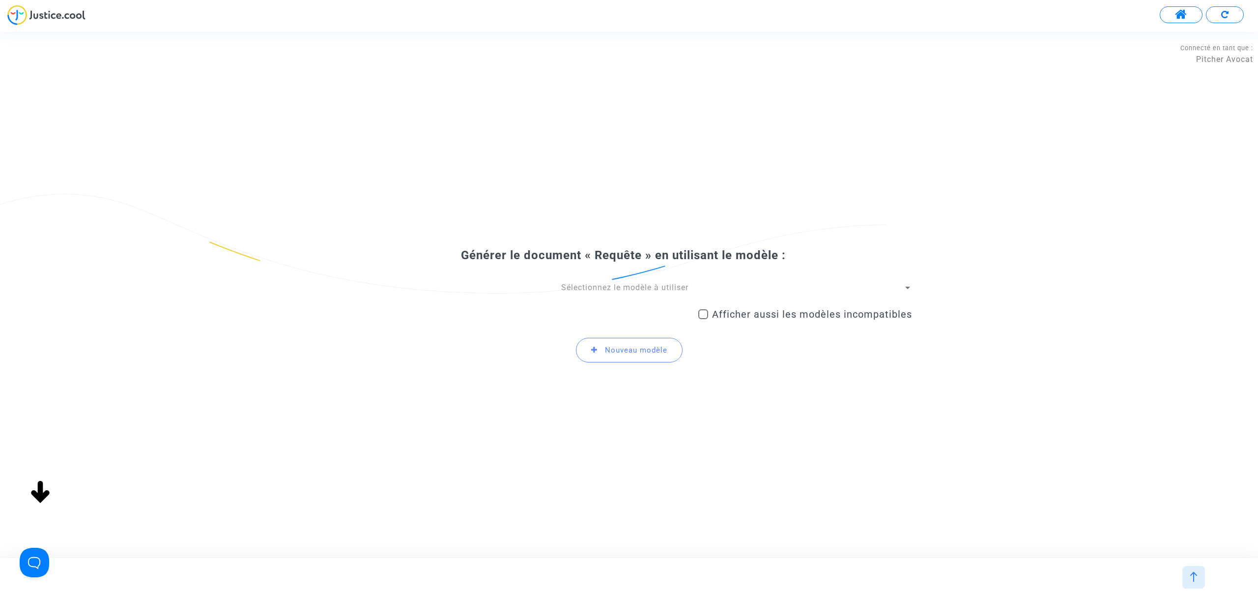
click at [669, 286] on span "Sélectionnez le modèle à utiliser" at bounding box center [624, 287] width 127 height 9
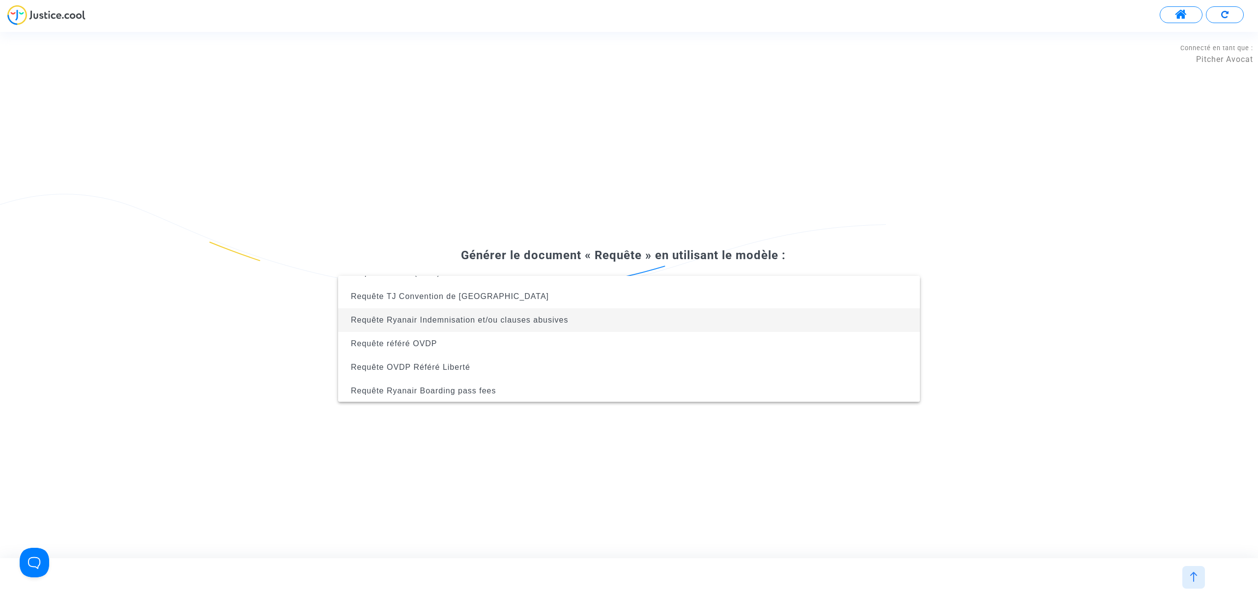
scroll to position [228, 0]
click at [560, 361] on span "Requête Ryanair Boarding pass fees" at bounding box center [629, 390] width 566 height 24
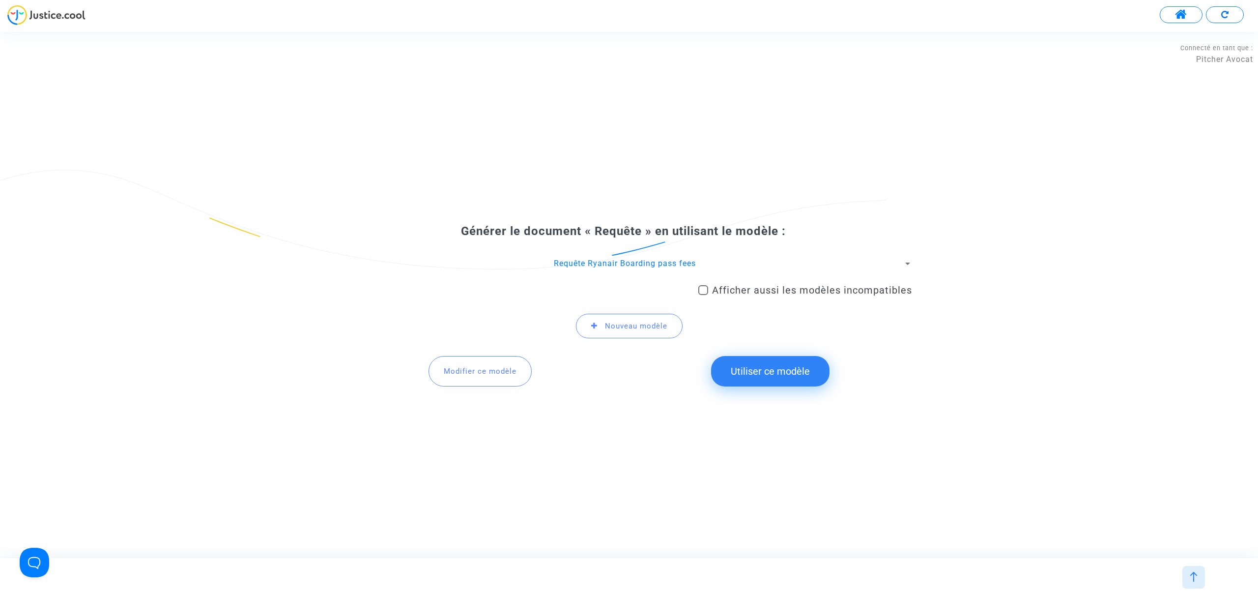
click at [786, 361] on button "Utiliser ce modèle" at bounding box center [770, 371] width 118 height 30
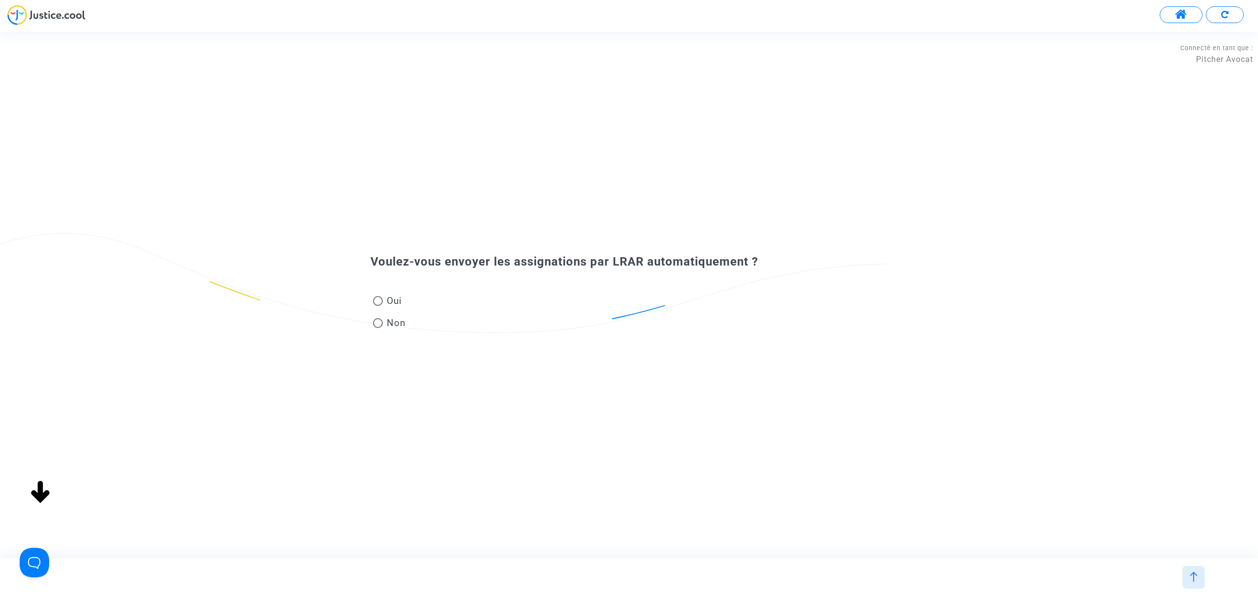
click at [380, 324] on span at bounding box center [378, 323] width 10 height 10
click at [378, 328] on input "Non" at bounding box center [377, 328] width 0 height 0
radio input "true"
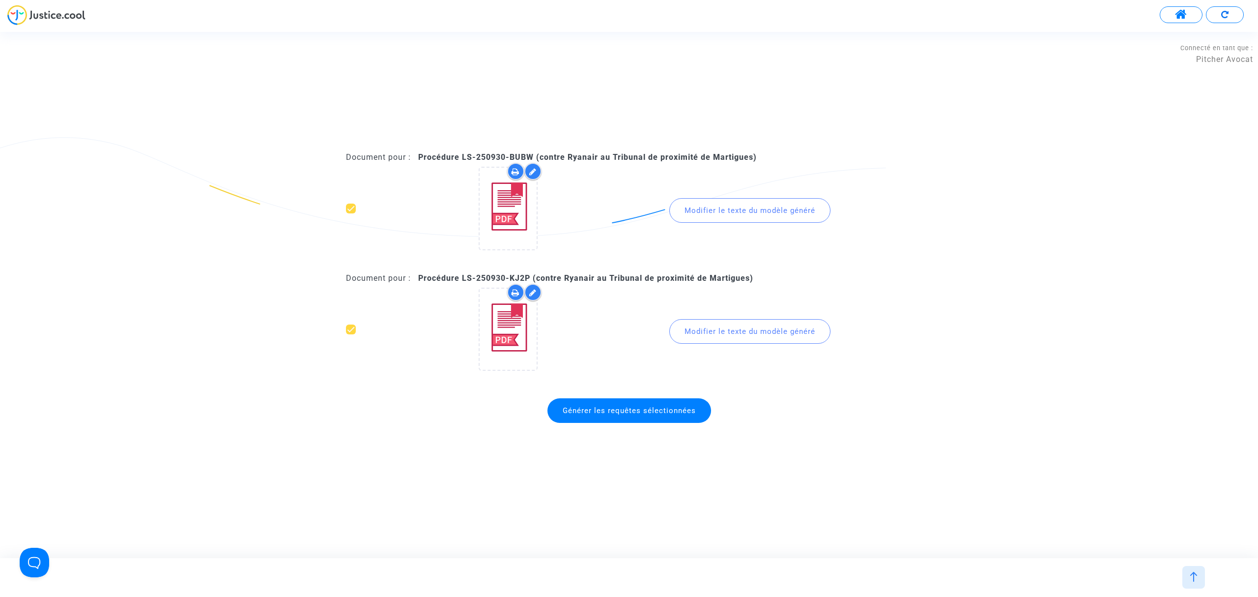
click at [539, 217] on upload-item at bounding box center [508, 210] width 67 height 95
click at [535, 214] on div at bounding box center [508, 208] width 57 height 31
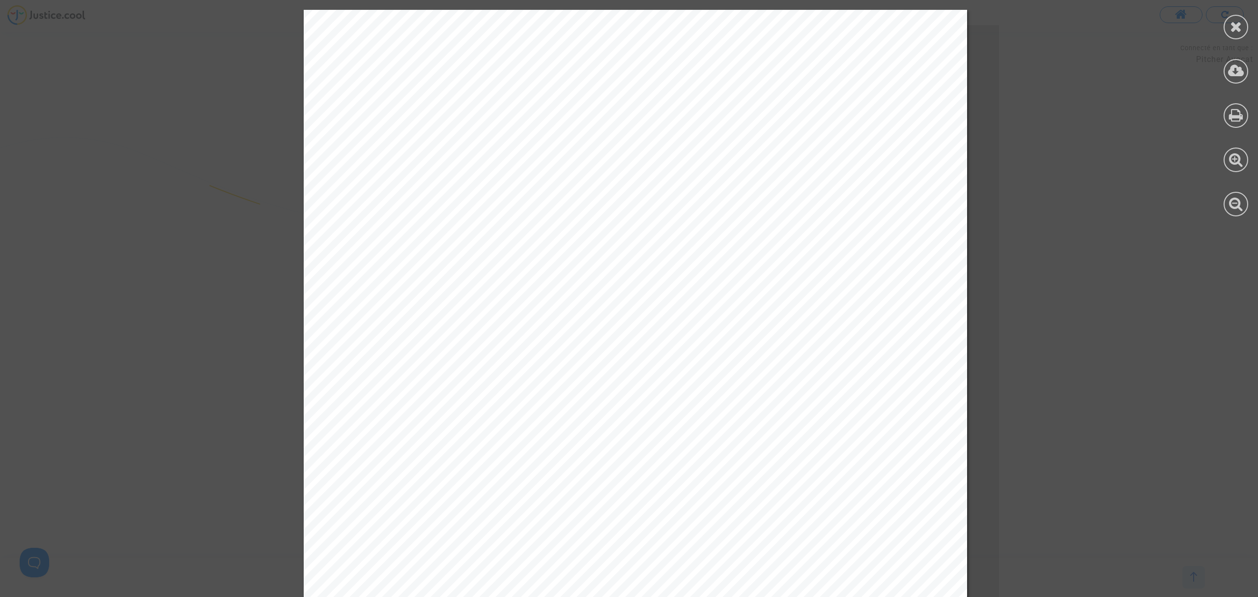
click at [828, 27] on icon at bounding box center [1236, 26] width 12 height 15
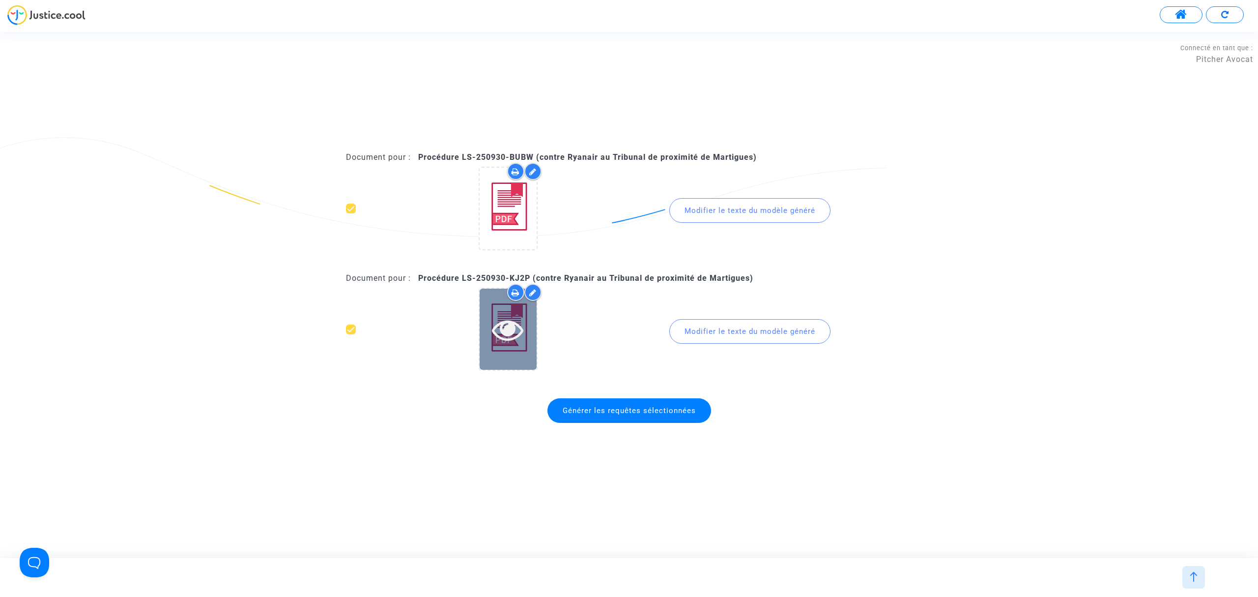
click at [502, 342] on icon at bounding box center [508, 329] width 32 height 31
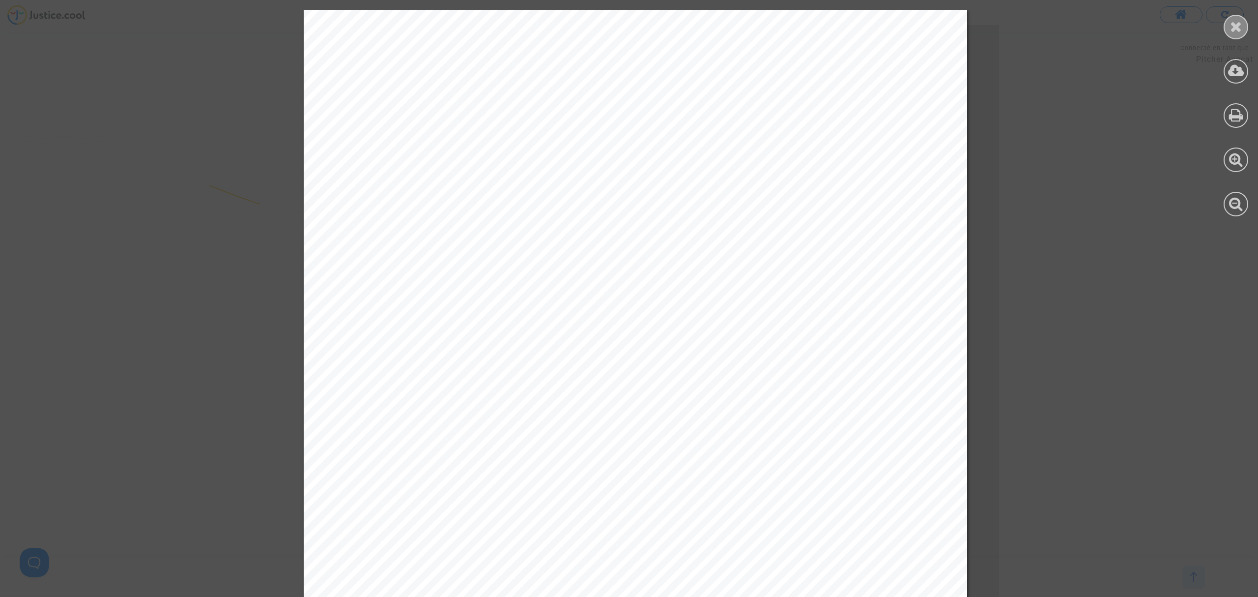
click at [828, 22] on div at bounding box center [1236, 27] width 25 height 25
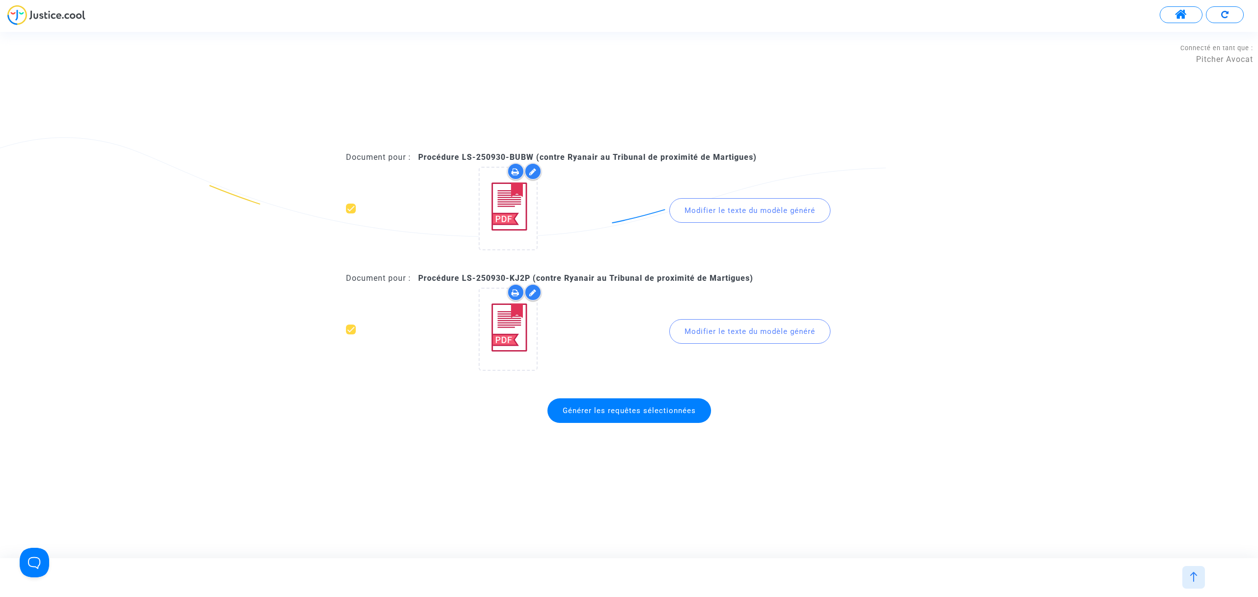
click at [574, 361] on span "Générer les requêtes sélectionnées" at bounding box center [629, 410] width 164 height 25
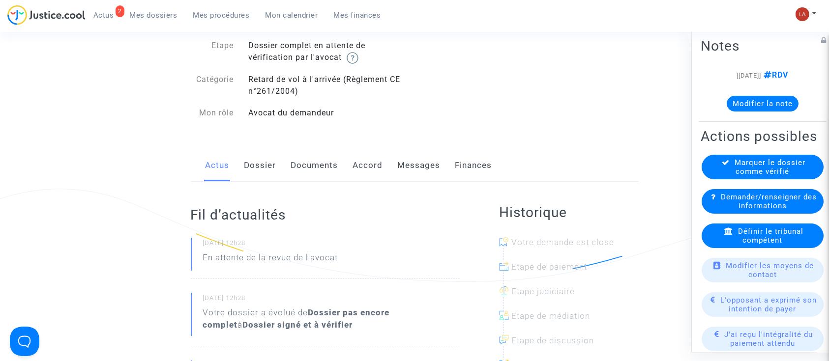
scroll to position [65, 0]
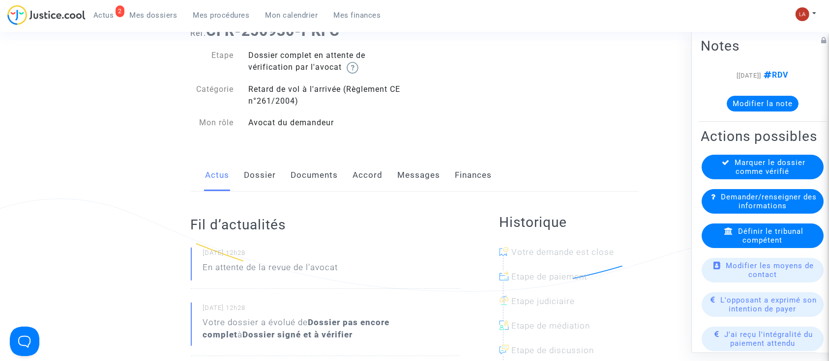
click at [279, 175] on div "Actus Dossier Documents Accord Messages Finances" at bounding box center [415, 175] width 448 height 33
click at [271, 176] on link "Dossier" at bounding box center [260, 175] width 32 height 32
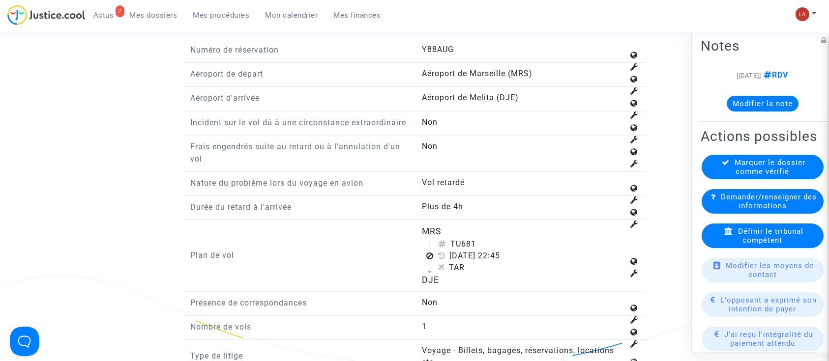
scroll to position [1441, 0]
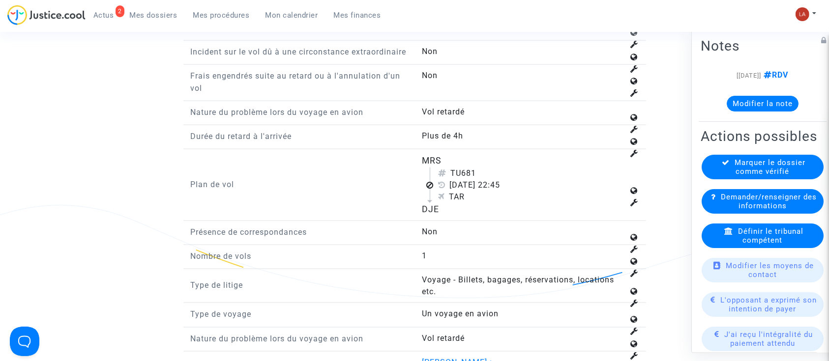
drag, startPoint x: 463, startPoint y: 183, endPoint x: 482, endPoint y: 181, distance: 19.3
click at [482, 179] on div "TU681" at bounding box center [531, 174] width 186 height 12
copy div "681"
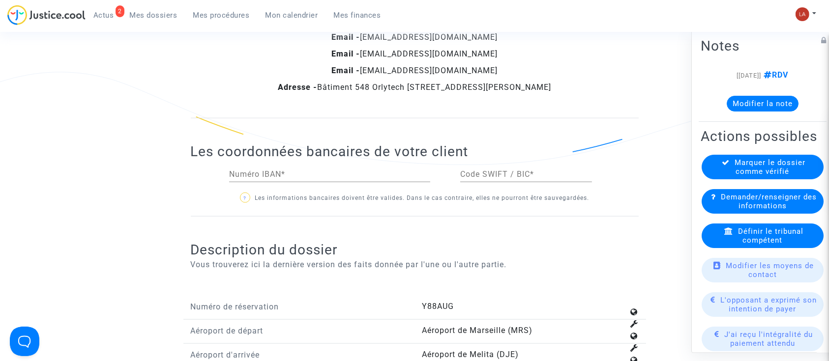
scroll to position [1245, 0]
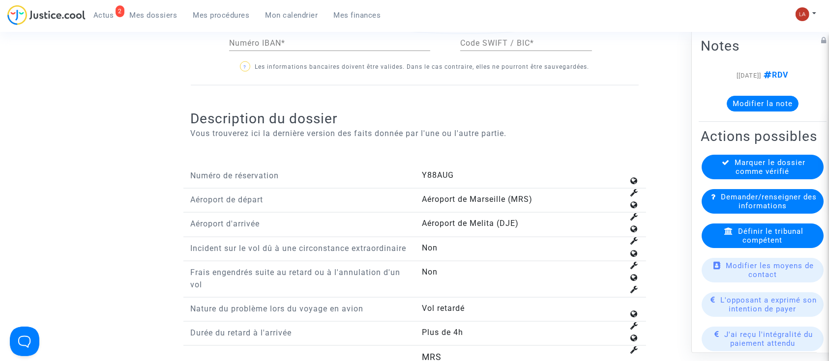
click at [773, 245] on span "Définir le tribunal compétent" at bounding box center [770, 236] width 65 height 18
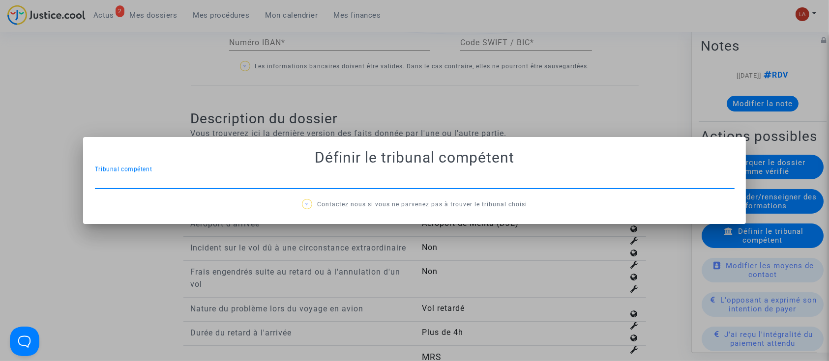
scroll to position [0, 0]
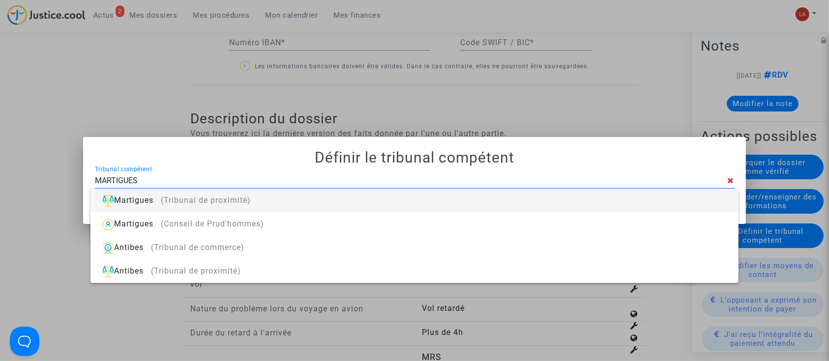
type input "MARTIGUES"
click at [723, 208] on div "Martigues (Tribunal de proximité)" at bounding box center [413, 201] width 631 height 24
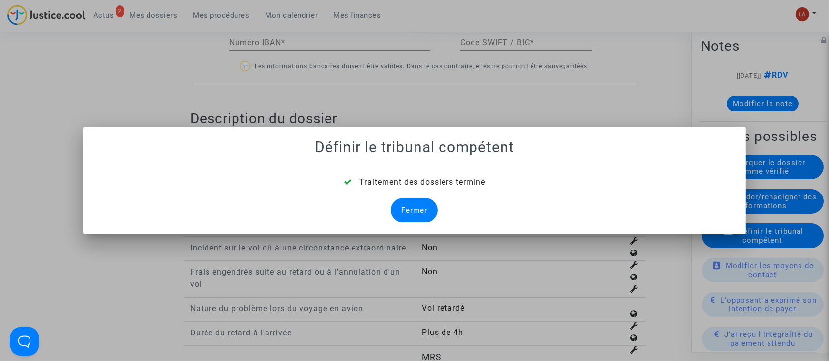
click at [413, 202] on div "Fermer" at bounding box center [414, 210] width 47 height 25
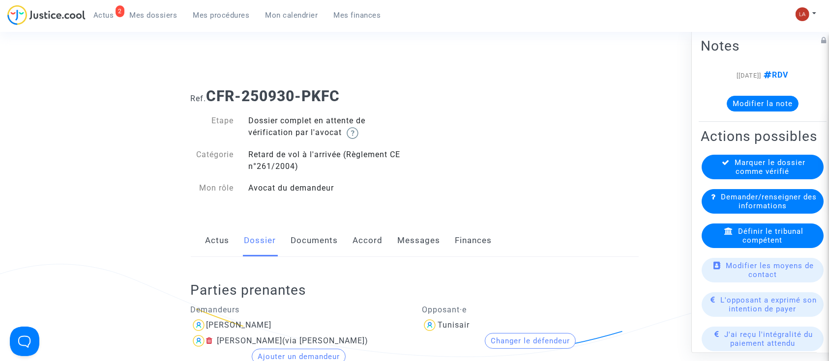
drag, startPoint x: 322, startPoint y: 236, endPoint x: 362, endPoint y: 225, distance: 41.4
click at [322, 236] on link "Documents" at bounding box center [314, 241] width 47 height 32
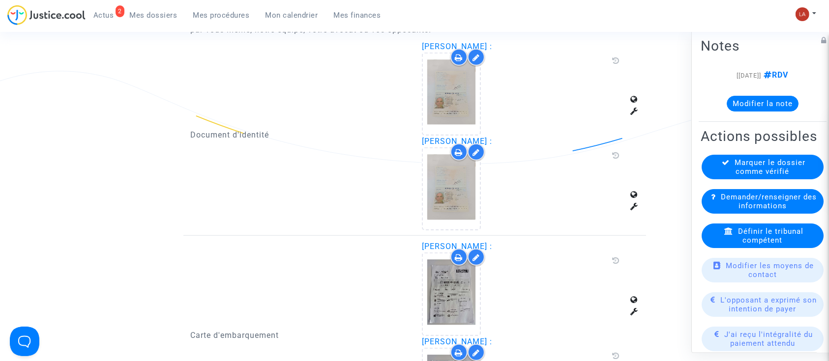
scroll to position [655, 0]
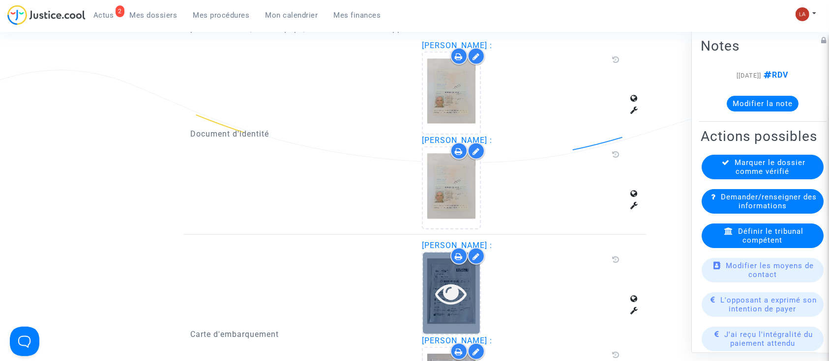
click at [460, 287] on icon at bounding box center [451, 293] width 32 height 31
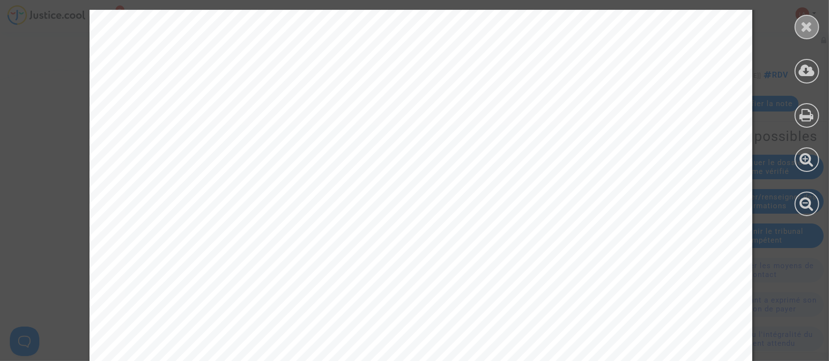
scroll to position [1543, 0]
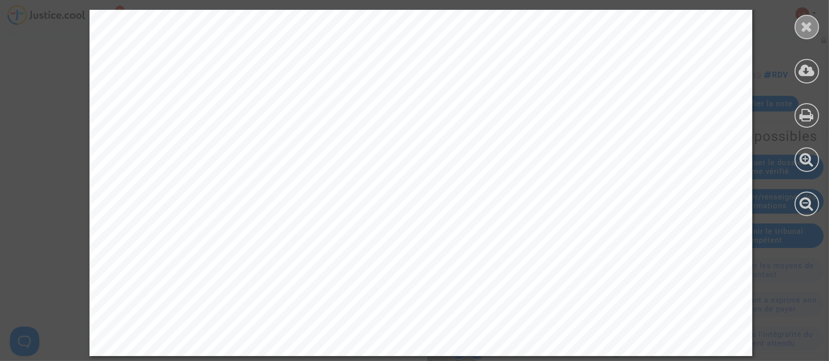
click at [817, 29] on div at bounding box center [806, 27] width 25 height 25
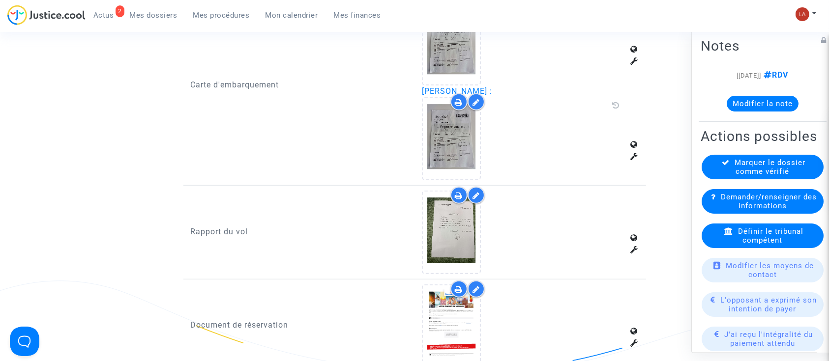
scroll to position [917, 0]
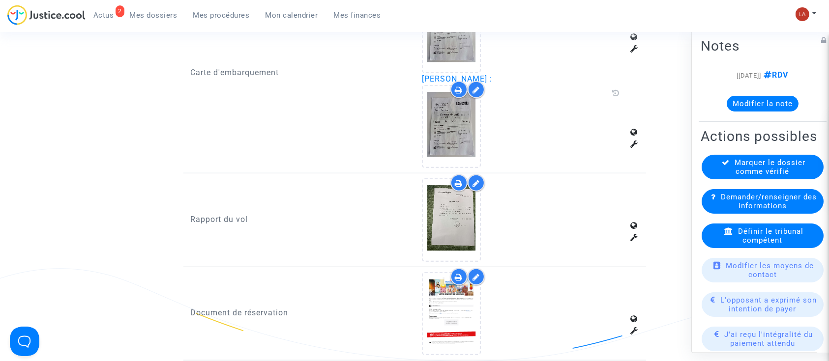
click at [482, 182] on div at bounding box center [475, 182] width 17 height 17
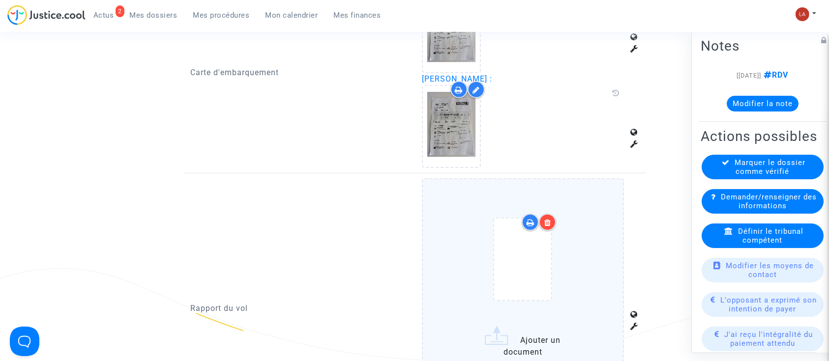
click at [575, 212] on div at bounding box center [522, 261] width 161 height 114
click at [0, 0] on input "Ajouter un document" at bounding box center [0, 0] width 0 height 0
click at [222, 32] on div "Carte d'embarquement" at bounding box center [298, 73] width 231 height 190
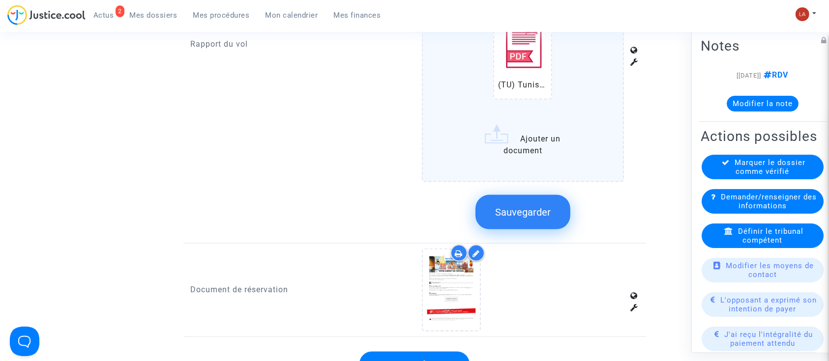
click at [542, 221] on button "Sauvegarder" at bounding box center [522, 212] width 95 height 34
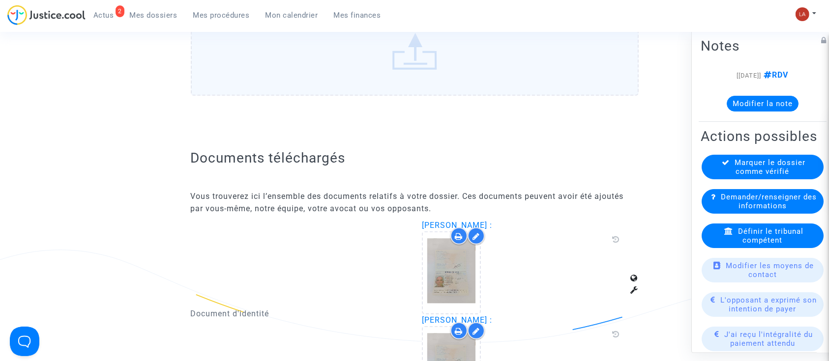
scroll to position [524, 0]
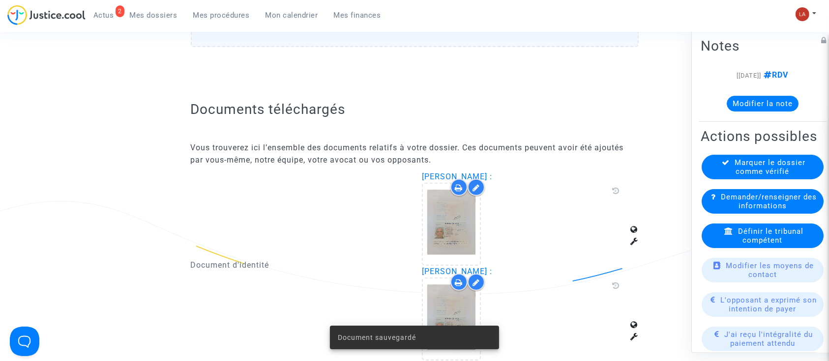
click at [456, 320] on div "Document sauvegardé" at bounding box center [414, 337] width 193 height 47
click at [456, 305] on icon at bounding box center [451, 319] width 32 height 31
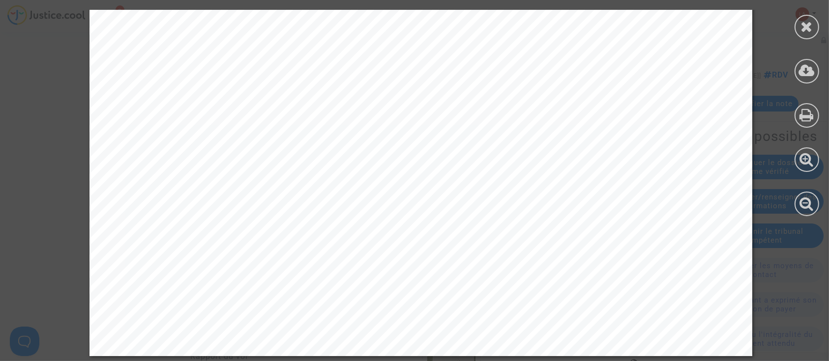
scroll to position [852, 0]
click at [810, 29] on icon at bounding box center [806, 26] width 12 height 15
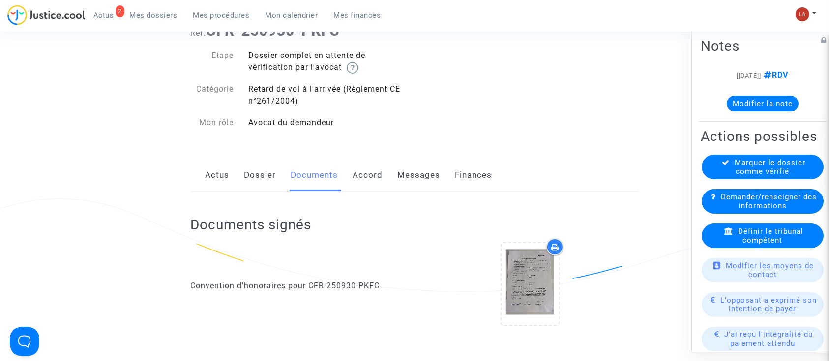
scroll to position [0, 0]
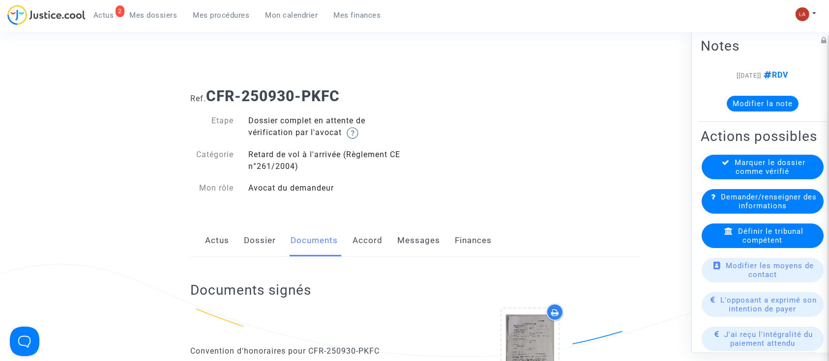
click at [256, 243] on link "Dossier" at bounding box center [260, 241] width 32 height 32
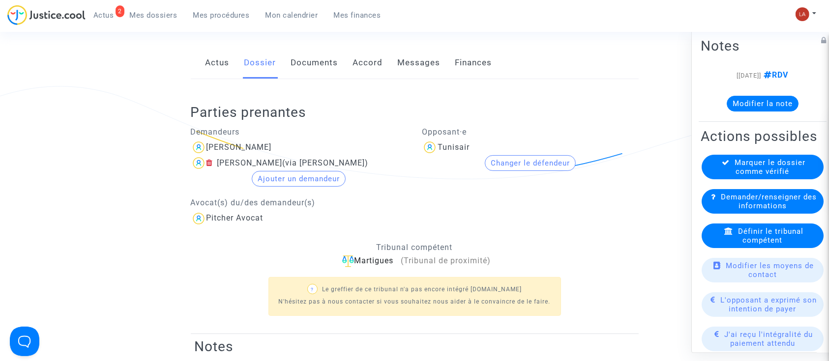
scroll to position [131, 0]
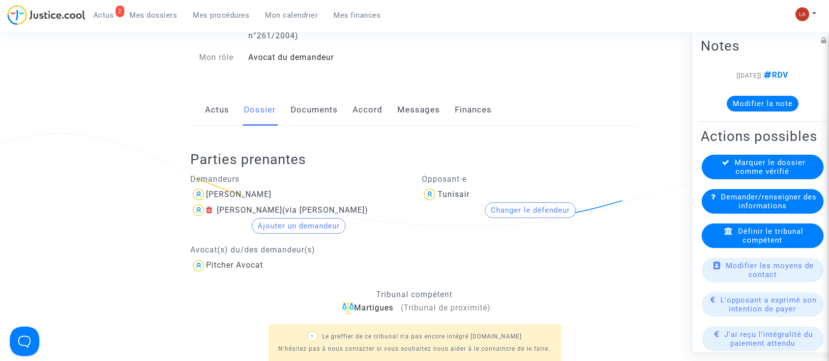
click at [769, 101] on button "Modifier la note" at bounding box center [762, 104] width 72 height 16
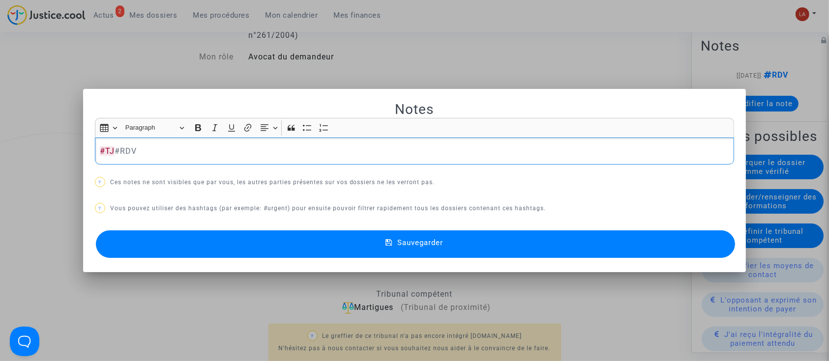
click at [708, 236] on button "Sauvegarder" at bounding box center [415, 244] width 639 height 28
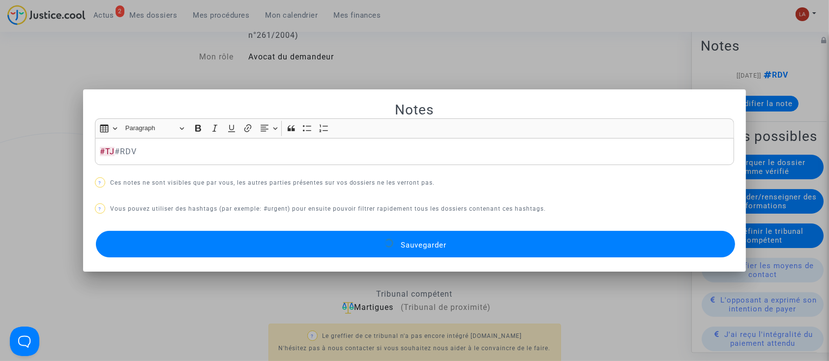
scroll to position [131, 0]
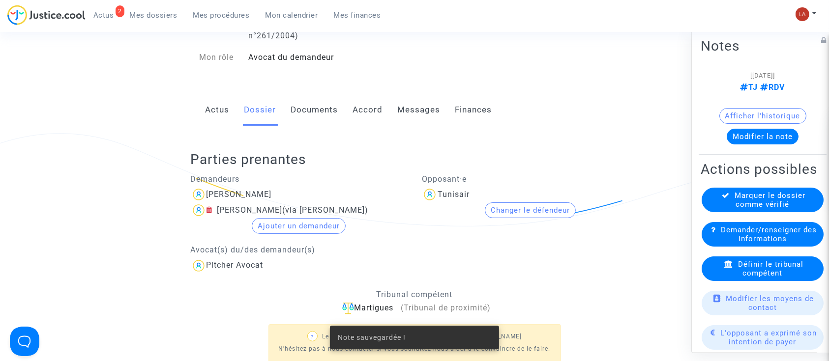
click at [771, 206] on div "Marquer le dossier comme vérifié" at bounding box center [762, 200] width 122 height 25
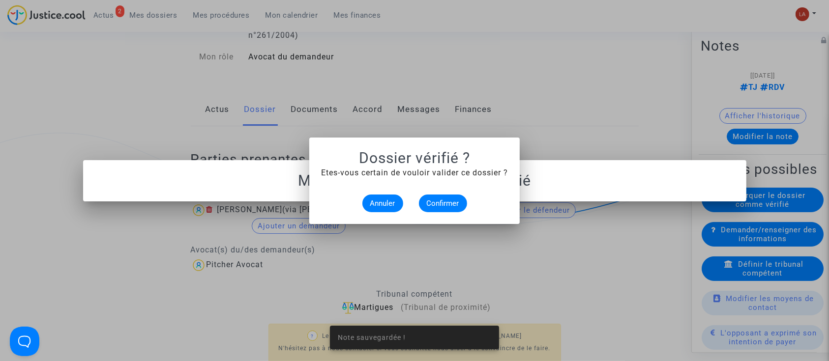
scroll to position [0, 0]
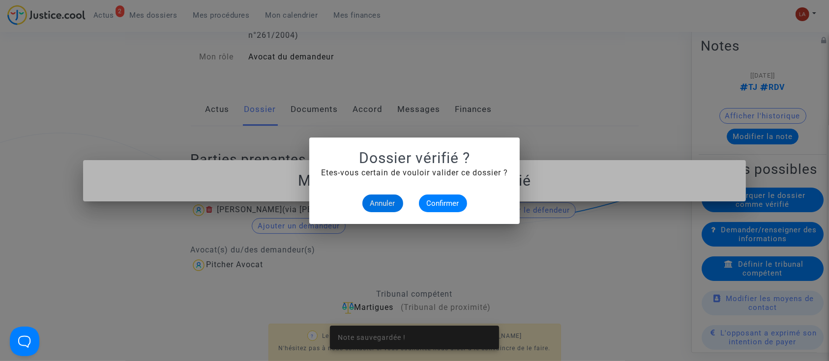
click at [455, 218] on mat-dialog-container "Dossier vérifié ? Etes-vous certain de vouloir valider ce dossier ? Annuler Con…" at bounding box center [414, 181] width 210 height 86
click at [457, 208] on button "Confirmer" at bounding box center [443, 204] width 48 height 18
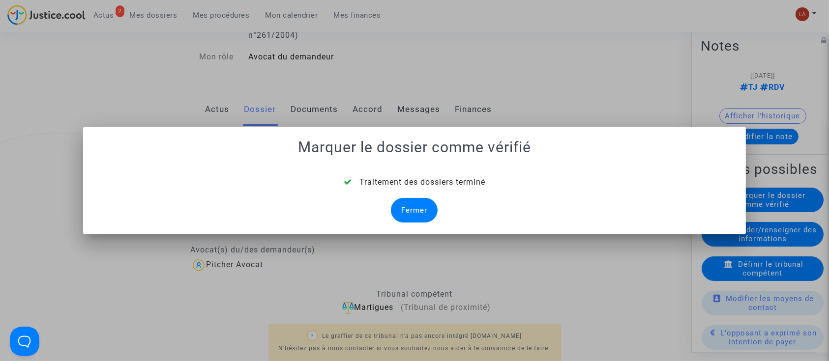
click at [399, 205] on div "Fermer" at bounding box center [414, 210] width 47 height 25
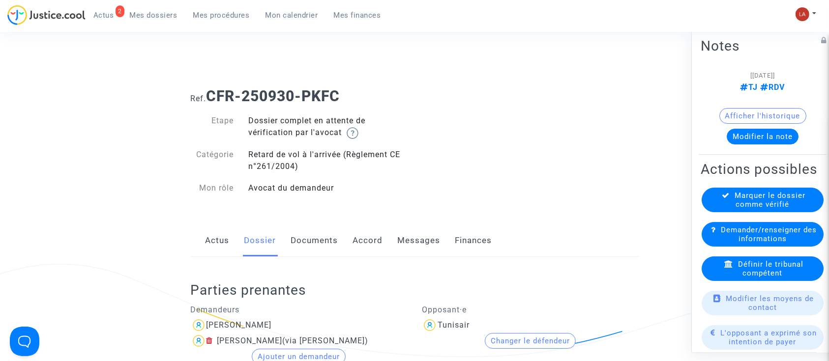
scroll to position [131, 0]
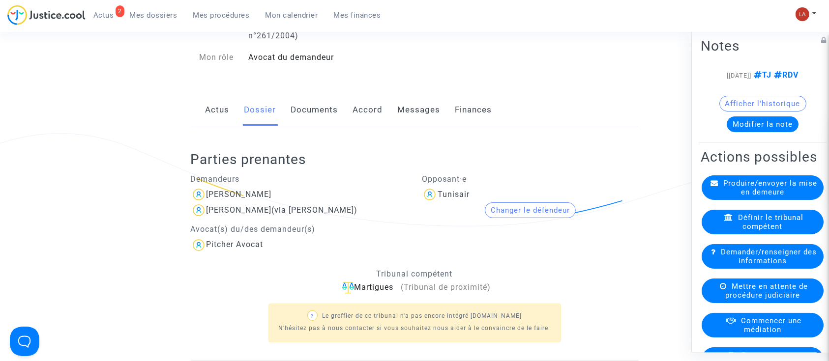
click at [703, 303] on div "Mettre en attente de procédure judiciaire" at bounding box center [762, 291] width 122 height 25
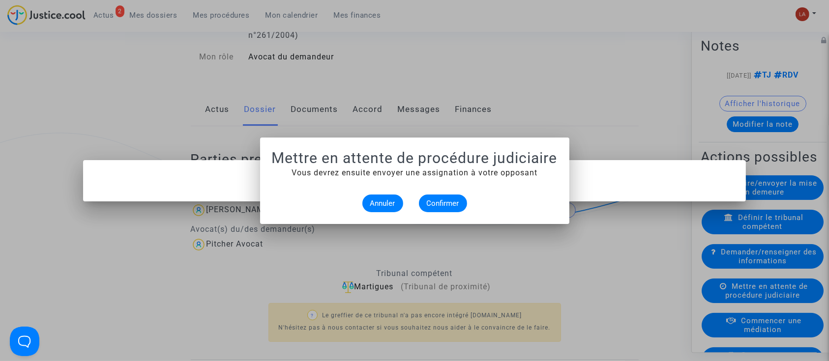
scroll to position [0, 0]
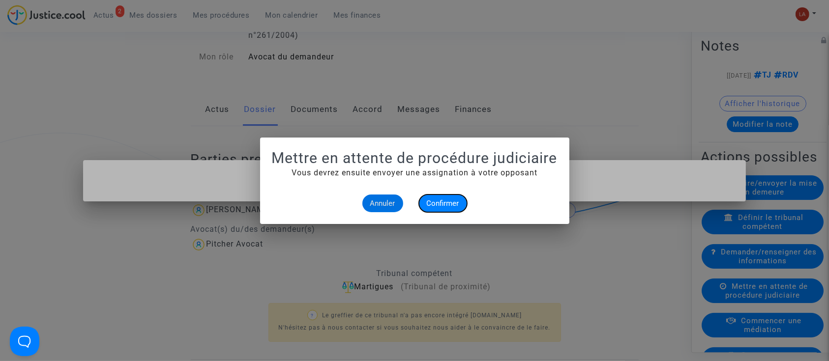
click at [439, 206] on span "Confirmer" at bounding box center [443, 203] width 32 height 9
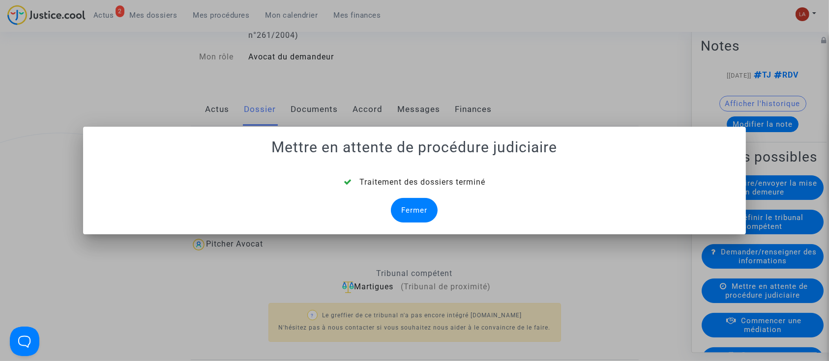
click at [417, 207] on div "Fermer" at bounding box center [414, 210] width 47 height 25
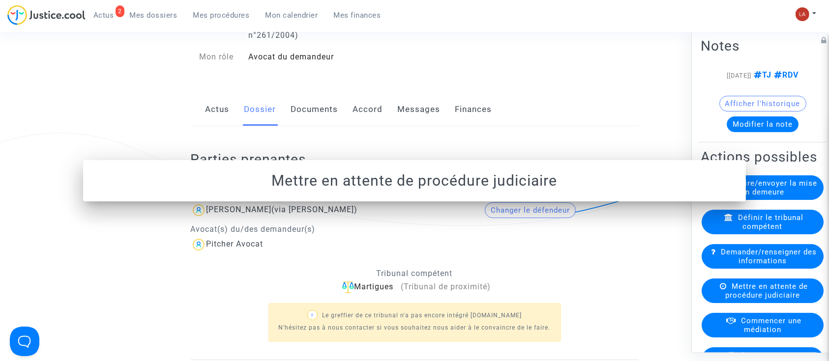
scroll to position [131, 0]
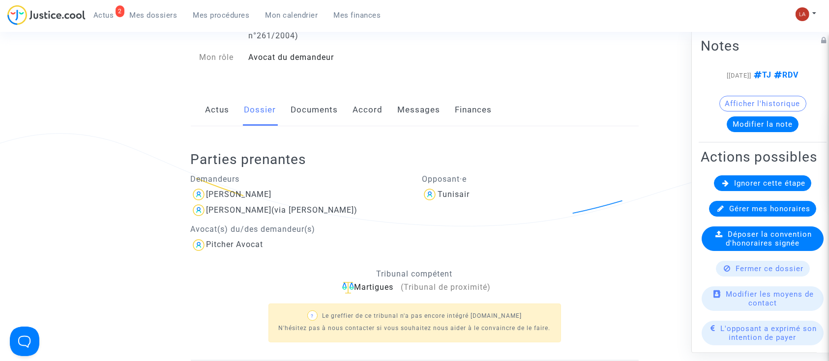
click at [748, 188] on span "Ignorer cette étape" at bounding box center [769, 183] width 71 height 9
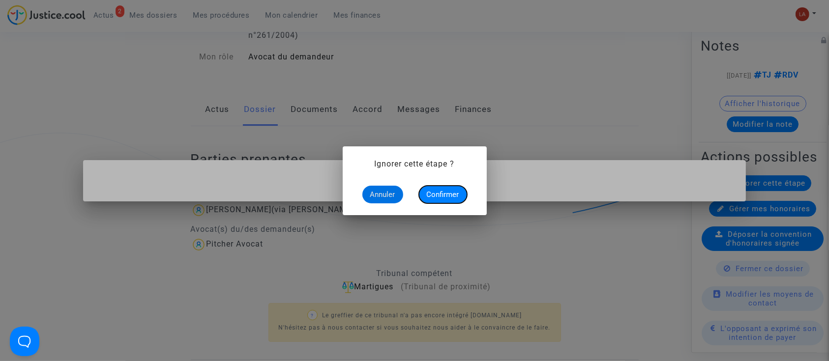
click at [429, 192] on span "Confirmer" at bounding box center [443, 194] width 32 height 9
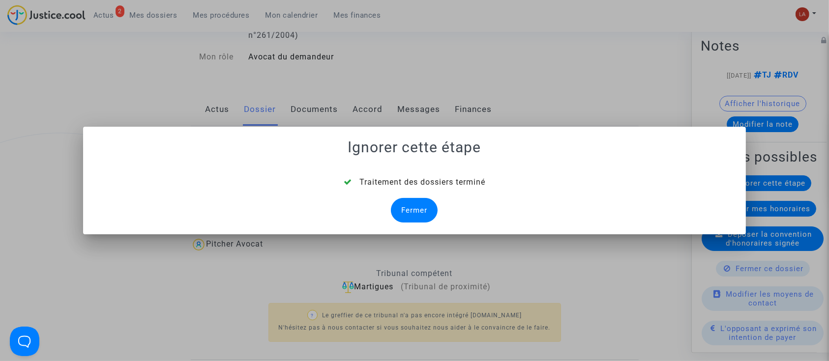
click at [415, 200] on div "Fermer" at bounding box center [414, 210] width 47 height 25
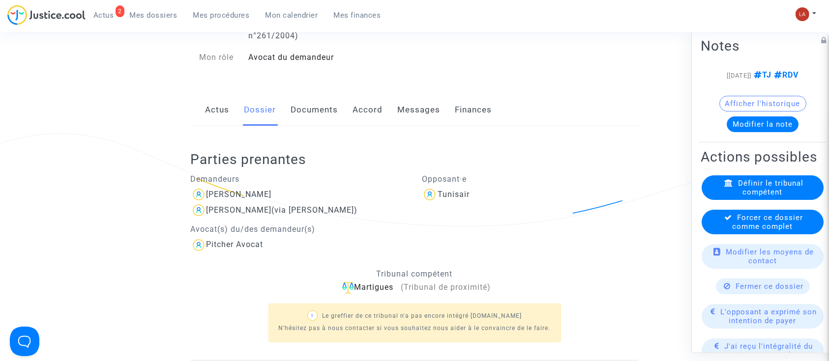
click at [772, 231] on span "Forcer ce dossier comme complet" at bounding box center [767, 222] width 71 height 18
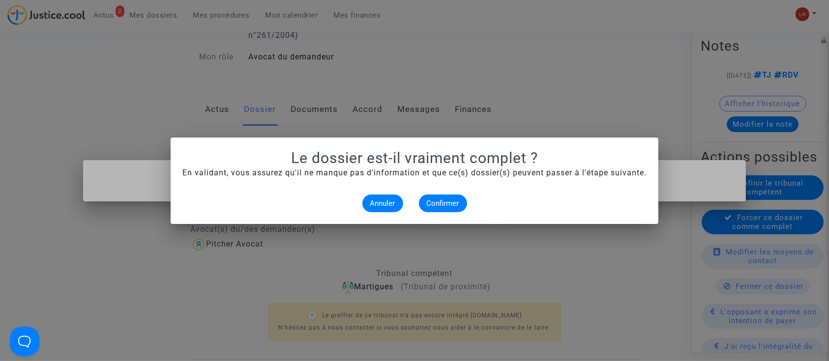
scroll to position [0, 0]
click at [450, 199] on span "Confirmer" at bounding box center [443, 203] width 32 height 9
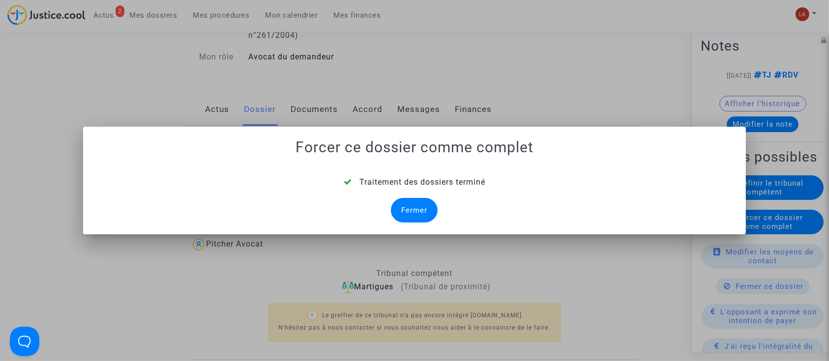
click at [414, 210] on div "Fermer" at bounding box center [414, 210] width 47 height 25
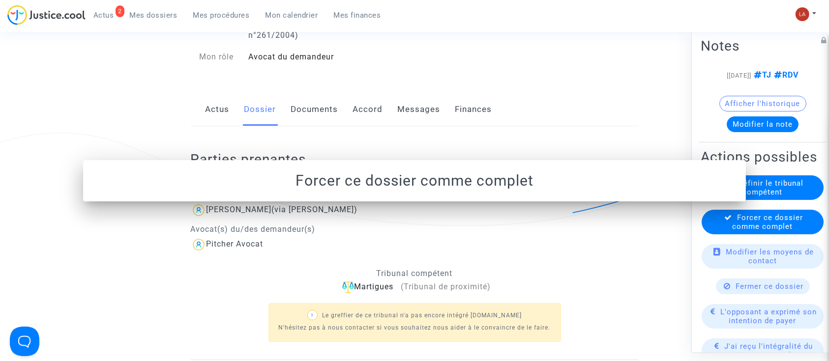
scroll to position [131, 0]
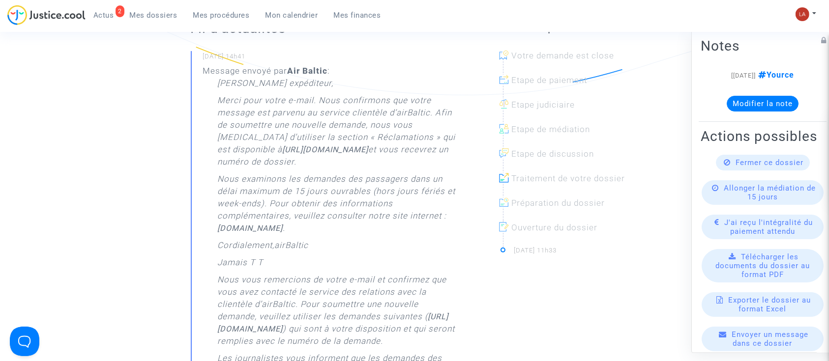
scroll to position [65, 0]
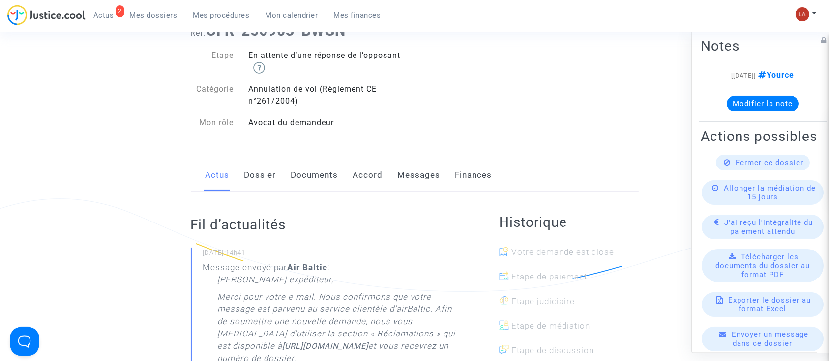
click at [350, 176] on div "Actus Dossier Documents Accord Messages Finances" at bounding box center [415, 175] width 448 height 33
click at [364, 170] on link "Accord" at bounding box center [368, 175] width 30 height 32
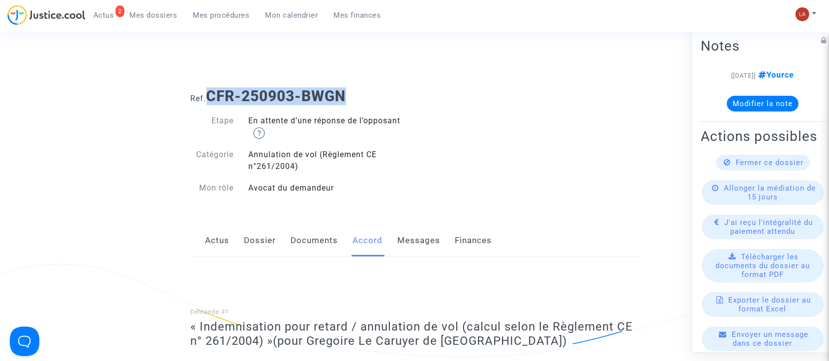
drag, startPoint x: 359, startPoint y: 89, endPoint x: 212, endPoint y: 92, distance: 146.5
click at [212, 92] on h1 "Ref. CFR-250903-BWGN" at bounding box center [415, 96] width 448 height 18
copy b "CFR-250903-BWGN"
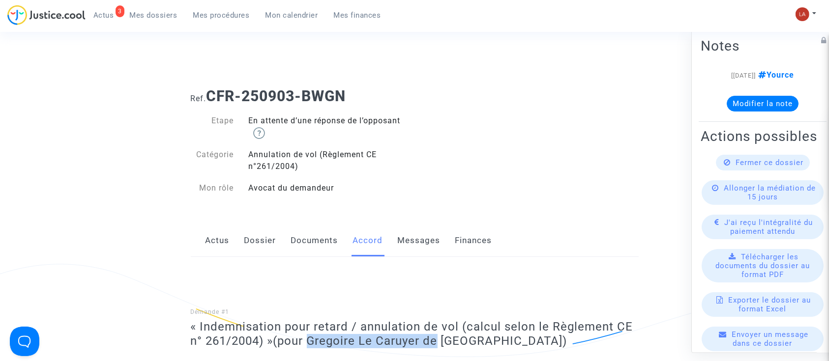
drag, startPoint x: 314, startPoint y: 343, endPoint x: 443, endPoint y: 340, distance: 129.3
click at [443, 340] on span "(pour Gregoire Le Caruyer de [GEOGRAPHIC_DATA])" at bounding box center [420, 341] width 294 height 14
click at [420, 236] on link "Messages" at bounding box center [419, 241] width 43 height 32
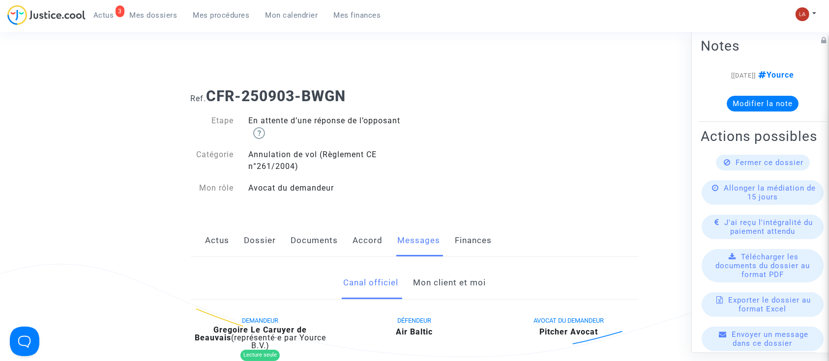
scroll to position [197, 0]
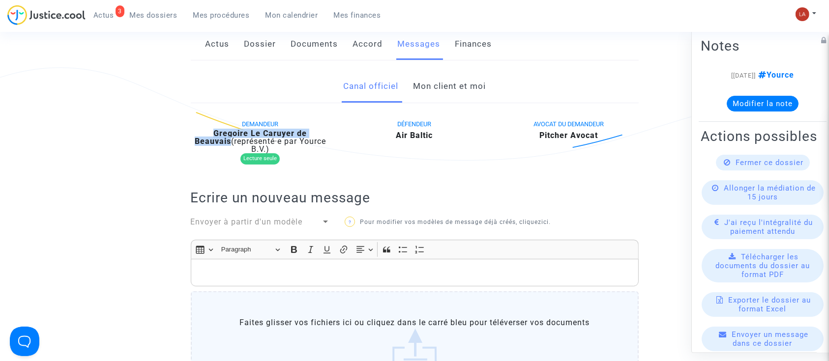
drag, startPoint x: 325, startPoint y: 137, endPoint x: 197, endPoint y: 130, distance: 128.9
click at [197, 130] on b "Gregoire Le Caruyer de Beauvais" at bounding box center [251, 137] width 113 height 17
copy b "Gregoire Le Caruyer de Beauvais"
click at [251, 44] on link "Dossier" at bounding box center [260, 44] width 32 height 32
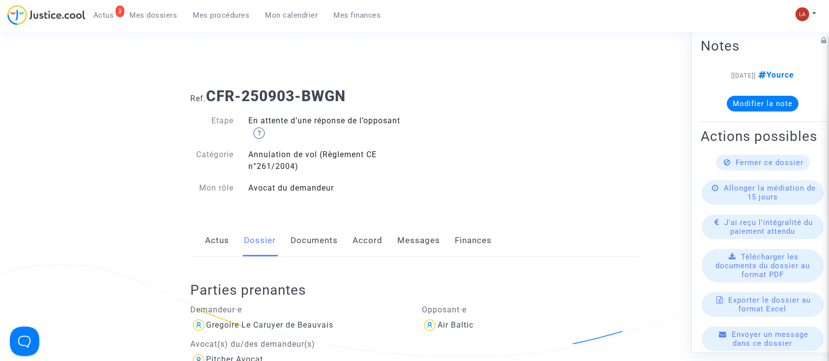
drag, startPoint x: 735, startPoint y: 99, endPoint x: 724, endPoint y: 102, distance: 11.3
click at [735, 99] on button "Modifier la note" at bounding box center [762, 104] width 72 height 16
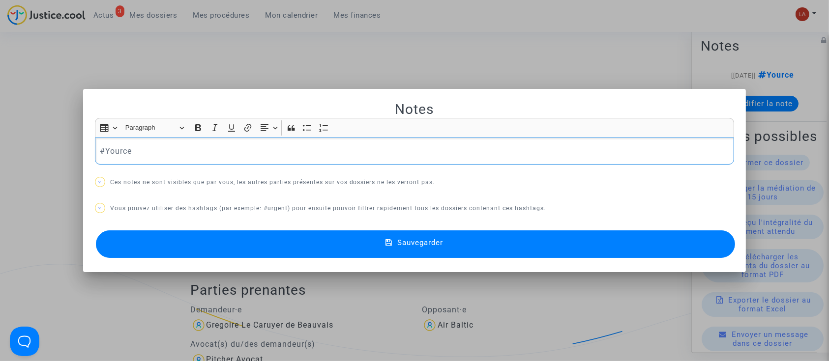
click at [271, 163] on div "#Yource" at bounding box center [414, 152] width 639 height 28
click at [262, 242] on button "Sauvegarder" at bounding box center [415, 244] width 639 height 28
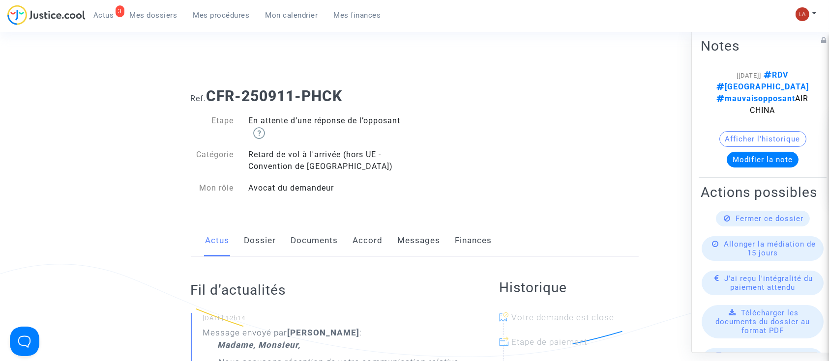
click at [412, 249] on link "Messages" at bounding box center [419, 241] width 43 height 32
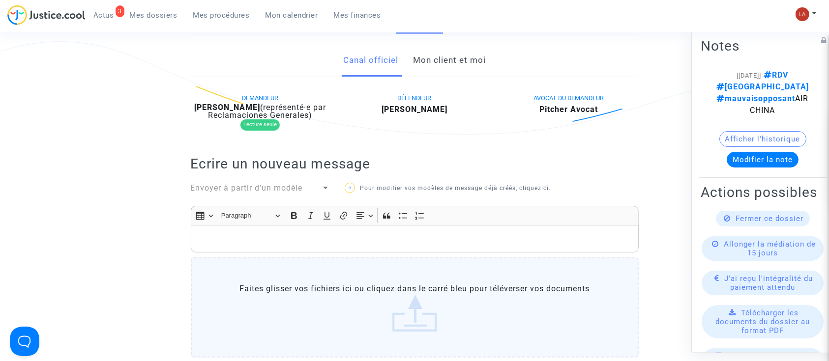
scroll to position [197, 0]
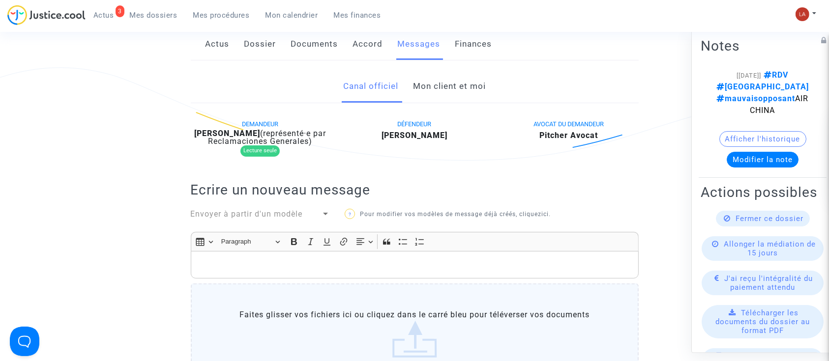
click at [373, 49] on link "Accord" at bounding box center [368, 44] width 30 height 32
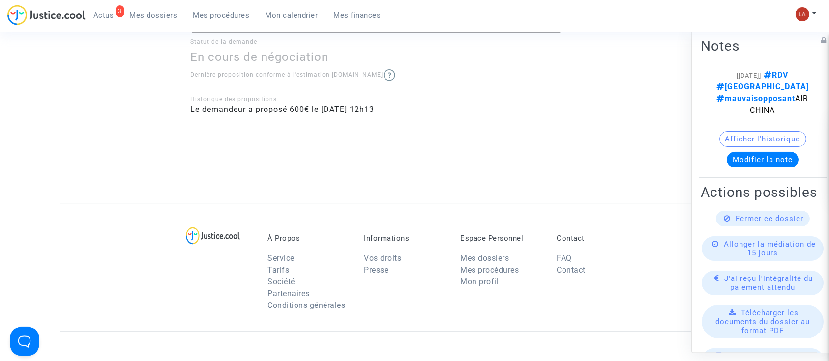
scroll to position [458, 0]
